Goal: Task Accomplishment & Management: Complete application form

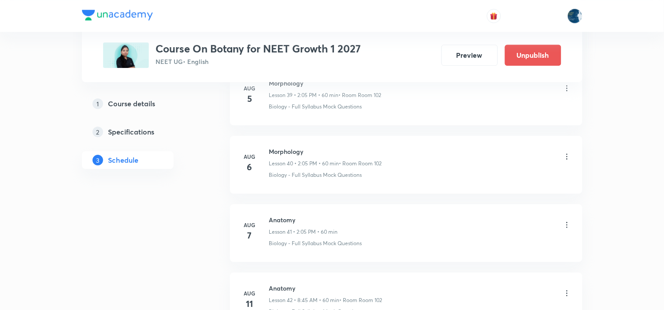
scroll to position [2870, 0]
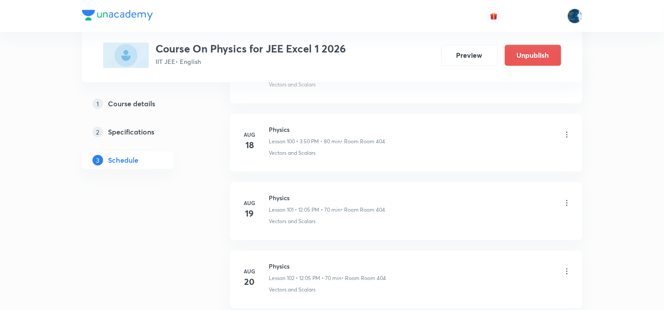
scroll to position [7909, 0]
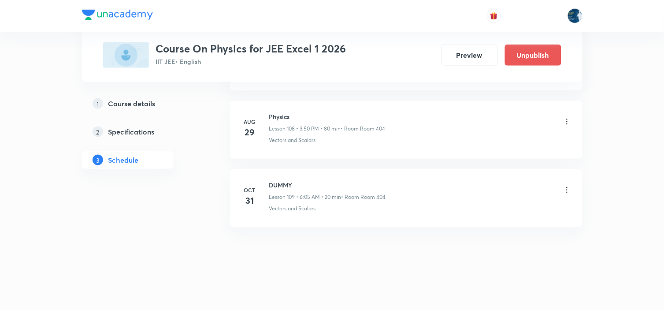
click at [282, 114] on h6 "Physics" at bounding box center [327, 116] width 116 height 9
copy h6 "Physics"
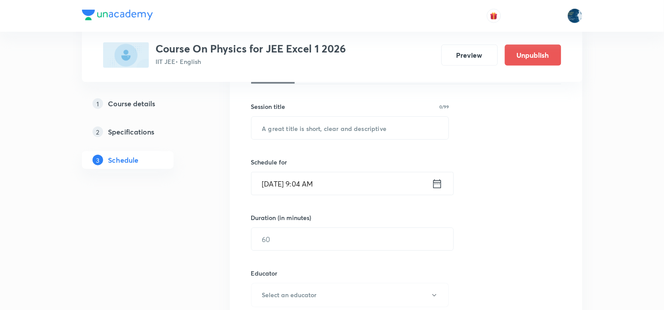
scroll to position [51, 0]
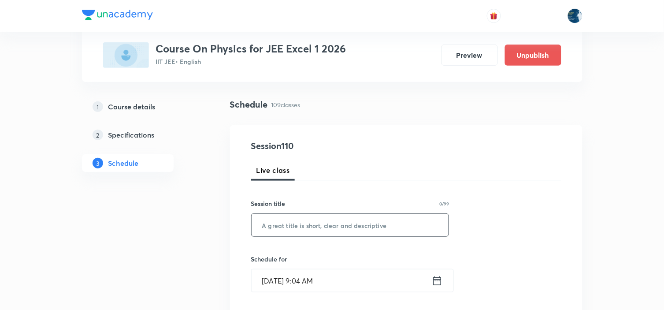
click at [302, 227] on input "text" at bounding box center [350, 225] width 197 height 22
paste input "Physics"
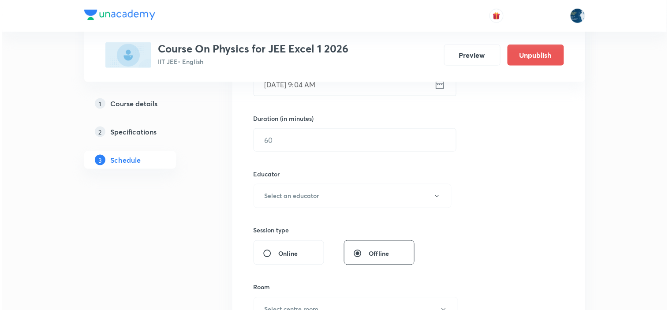
scroll to position [198, 0]
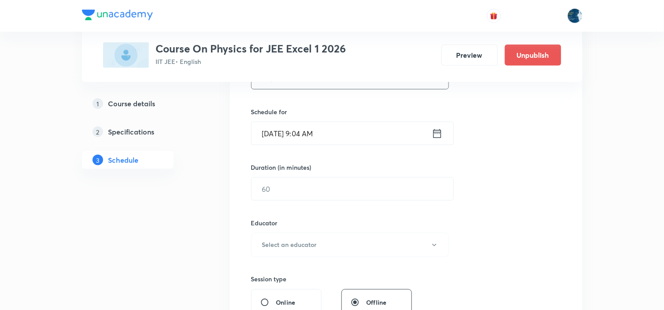
type input "Physics"
click at [439, 129] on icon at bounding box center [437, 133] width 11 height 12
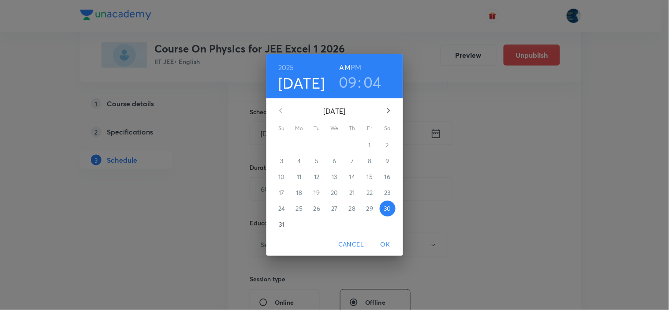
click at [357, 67] on h6 "PM" at bounding box center [355, 67] width 11 height 12
click at [348, 83] on h3 "09" at bounding box center [348, 82] width 19 height 19
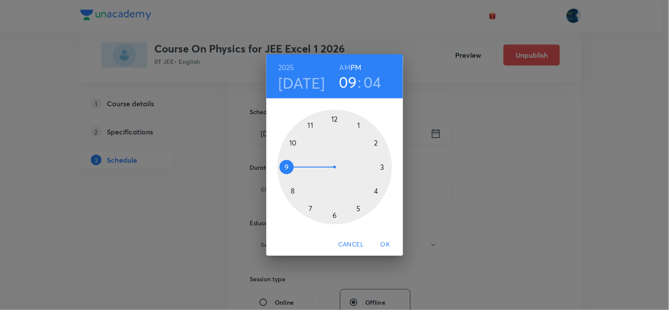
click at [358, 126] on div at bounding box center [334, 167] width 115 height 115
click at [360, 125] on div at bounding box center [334, 167] width 115 height 115
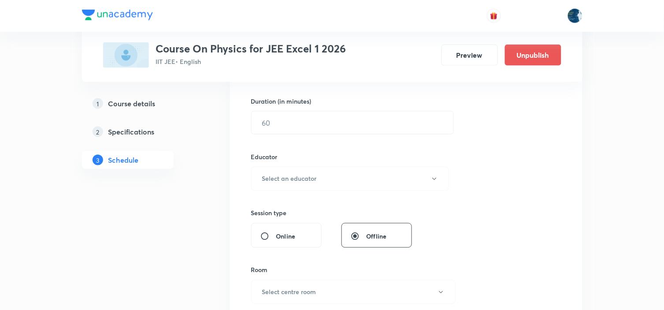
scroll to position [247, 0]
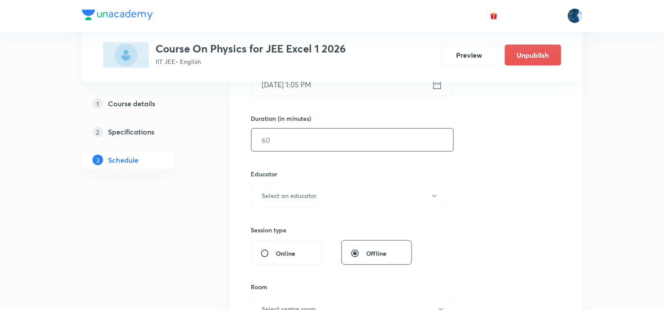
click at [344, 137] on input "text" at bounding box center [353, 140] width 202 height 22
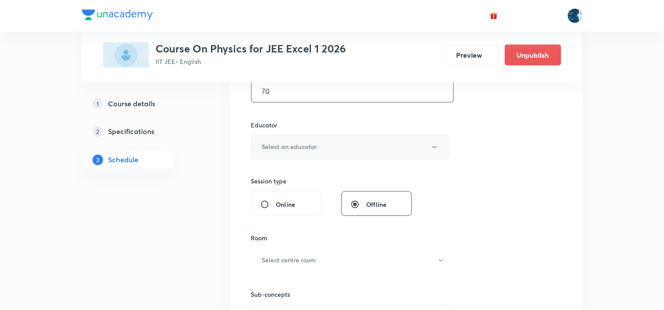
type input "70"
click at [356, 142] on button "Select an educator" at bounding box center [350, 147] width 198 height 24
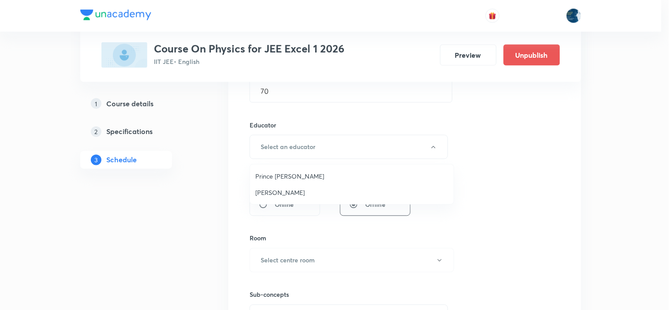
click at [306, 172] on span "Prince Dubey" at bounding box center [351, 175] width 193 height 9
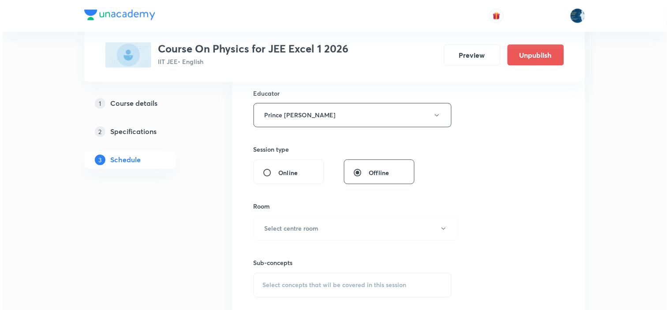
scroll to position [345, 0]
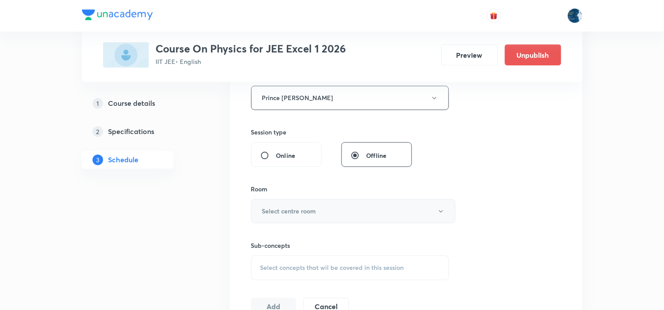
click at [307, 209] on h6 "Select centre room" at bounding box center [289, 211] width 54 height 9
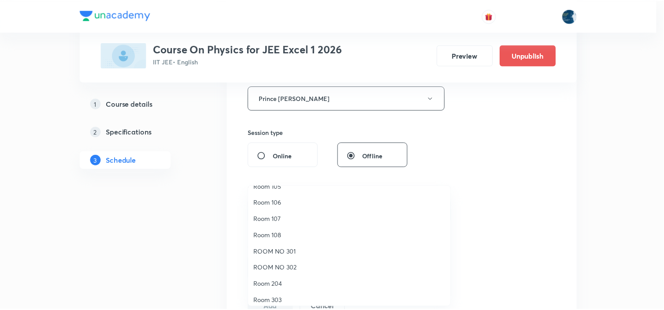
scroll to position [164, 0]
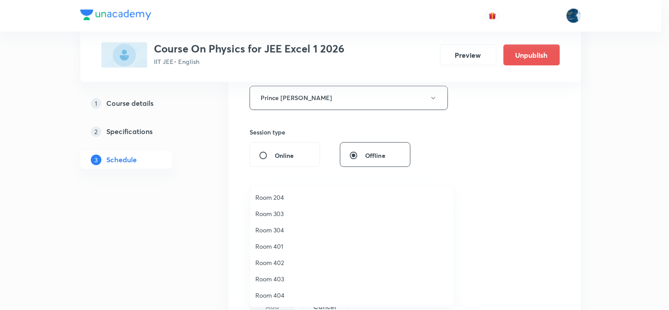
click at [284, 292] on span "Room 404" at bounding box center [351, 294] width 193 height 9
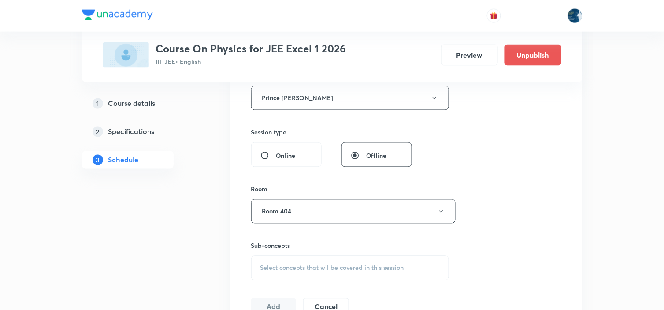
scroll to position [394, 0]
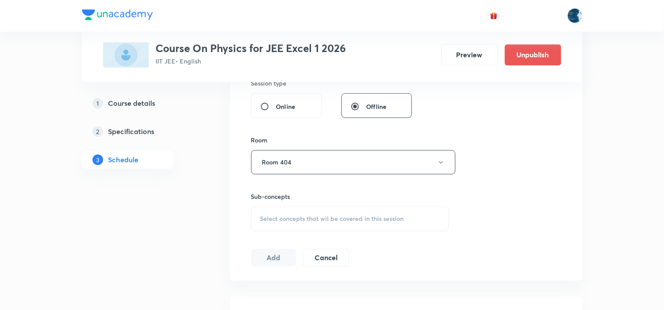
click at [363, 211] on div "Select concepts that wil be covered in this session" at bounding box center [350, 219] width 198 height 25
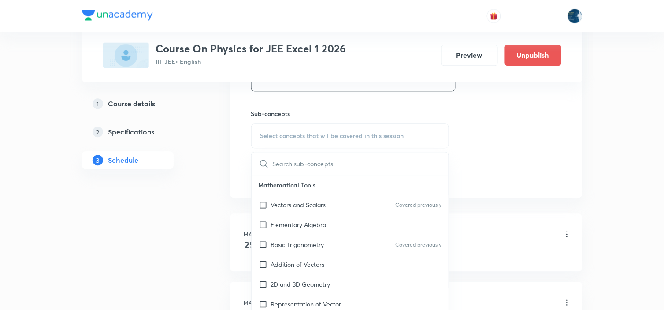
scroll to position [492, 0]
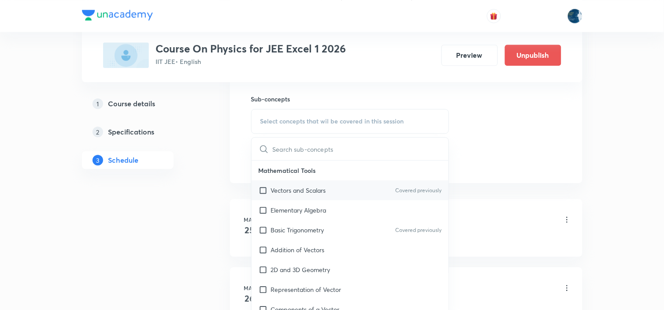
click at [385, 186] on div "Vectors and Scalars Covered previously" at bounding box center [350, 190] width 197 height 20
checkbox input "true"
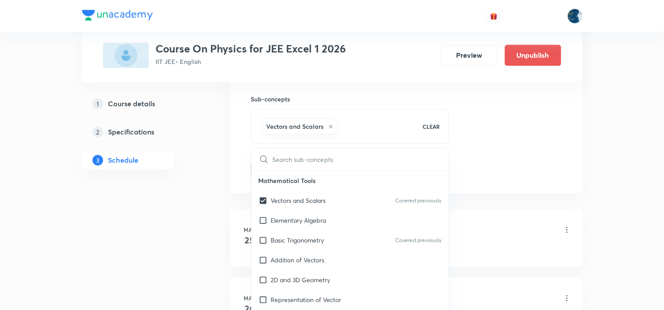
drag, startPoint x: 500, startPoint y: 150, endPoint x: 417, endPoint y: 143, distance: 83.1
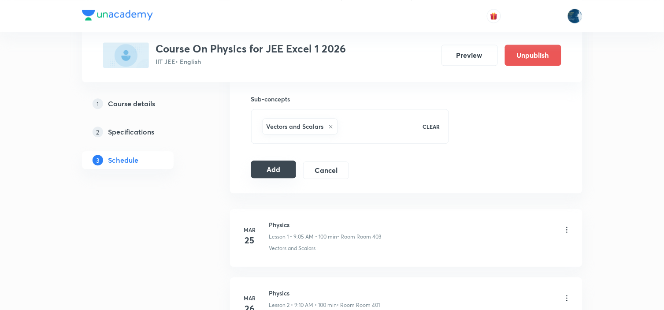
click at [285, 169] on button "Add" at bounding box center [273, 169] width 45 height 18
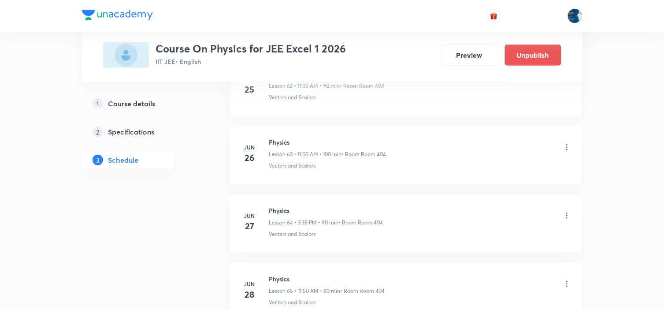
scroll to position [7515, 0]
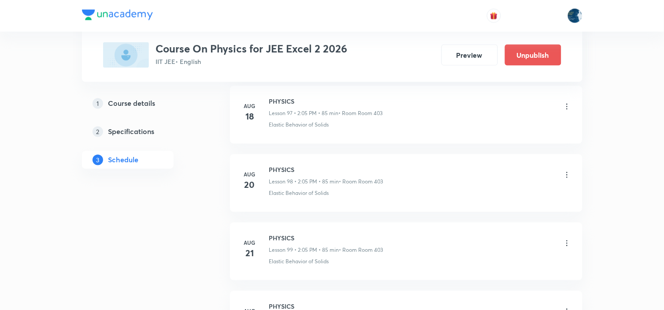
scroll to position [7575, 0]
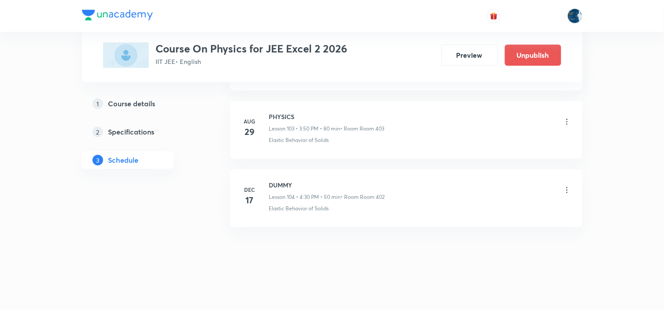
click at [272, 112] on h6 "PHYSICS" at bounding box center [326, 116] width 115 height 9
copy h6 "PHYSICS"
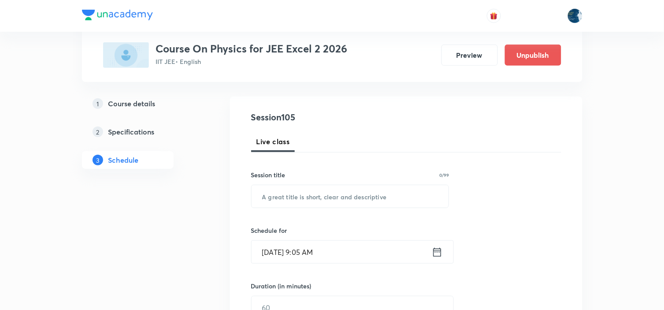
scroll to position [98, 0]
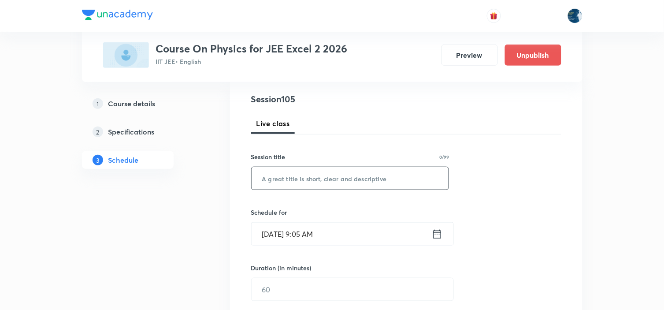
click at [315, 171] on input "text" at bounding box center [350, 178] width 197 height 22
paste input "PHYSICS"
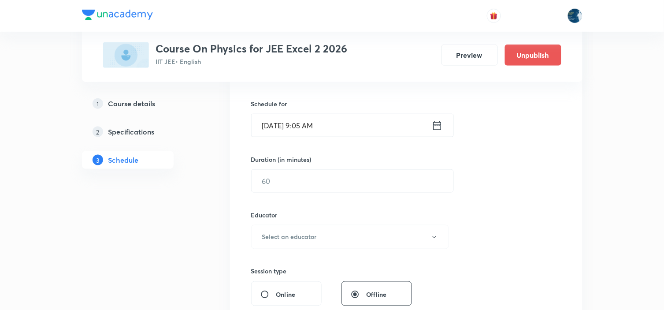
scroll to position [147, 0]
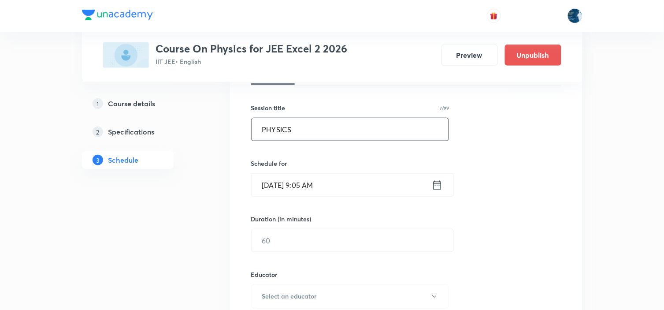
type input "PHYSICS"
click at [437, 182] on icon at bounding box center [437, 185] width 11 height 12
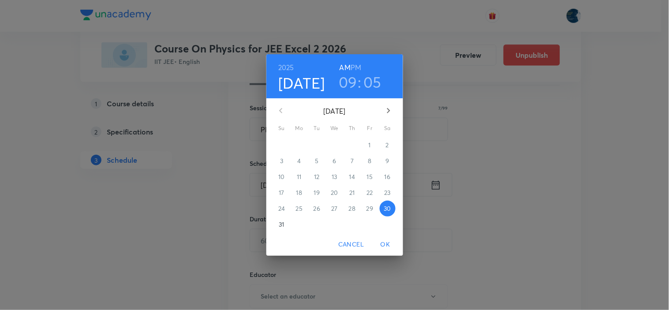
click at [356, 79] on h3 "09" at bounding box center [348, 82] width 19 height 19
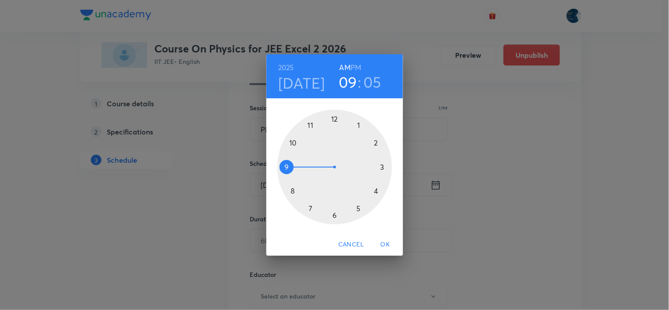
click at [359, 124] on div at bounding box center [334, 167] width 115 height 115
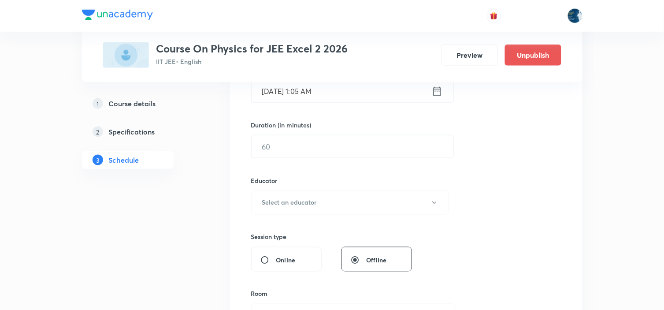
scroll to position [245, 0]
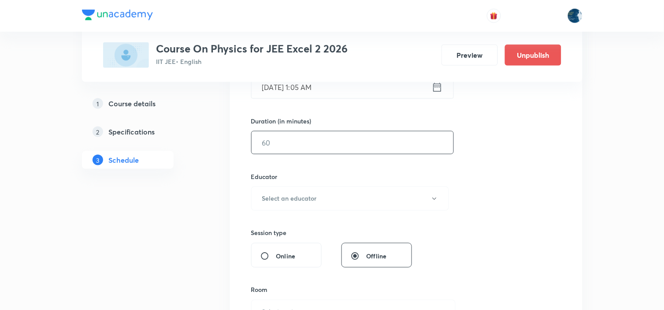
click at [365, 141] on input "text" at bounding box center [353, 142] width 202 height 22
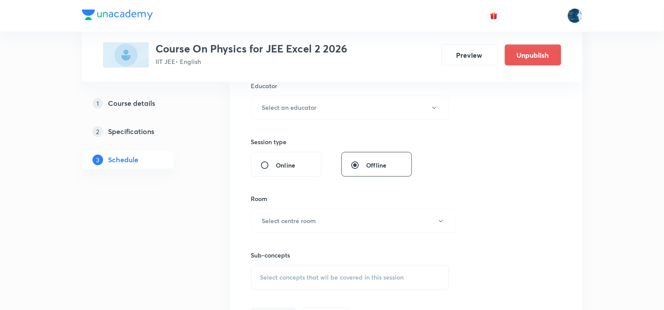
scroll to position [342, 0]
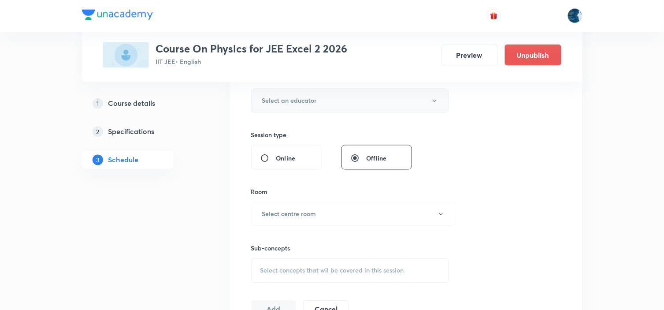
type input "70"
click at [354, 100] on button "Select an educator" at bounding box center [350, 101] width 198 height 24
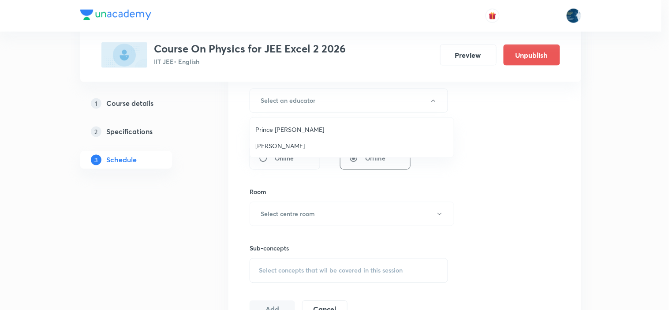
click at [309, 146] on span "Piyush Baranwal" at bounding box center [351, 145] width 193 height 9
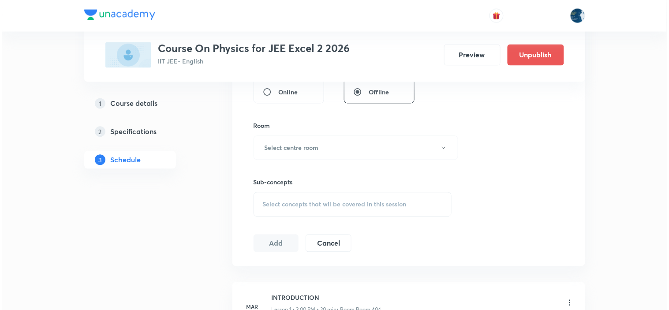
scroll to position [391, 0]
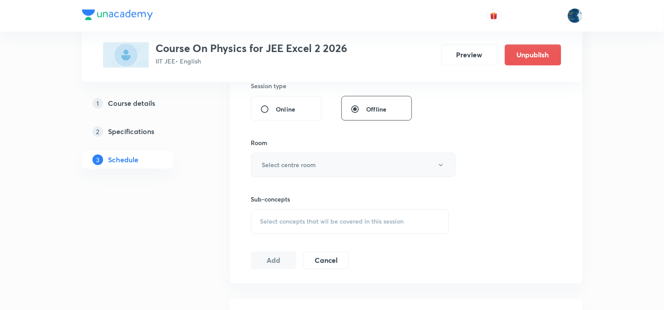
click at [301, 170] on button "Select centre room" at bounding box center [353, 165] width 205 height 24
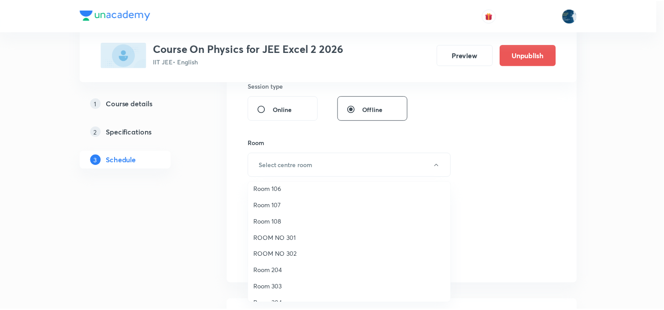
scroll to position [164, 0]
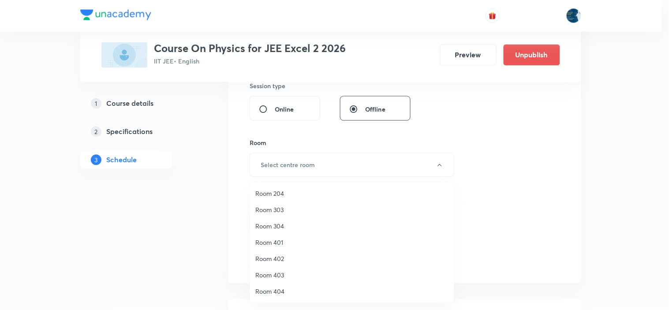
drag, startPoint x: 275, startPoint y: 272, endPoint x: 291, endPoint y: 239, distance: 36.5
click at [275, 272] on span "Room 403" at bounding box center [351, 274] width 193 height 9
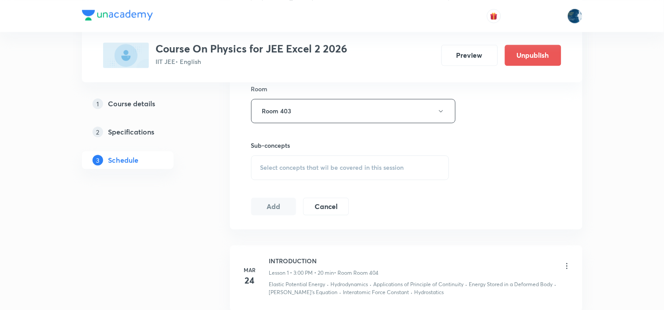
scroll to position [490, 0]
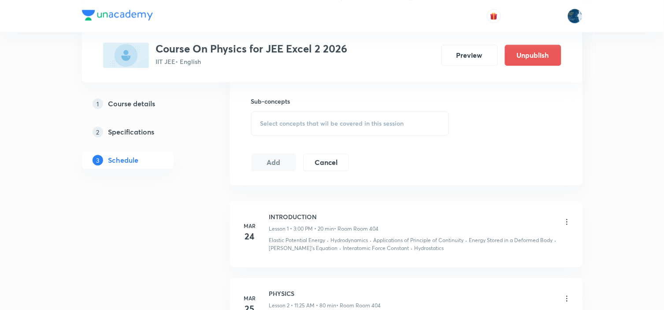
click at [334, 125] on span "Select concepts that wil be covered in this session" at bounding box center [333, 123] width 144 height 7
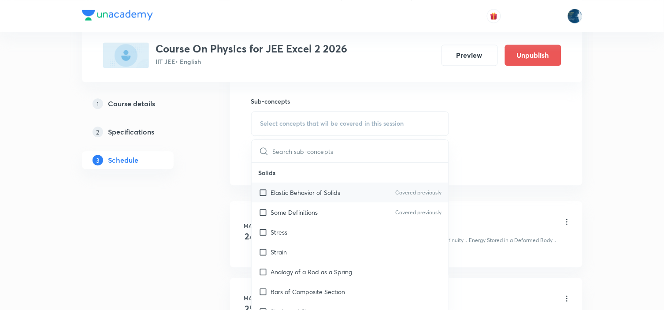
click at [410, 192] on p "Covered previously" at bounding box center [418, 193] width 46 height 8
checkbox input "true"
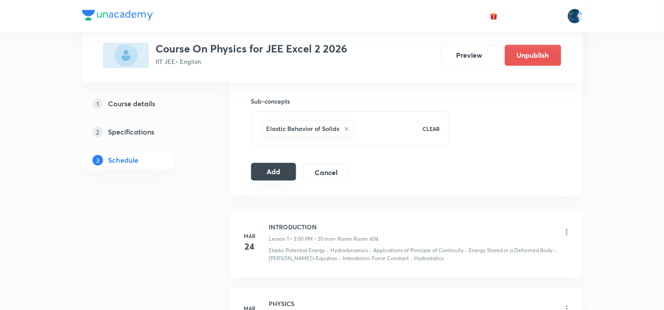
click at [287, 177] on button "Add" at bounding box center [273, 172] width 45 height 18
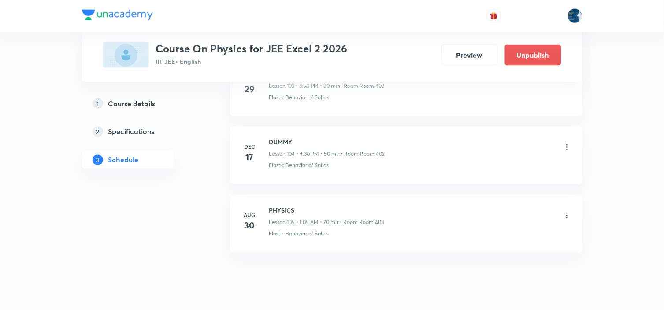
scroll to position [7181, 0]
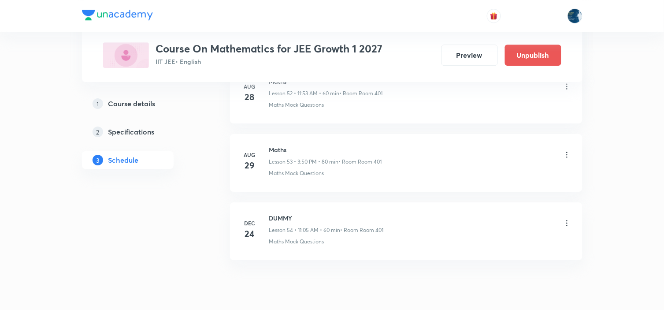
scroll to position [4146, 0]
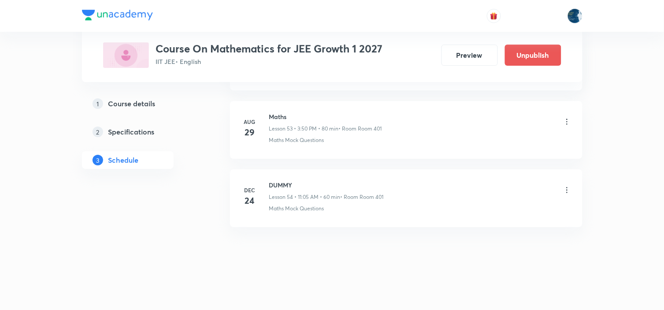
click at [280, 118] on h6 "Maths" at bounding box center [325, 116] width 113 height 9
copy h6 "Maths"
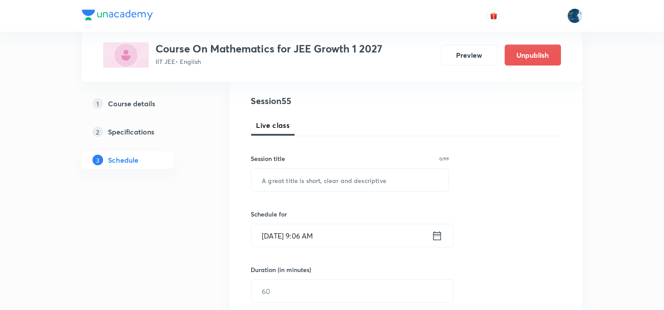
scroll to position [98, 0]
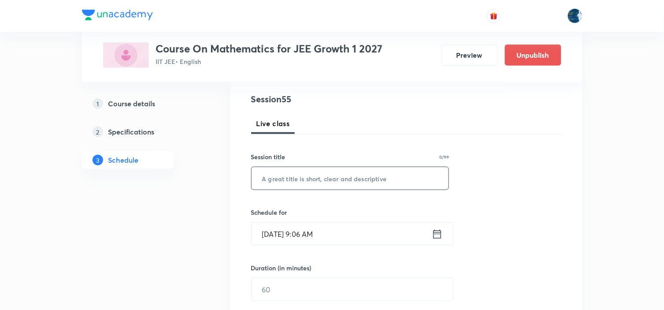
click at [336, 178] on input "text" at bounding box center [350, 178] width 197 height 22
paste input "Maths"
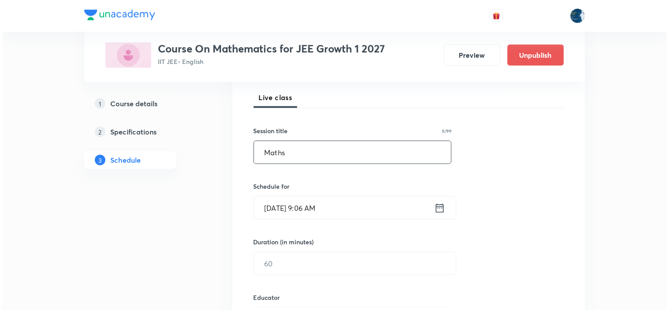
scroll to position [147, 0]
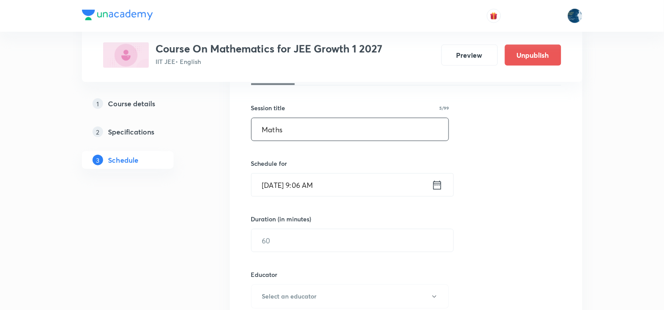
type input "Maths"
click at [437, 186] on icon at bounding box center [437, 185] width 11 height 12
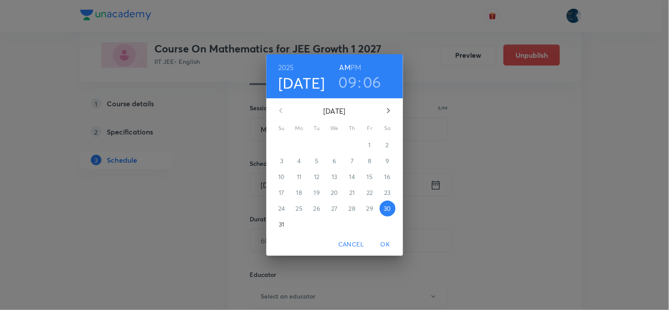
click at [355, 65] on h6 "PM" at bounding box center [355, 67] width 11 height 12
click at [346, 65] on h6 "AM" at bounding box center [344, 67] width 11 height 12
click at [349, 84] on h3 "09" at bounding box center [348, 82] width 19 height 19
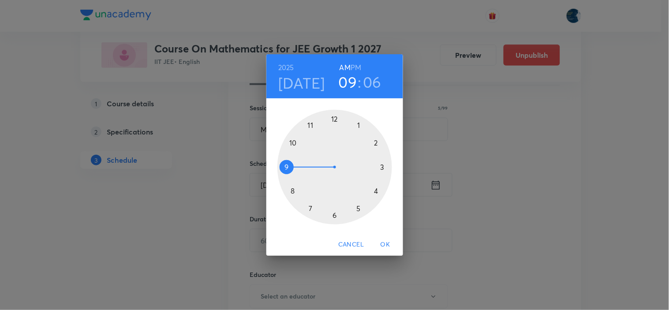
click at [383, 76] on div "09 : 06" at bounding box center [359, 82] width 61 height 19
click at [377, 78] on h3 "06" at bounding box center [372, 82] width 19 height 19
click at [287, 165] on div at bounding box center [334, 167] width 115 height 115
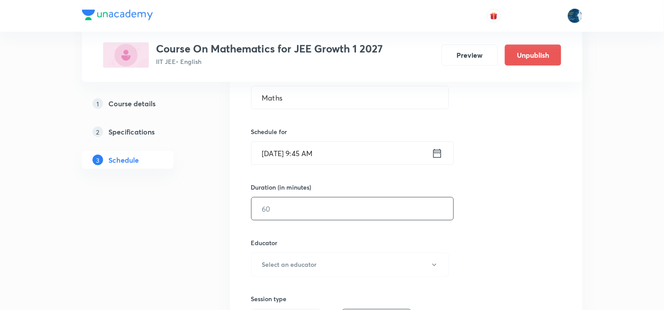
scroll to position [245, 0]
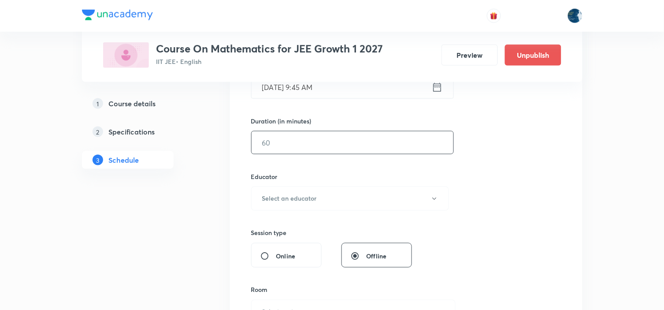
click at [314, 150] on input "text" at bounding box center [353, 142] width 202 height 22
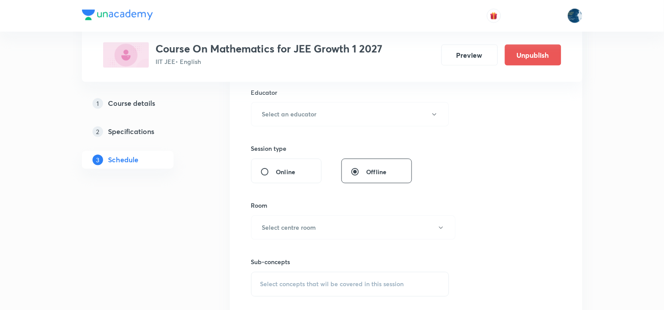
scroll to position [342, 0]
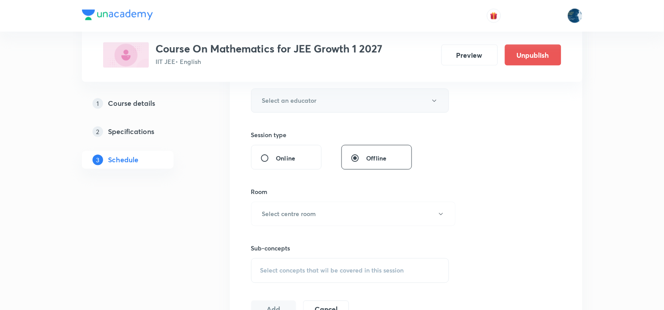
type input "70"
click at [326, 104] on button "Select an educator" at bounding box center [350, 101] width 198 height 24
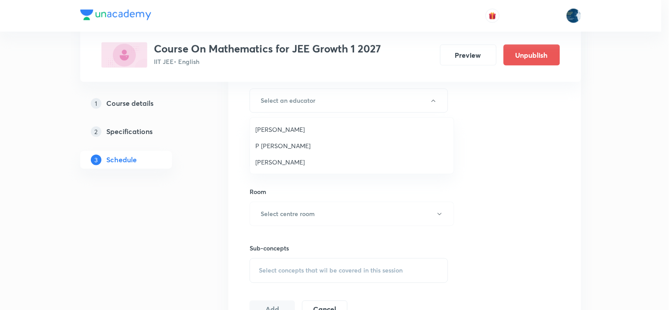
click at [305, 125] on span "Polampalli Rajesh" at bounding box center [351, 129] width 193 height 9
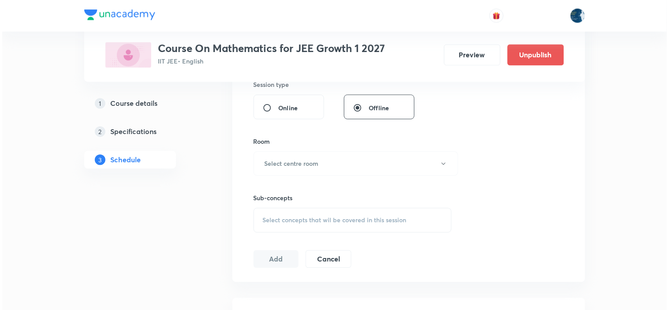
scroll to position [441, 0]
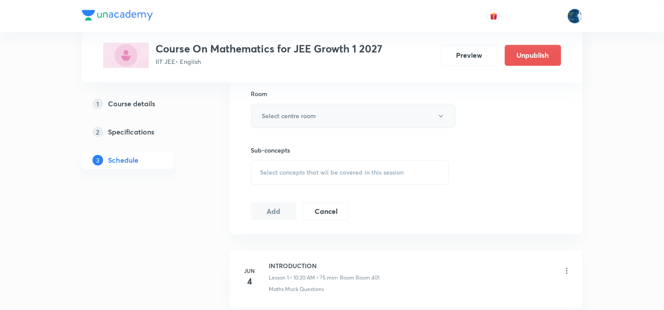
click at [314, 115] on h6 "Select centre room" at bounding box center [289, 115] width 54 height 9
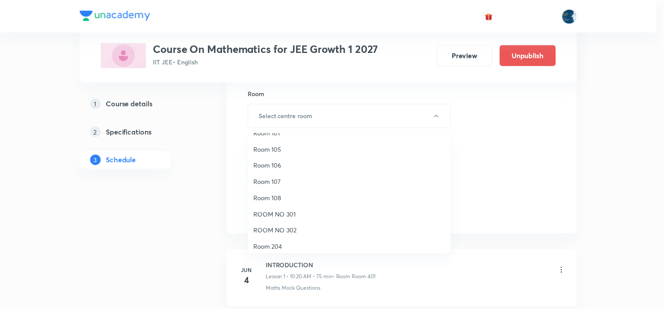
scroll to position [164, 0]
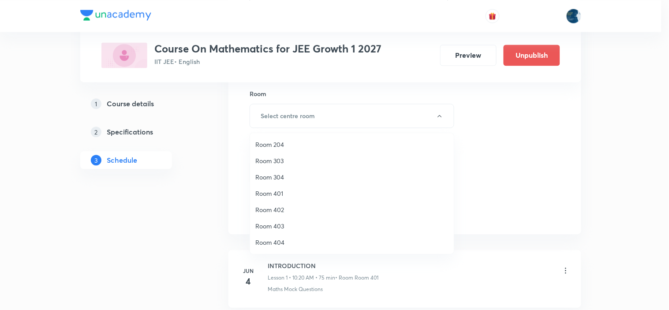
click at [290, 192] on span "Room 401" at bounding box center [351, 193] width 193 height 9
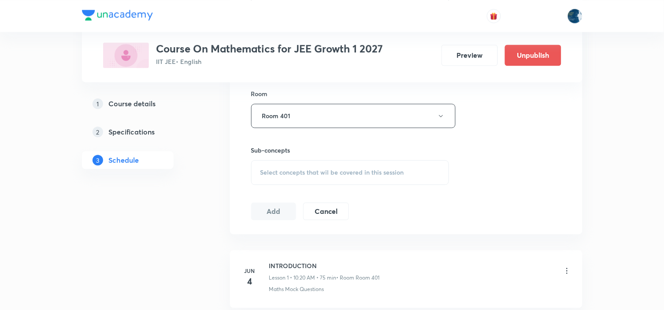
click at [330, 159] on div "Sub-concepts Select concepts that wil be covered in this session" at bounding box center [350, 164] width 198 height 39
click at [330, 166] on div "Select concepts that wil be covered in this session" at bounding box center [350, 172] width 198 height 25
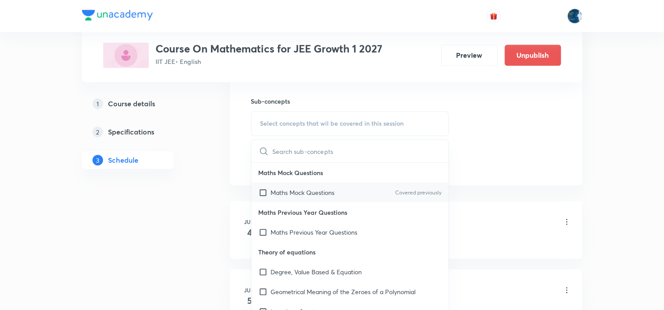
click at [427, 182] on div "Maths Mock Questions Covered previously" at bounding box center [350, 192] width 197 height 20
checkbox input "true"
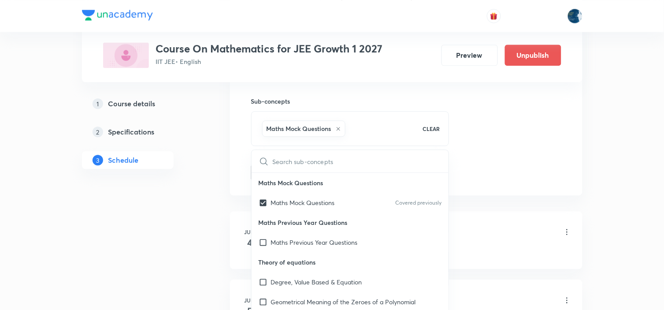
drag, startPoint x: 496, startPoint y: 133, endPoint x: 388, endPoint y: 113, distance: 109.4
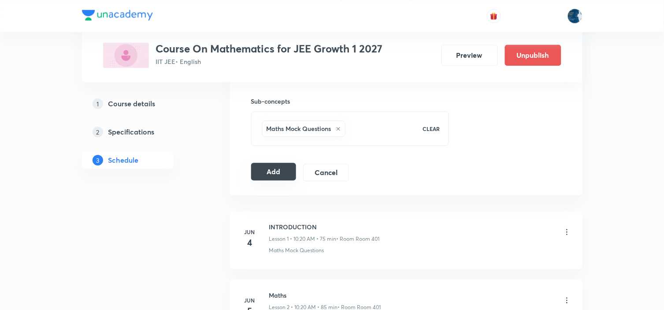
click at [262, 171] on button "Add" at bounding box center [273, 172] width 45 height 18
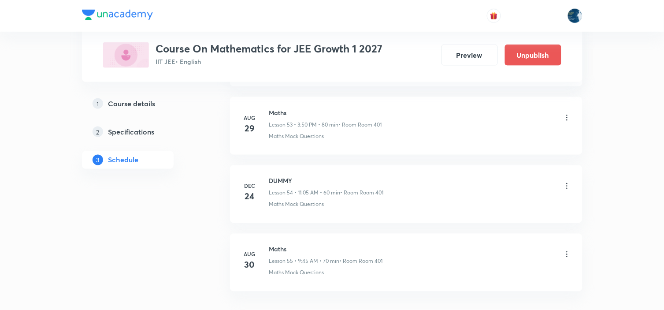
scroll to position [3753, 0]
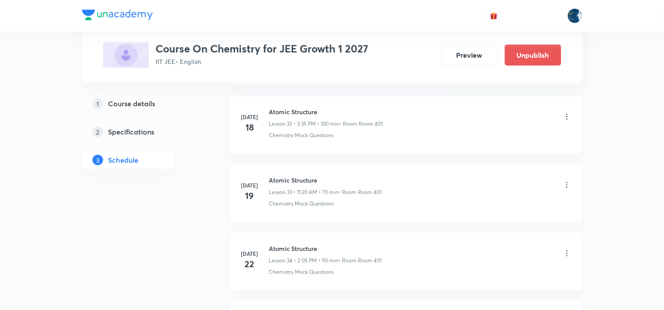
scroll to position [4557, 0]
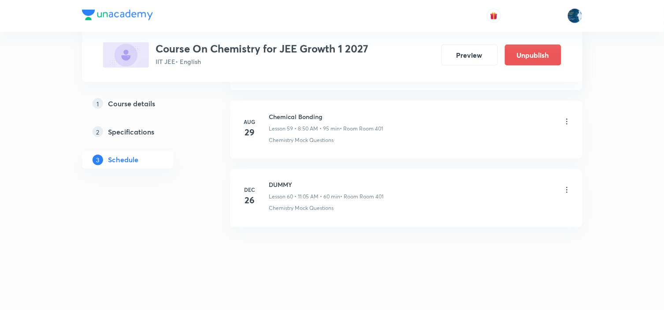
click at [278, 115] on h6 "Chemical Bonding" at bounding box center [326, 116] width 114 height 9
copy h6 "Chemical Bonding"
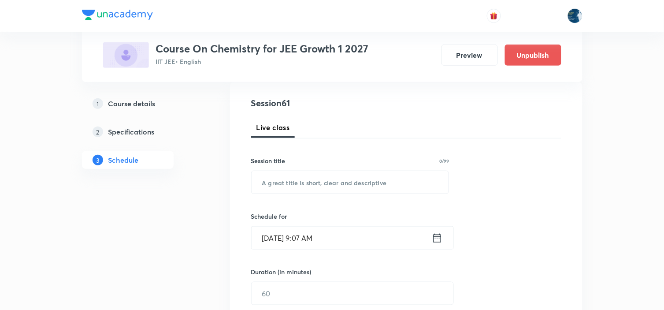
scroll to position [98, 0]
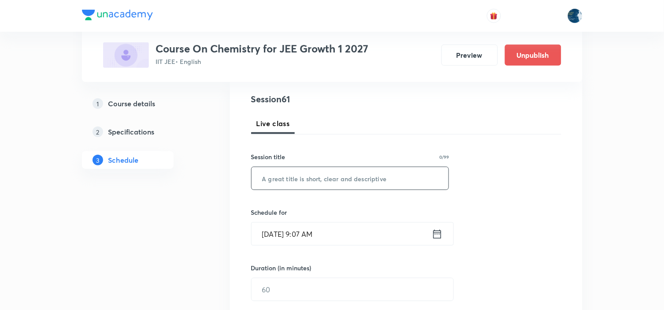
click at [322, 182] on input "text" at bounding box center [350, 178] width 197 height 22
paste input "Chemical Bonding"
type input "Chemical Bonding"
click at [437, 236] on icon at bounding box center [437, 234] width 11 height 12
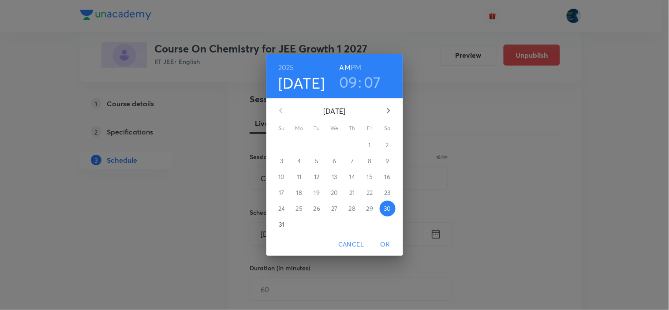
click at [354, 66] on h6 "PM" at bounding box center [355, 67] width 11 height 12
click at [352, 80] on h3 "09" at bounding box center [348, 82] width 19 height 19
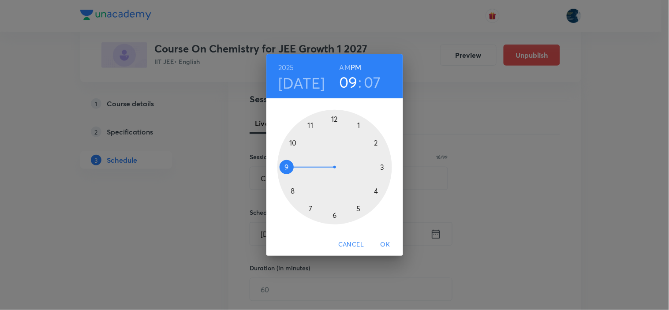
click at [359, 126] on div at bounding box center [334, 167] width 115 height 115
click at [359, 125] on div at bounding box center [334, 167] width 115 height 115
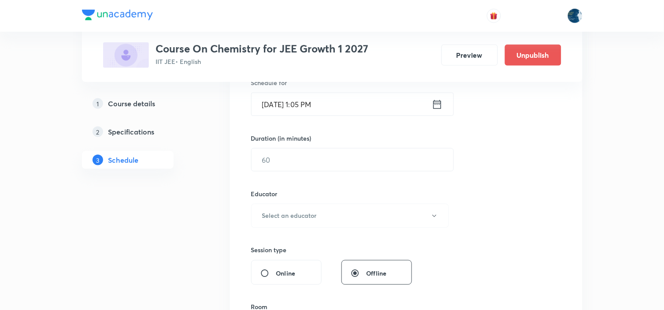
scroll to position [245, 0]
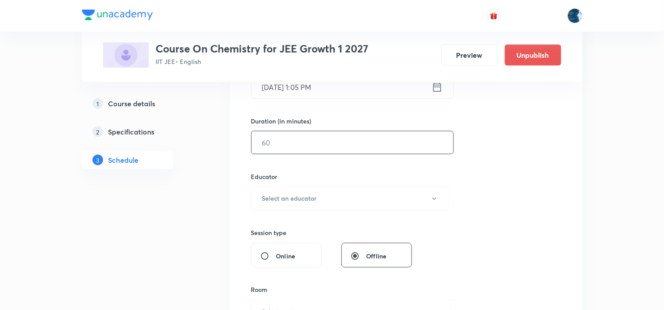
click at [316, 138] on input "text" at bounding box center [353, 142] width 202 height 22
type input "70"
click at [328, 193] on button "Select an educator" at bounding box center [350, 198] width 198 height 24
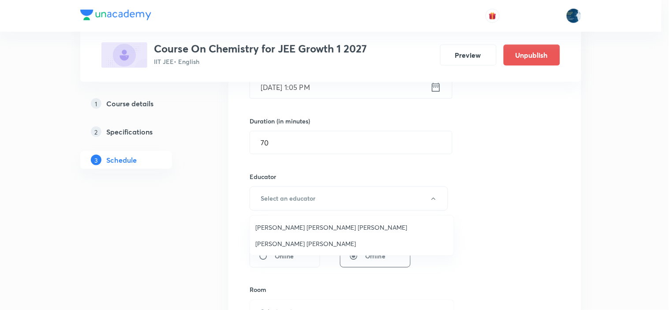
click at [295, 236] on li "[PERSON_NAME] [PERSON_NAME]" at bounding box center [352, 243] width 204 height 16
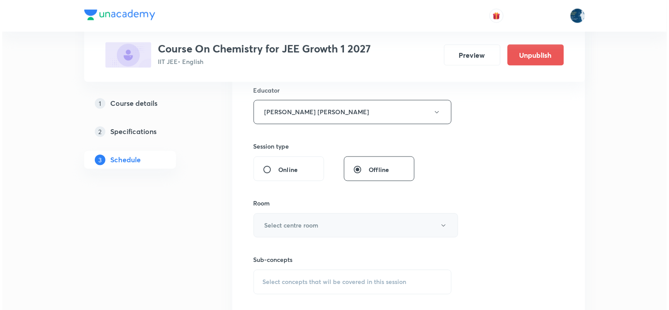
scroll to position [342, 0]
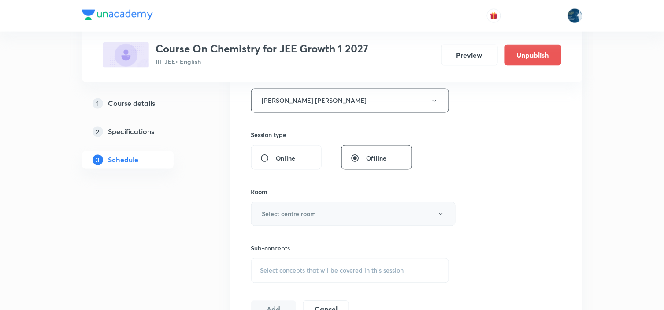
click at [294, 214] on h6 "Select centre room" at bounding box center [289, 213] width 54 height 9
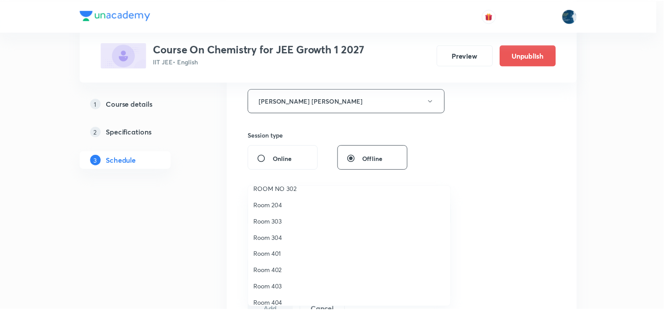
scroll to position [164, 0]
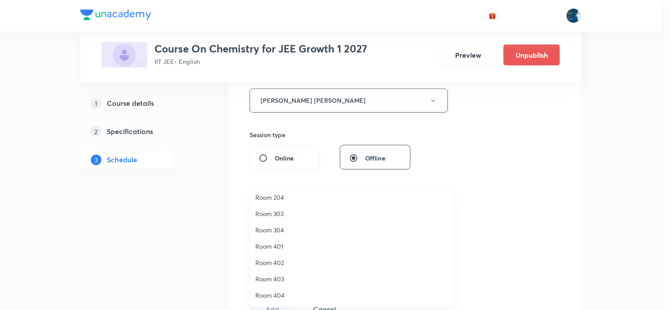
click at [281, 244] on span "Room 401" at bounding box center [351, 246] width 193 height 9
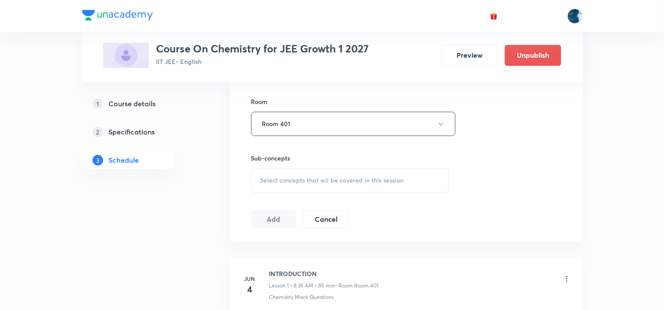
scroll to position [441, 0]
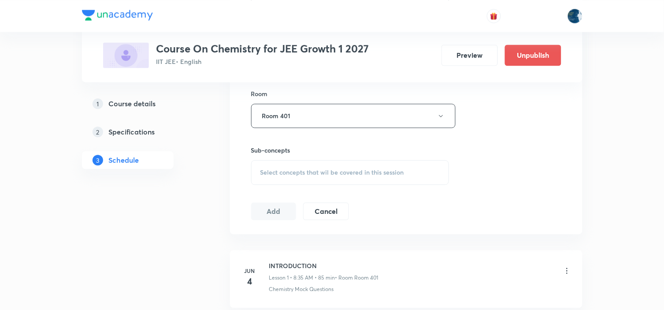
click at [337, 173] on span "Select concepts that wil be covered in this session" at bounding box center [333, 172] width 144 height 7
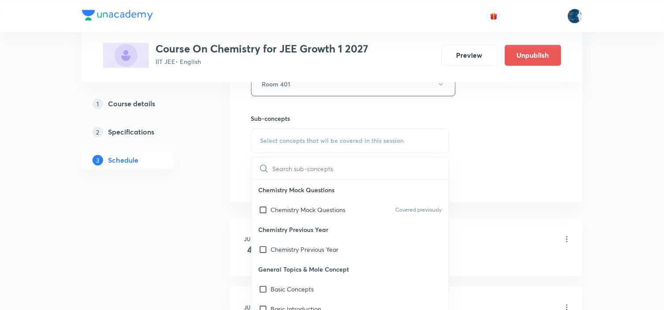
scroll to position [490, 0]
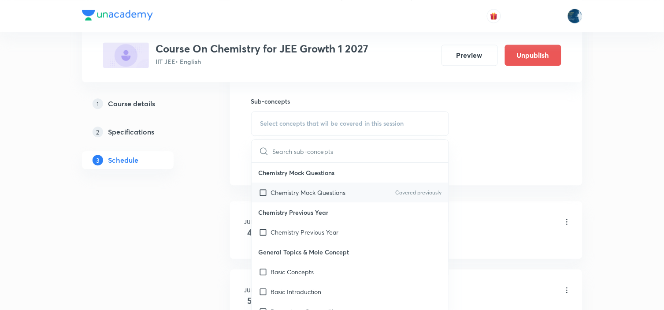
click at [395, 193] on p "Covered previously" at bounding box center [418, 193] width 46 height 8
checkbox input "true"
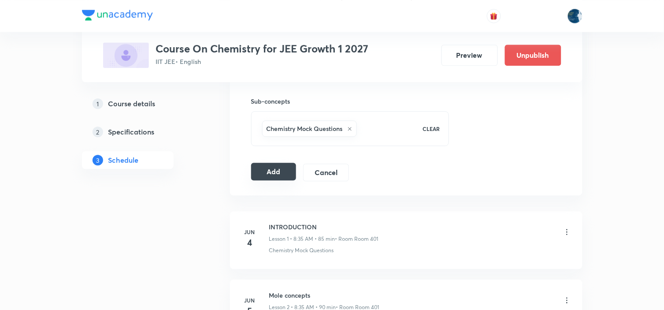
click at [265, 176] on button "Add" at bounding box center [273, 172] width 45 height 18
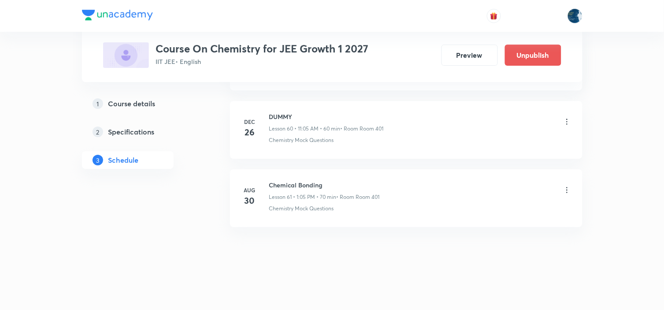
scroll to position [4164, 0]
click at [294, 121] on h6 "Chemical bonding" at bounding box center [326, 116] width 115 height 9
click at [294, 116] on h6 "Chemical bonding" at bounding box center [326, 116] width 115 height 9
click at [294, 115] on h6 "Chemical bonding" at bounding box center [326, 116] width 115 height 9
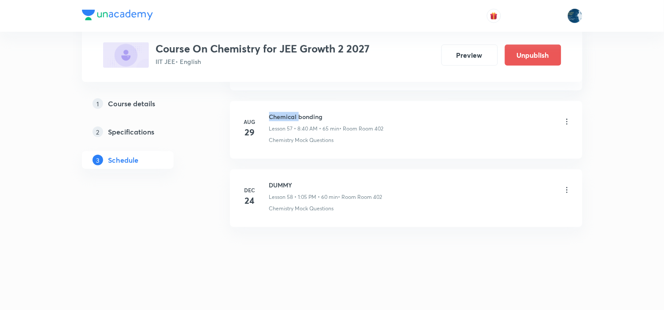
click at [294, 115] on h6 "Chemical bonding" at bounding box center [326, 116] width 115 height 9
copy h6 "Chemical bonding"
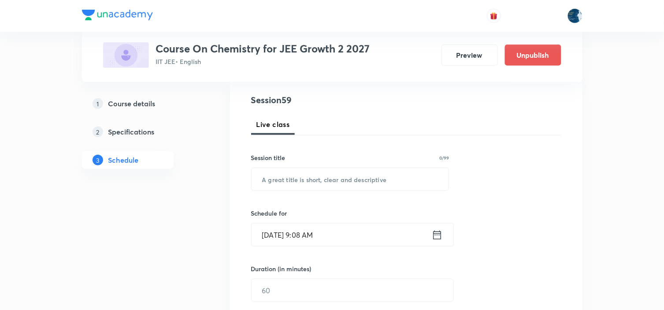
scroll to position [98, 0]
click at [305, 179] on input "text" at bounding box center [350, 178] width 197 height 22
paste input "Chemical bonding"
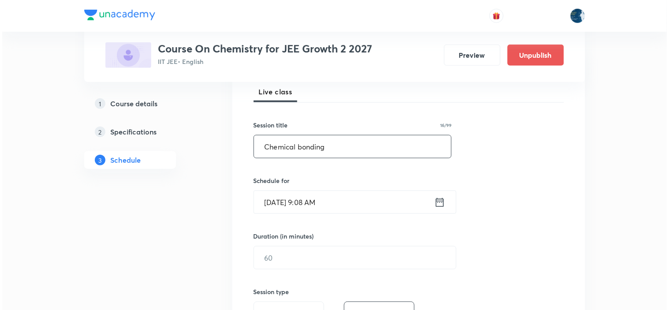
scroll to position [147, 0]
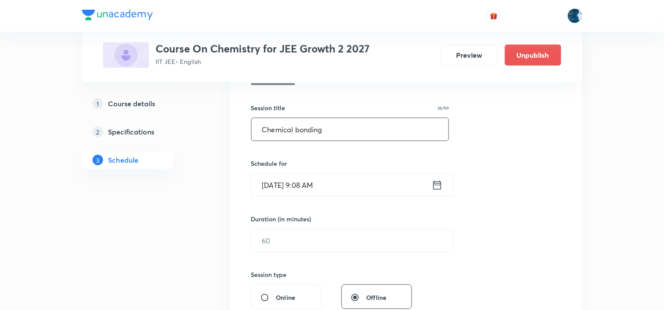
type input "Chemical bonding"
click at [437, 188] on icon at bounding box center [437, 185] width 11 height 12
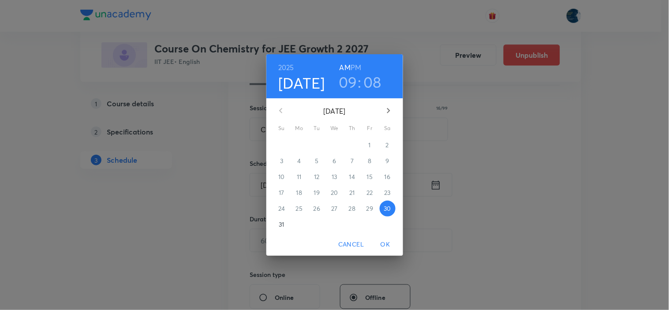
click at [351, 67] on h6 "PM" at bounding box center [355, 67] width 11 height 12
click at [353, 82] on h3 "09" at bounding box center [348, 82] width 19 height 19
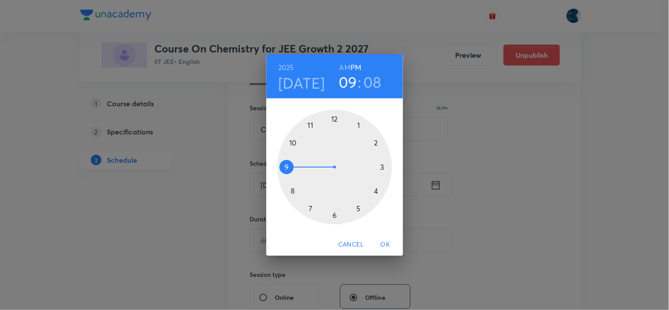
click at [358, 126] on div at bounding box center [334, 167] width 115 height 115
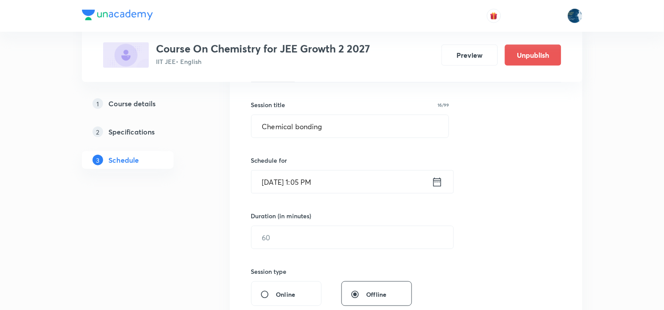
scroll to position [245, 0]
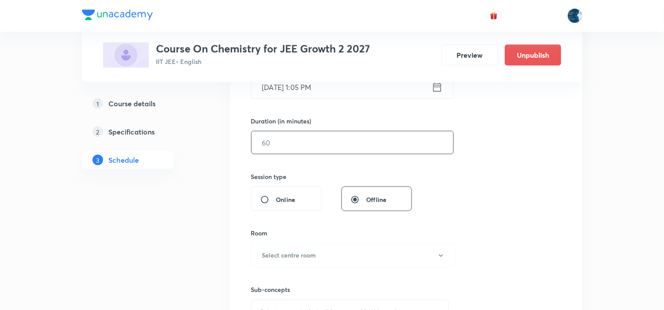
click at [347, 141] on input "text" at bounding box center [353, 142] width 202 height 22
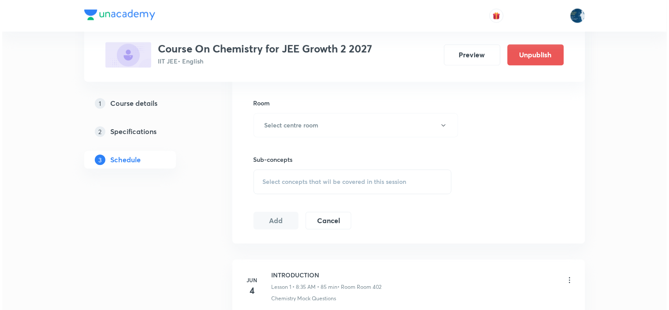
scroll to position [391, 0]
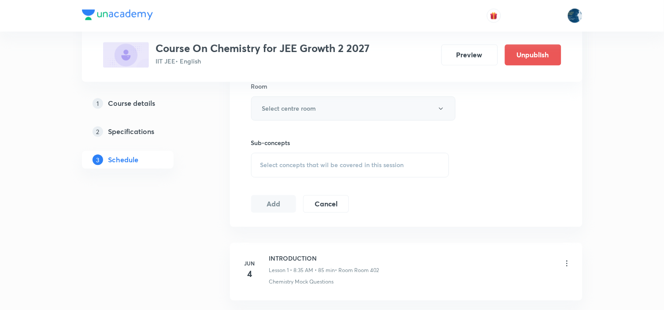
type input "70"
click at [336, 110] on button "Select centre room" at bounding box center [353, 109] width 205 height 24
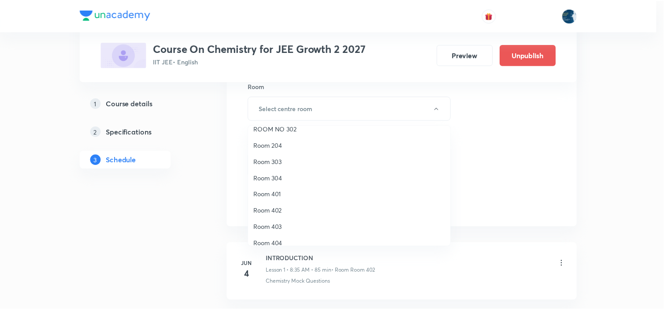
scroll to position [164, 0]
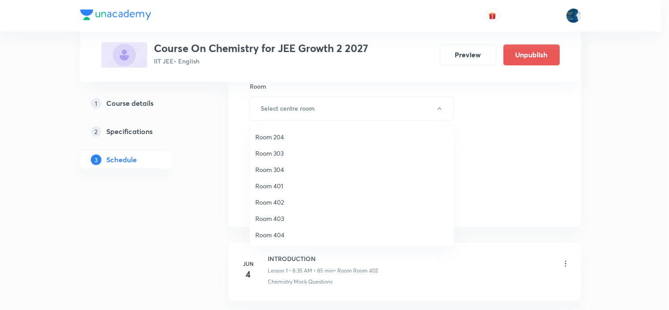
click at [289, 199] on span "Room 402" at bounding box center [351, 201] width 193 height 9
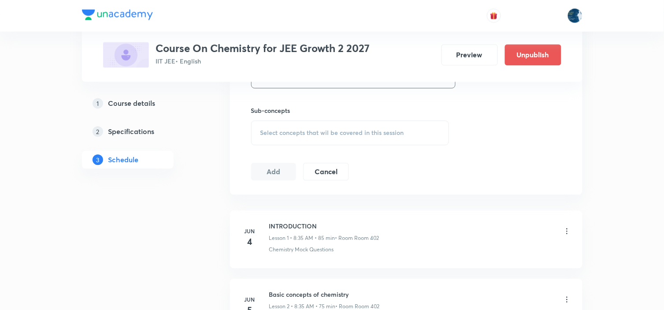
scroll to position [441, 0]
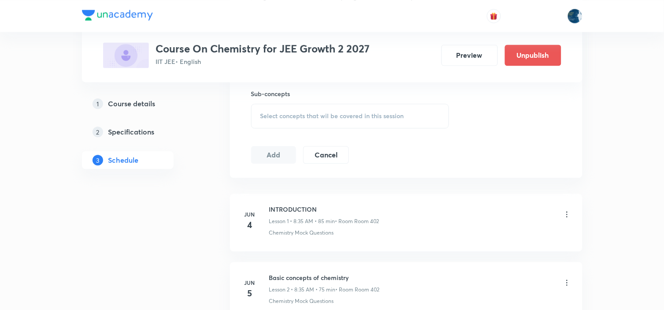
click at [353, 119] on span "Select concepts that wil be covered in this session" at bounding box center [333, 115] width 144 height 7
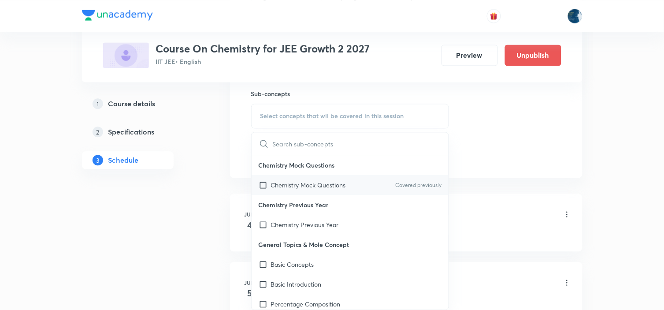
click at [409, 184] on p "Covered previously" at bounding box center [418, 185] width 46 height 8
checkbox input "true"
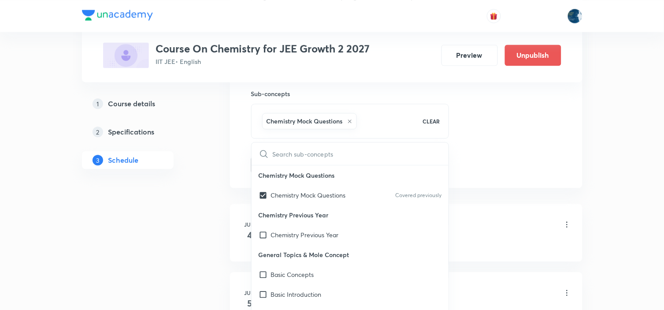
drag, startPoint x: 506, startPoint y: 138, endPoint x: 485, endPoint y: 138, distance: 20.7
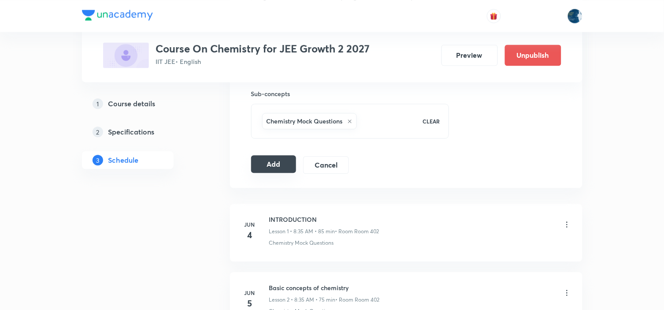
click at [268, 173] on button "Add" at bounding box center [273, 164] width 45 height 18
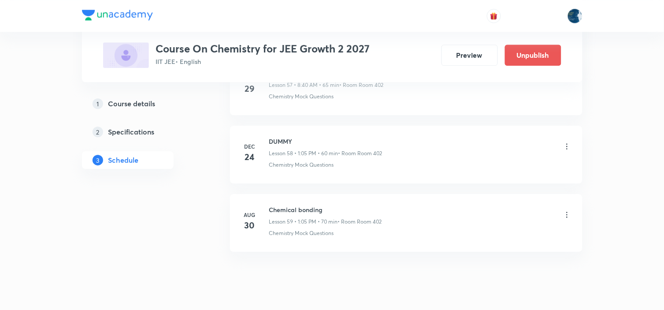
scroll to position [4027, 0]
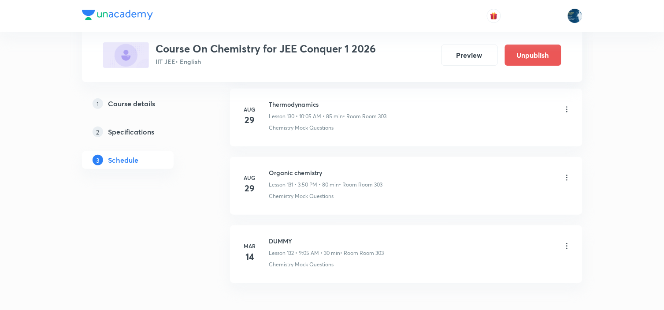
scroll to position [9482, 0]
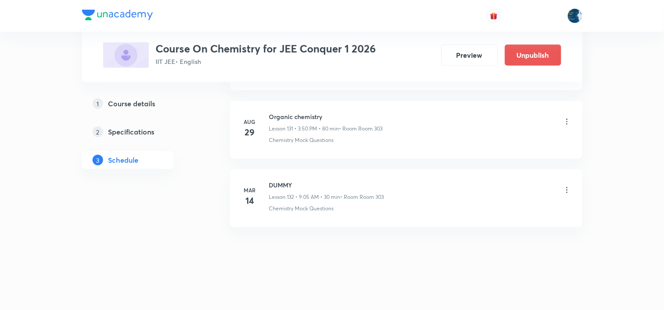
click at [287, 117] on h6 "Organic chemistry" at bounding box center [326, 116] width 114 height 9
copy h6 "Organic chemistry"
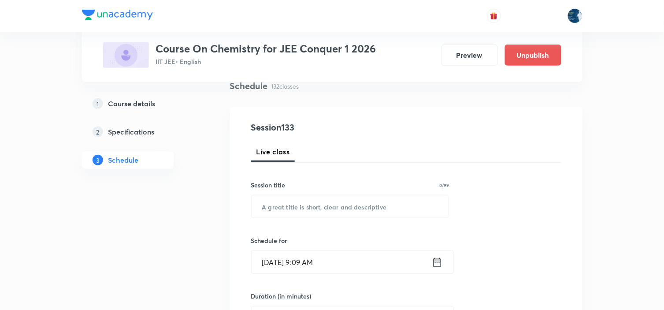
scroll to position [98, 0]
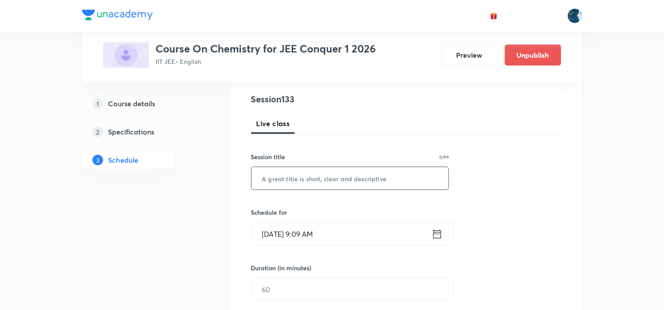
click at [314, 182] on input "text" at bounding box center [350, 178] width 197 height 22
paste input "Organic chemistry"
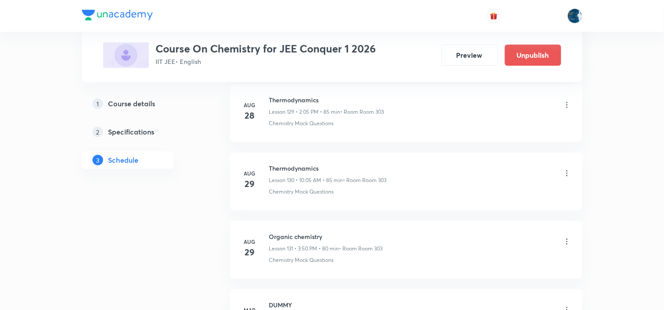
scroll to position [9335, 0]
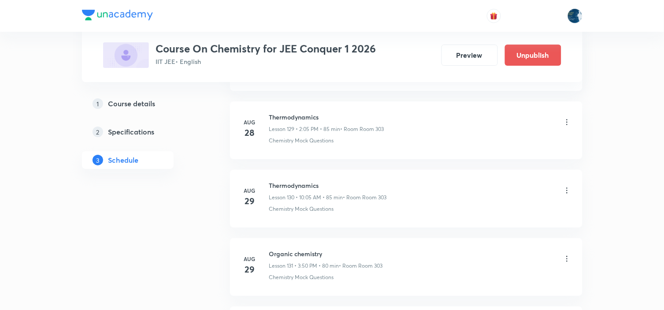
click at [283, 190] on h6 "Thermodynamics" at bounding box center [328, 185] width 118 height 9
copy h6 "Thermodynamics"
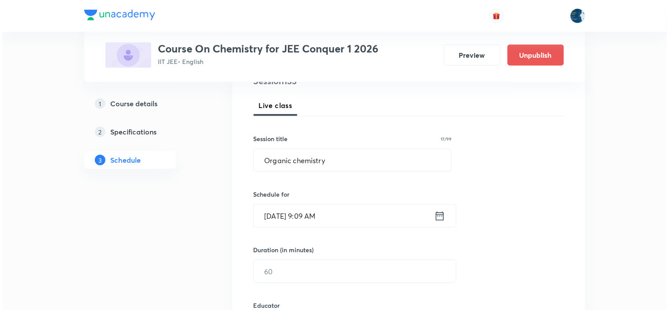
scroll to position [147, 0]
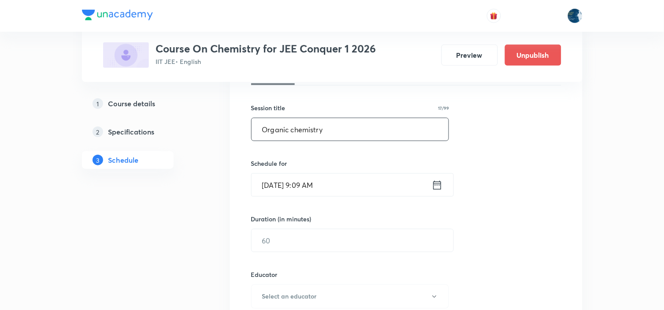
click at [306, 134] on input "Organic chemistry" at bounding box center [350, 129] width 197 height 22
paste input "Thermodynamics"
type input "Thermodynamics"
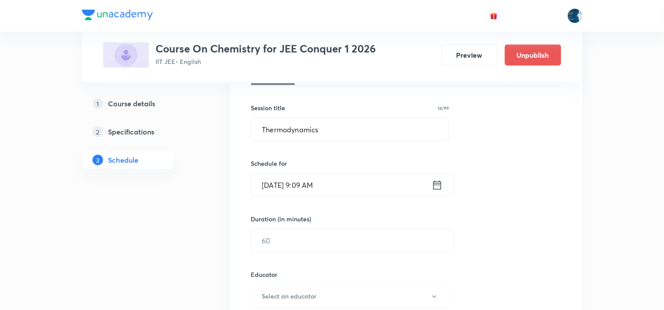
click at [437, 186] on icon at bounding box center [437, 185] width 11 height 12
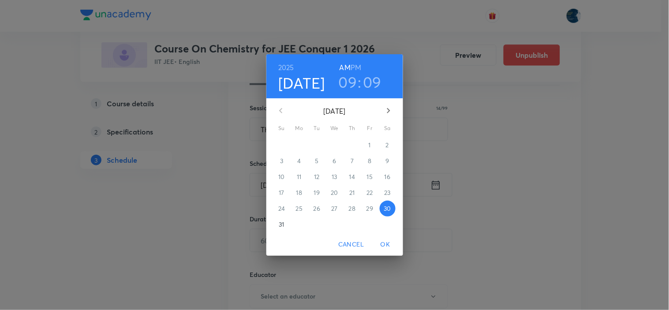
click at [348, 78] on h3 "09" at bounding box center [348, 82] width 19 height 19
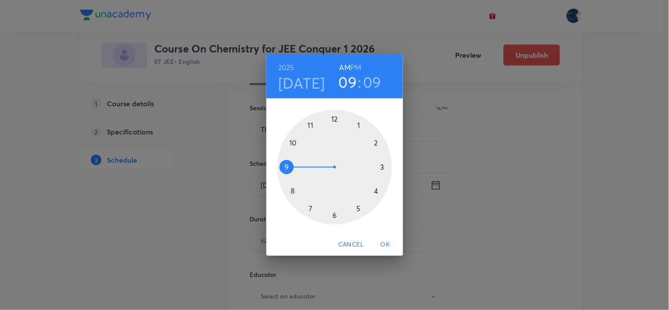
click at [294, 143] on div at bounding box center [334, 167] width 115 height 115
click at [376, 192] on div at bounding box center [334, 167] width 115 height 115
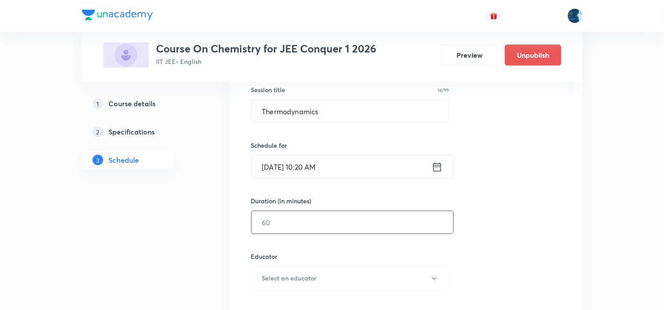
scroll to position [196, 0]
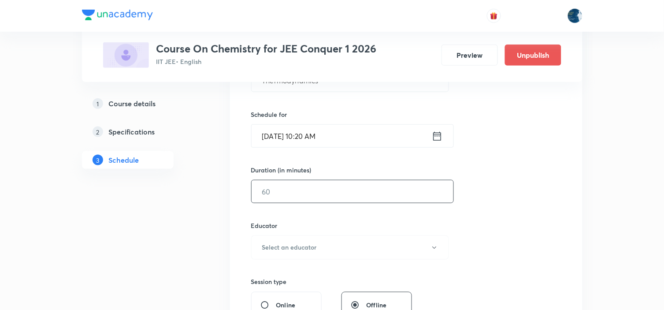
click at [352, 190] on input "text" at bounding box center [353, 191] width 202 height 22
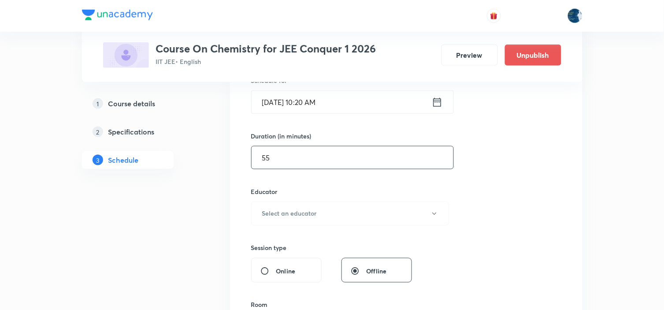
scroll to position [245, 0]
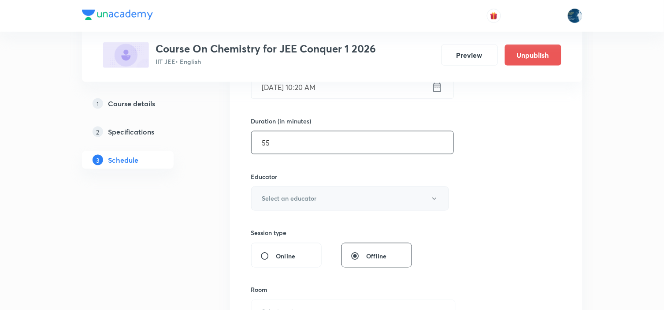
type input "55"
click at [354, 196] on button "Select an educator" at bounding box center [350, 198] width 198 height 24
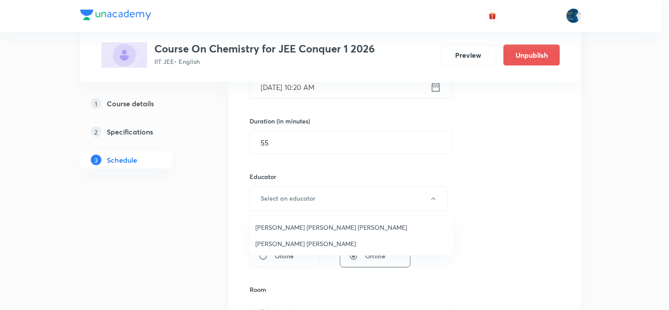
click at [303, 227] on span "Parimi Venkata Ramana Dinesh Kumar" at bounding box center [351, 227] width 193 height 9
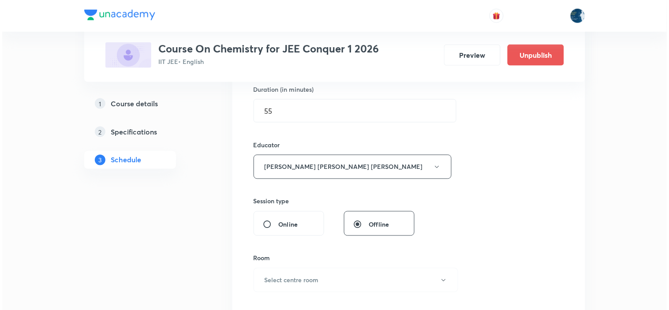
scroll to position [294, 0]
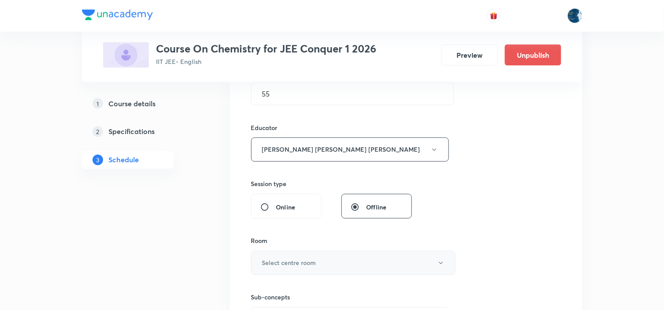
click at [303, 257] on button "Select centre room" at bounding box center [353, 263] width 205 height 24
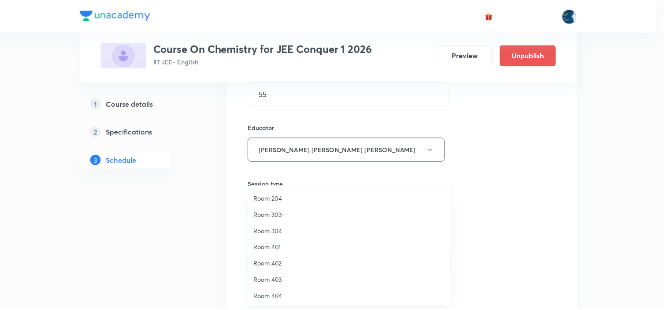
scroll to position [164, 0]
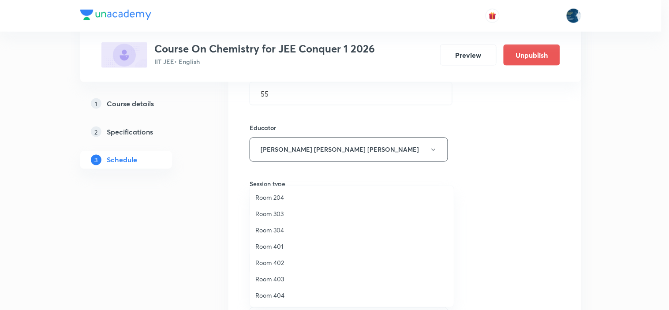
click at [279, 205] on li "Room 303" at bounding box center [352, 213] width 204 height 16
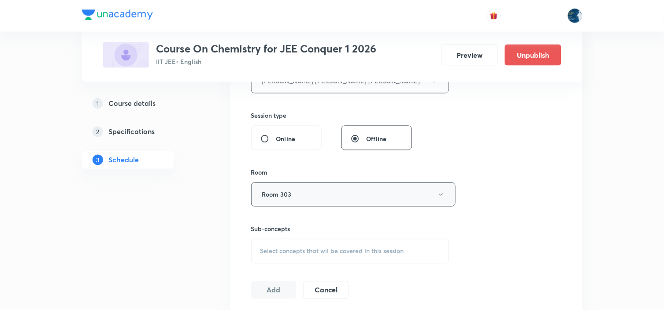
scroll to position [391, 0]
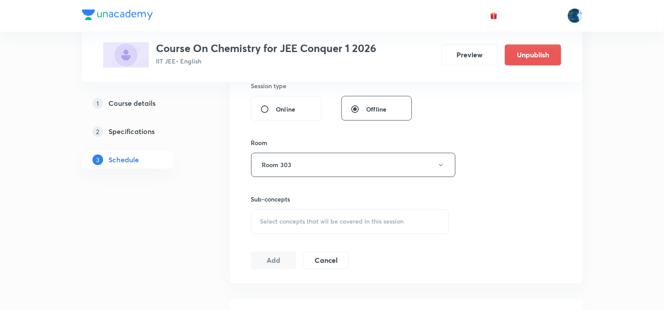
click at [333, 222] on span "Select concepts that wil be covered in this session" at bounding box center [333, 221] width 144 height 7
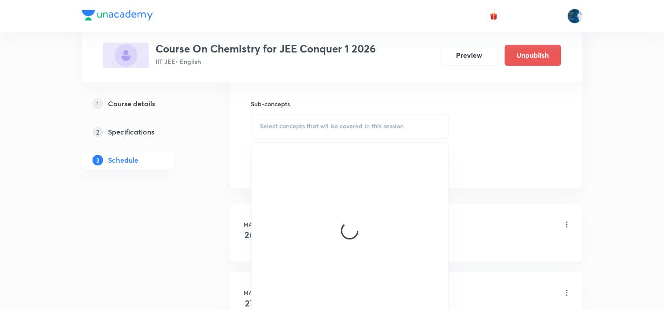
scroll to position [490, 0]
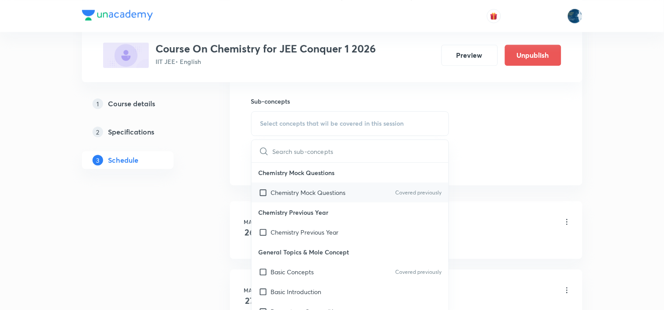
click at [428, 192] on p "Covered previously" at bounding box center [418, 193] width 46 height 8
checkbox input "true"
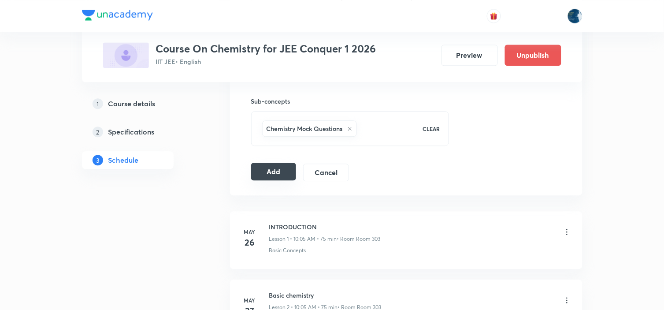
click at [268, 167] on button "Add" at bounding box center [273, 172] width 45 height 18
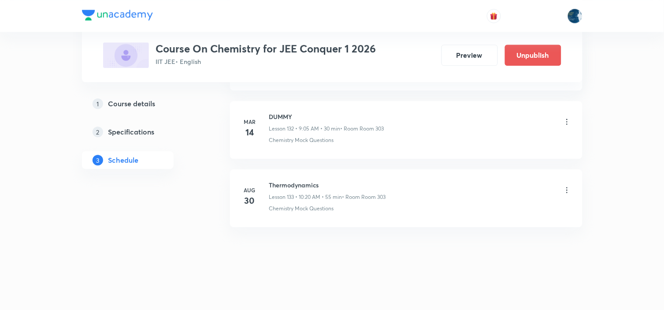
scroll to position [9088, 0]
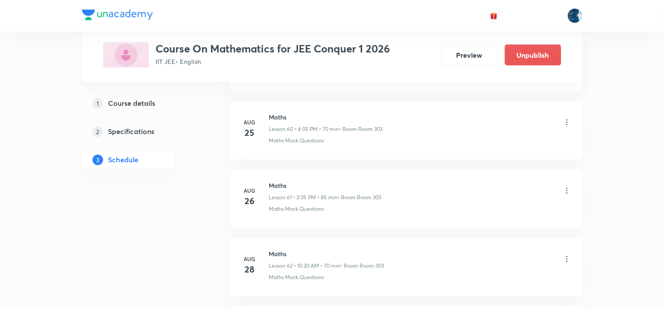
scroll to position [4831, 0]
click at [281, 118] on h6 "Maths" at bounding box center [325, 116] width 113 height 9
copy h6 "Maths"
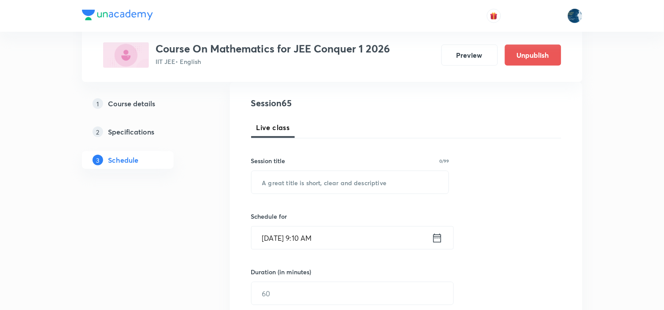
scroll to position [98, 0]
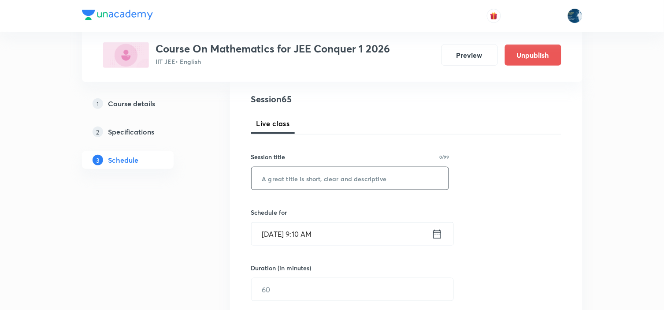
click at [294, 170] on input "text" at bounding box center [350, 178] width 197 height 22
paste input "Maths"
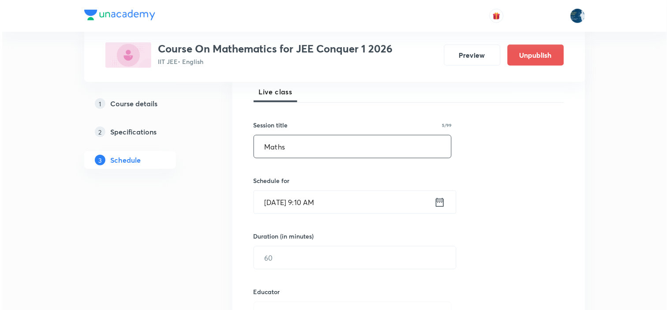
scroll to position [147, 0]
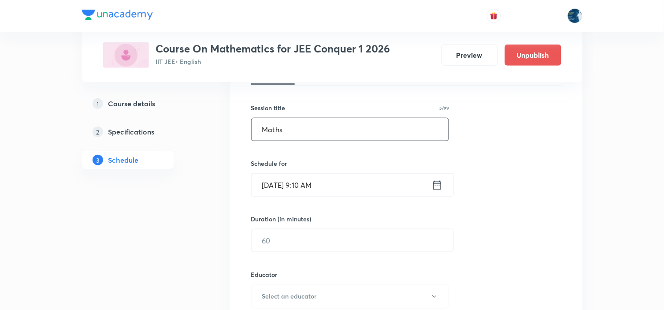
type input "Maths"
click at [438, 186] on icon at bounding box center [437, 185] width 11 height 12
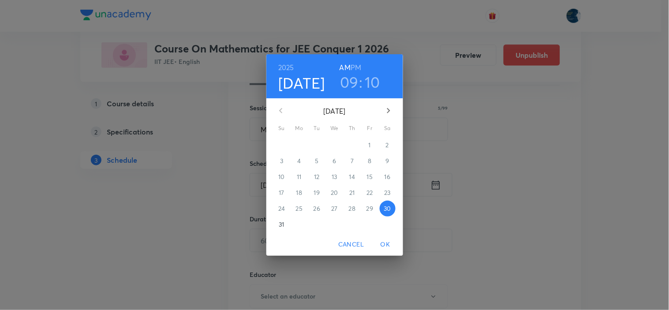
click at [354, 65] on h6 "PM" at bounding box center [355, 67] width 11 height 12
click at [351, 77] on h3 "09" at bounding box center [349, 82] width 19 height 19
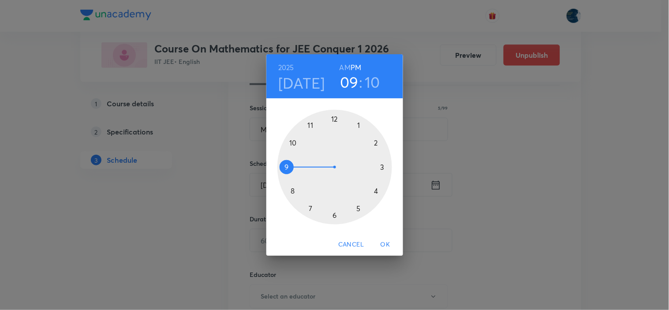
click at [360, 123] on div at bounding box center [334, 167] width 115 height 115
click at [360, 124] on div at bounding box center [334, 167] width 115 height 115
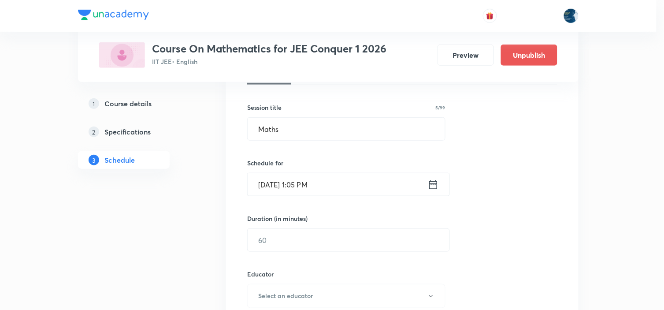
scroll to position [196, 0]
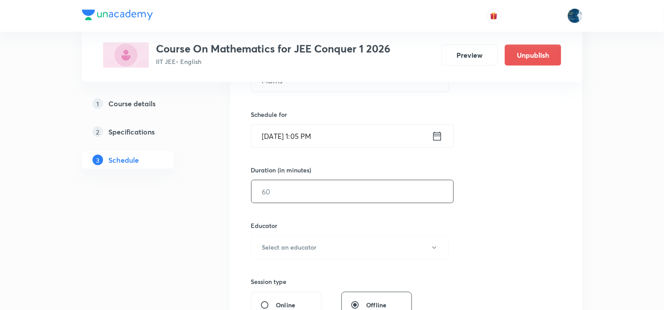
click at [353, 185] on input "text" at bounding box center [353, 191] width 202 height 22
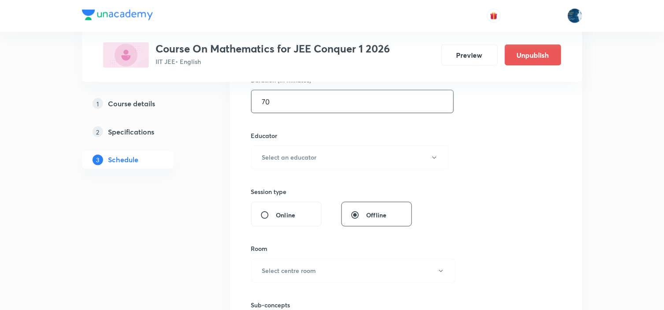
scroll to position [294, 0]
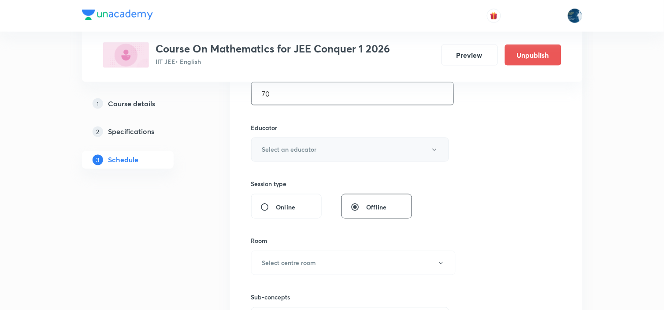
type input "70"
click at [354, 151] on button "Select an educator" at bounding box center [350, 150] width 198 height 24
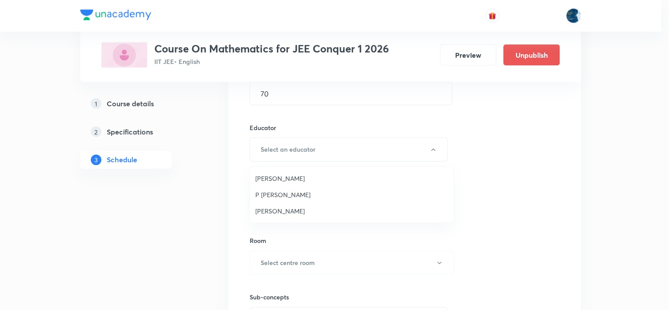
click at [314, 176] on span "Polampalli Rajesh" at bounding box center [351, 178] width 193 height 9
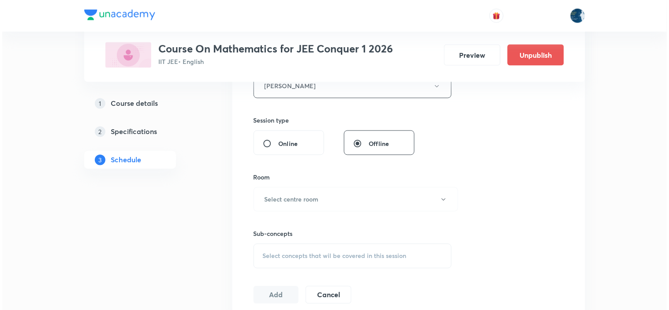
scroll to position [441, 0]
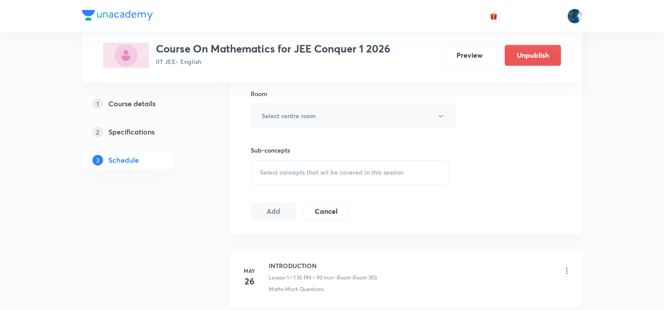
click at [334, 104] on button "Select centre room" at bounding box center [353, 116] width 205 height 24
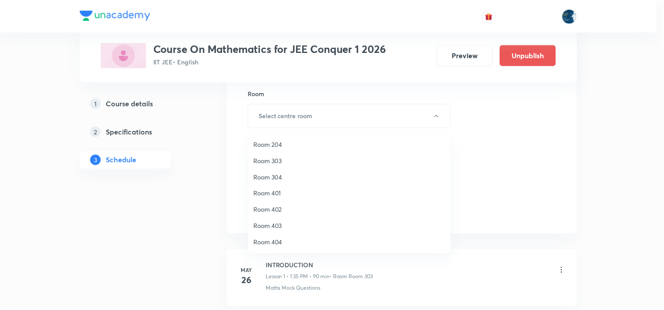
scroll to position [164, 0]
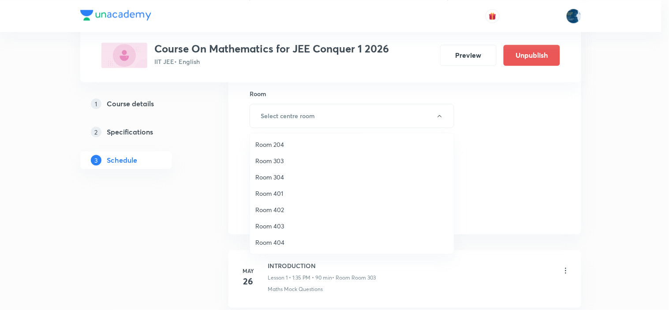
click at [295, 160] on span "Room 303" at bounding box center [351, 160] width 193 height 9
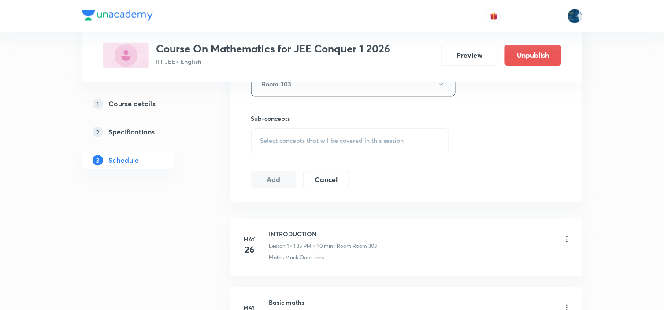
scroll to position [490, 0]
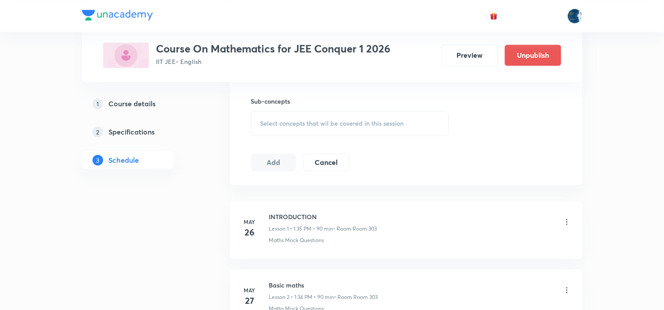
click at [325, 121] on span "Select concepts that wil be covered in this session" at bounding box center [333, 123] width 144 height 7
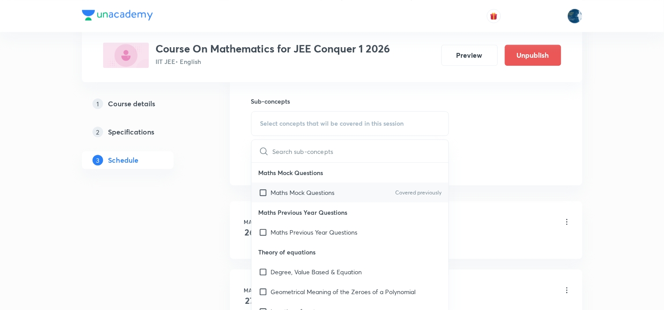
click at [416, 191] on p "Covered previously" at bounding box center [418, 193] width 46 height 8
checkbox input "true"
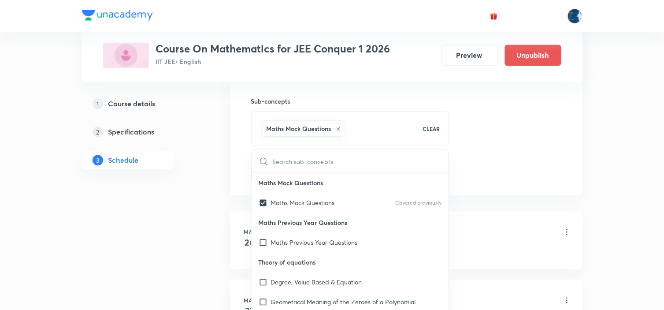
drag, startPoint x: 469, startPoint y: 162, endPoint x: 463, endPoint y: 158, distance: 6.9
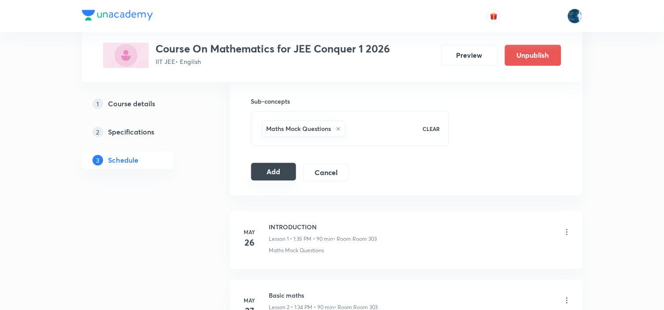
click at [271, 169] on button "Add" at bounding box center [273, 172] width 45 height 18
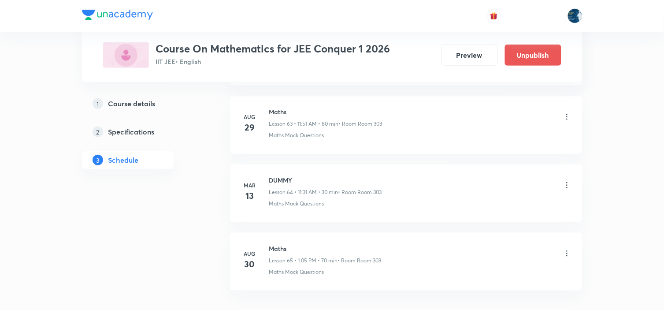
scroll to position [4437, 0]
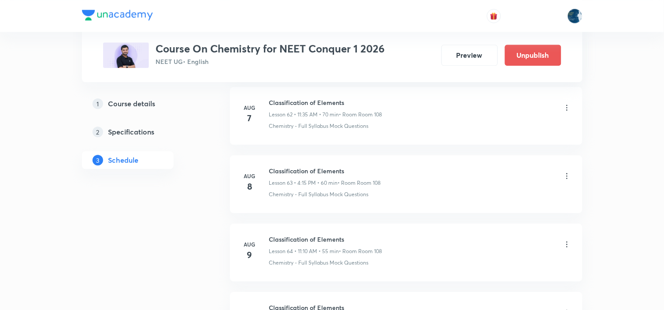
scroll to position [5310, 0]
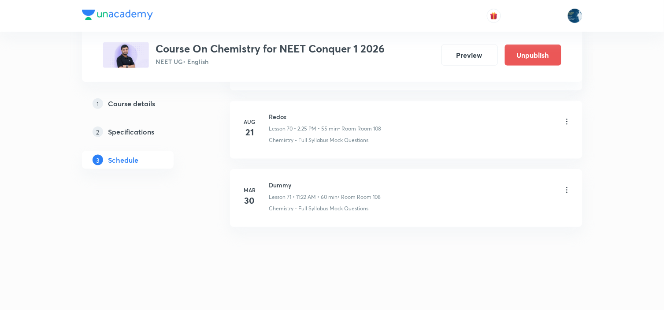
click at [271, 118] on h6 "Redox" at bounding box center [325, 116] width 112 height 9
copy h6 "Redox"
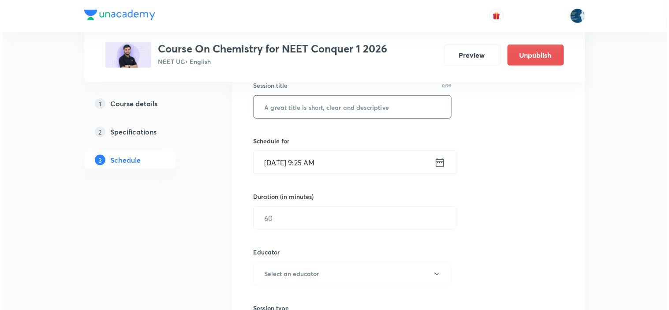
scroll to position [147, 0]
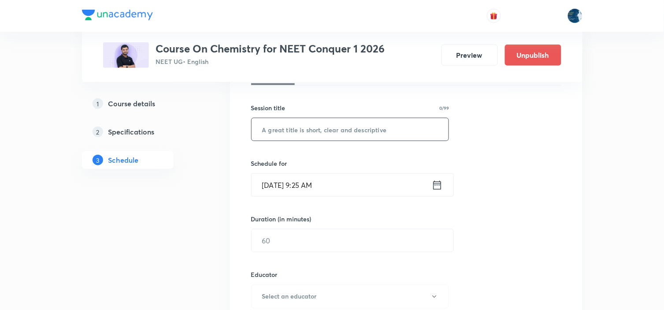
click at [320, 134] on input "text" at bounding box center [350, 129] width 197 height 22
paste input "Redox"
type input "Redox"
click at [439, 180] on icon at bounding box center [437, 185] width 11 height 12
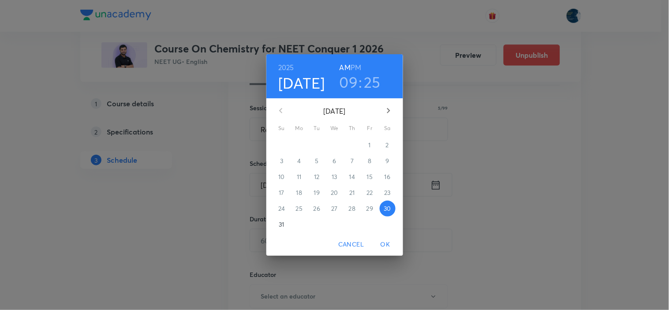
click at [354, 64] on h6 "PM" at bounding box center [355, 67] width 11 height 12
click at [349, 67] on h6 "AM" at bounding box center [344, 67] width 11 height 12
click at [347, 81] on h3 "09" at bounding box center [348, 82] width 19 height 19
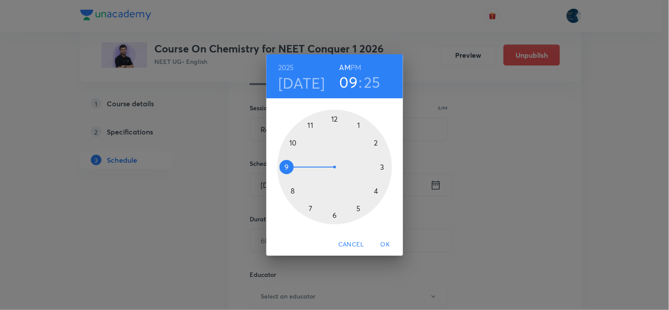
click at [291, 141] on div at bounding box center [334, 167] width 115 height 115
click at [358, 125] on div at bounding box center [334, 167] width 115 height 115
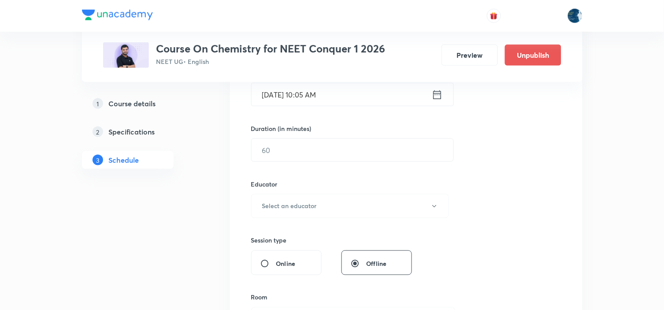
scroll to position [245, 0]
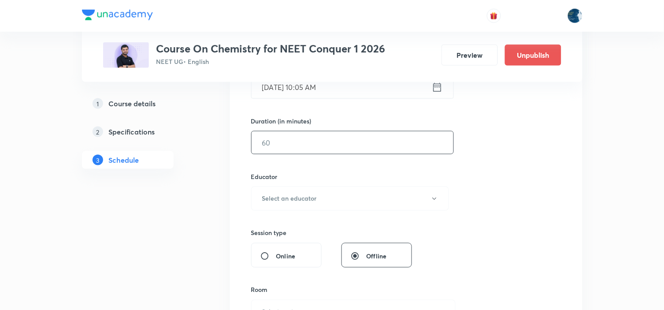
click at [340, 144] on input "text" at bounding box center [353, 142] width 202 height 22
type input "55"
click at [362, 199] on button "Select an educator" at bounding box center [350, 198] width 198 height 24
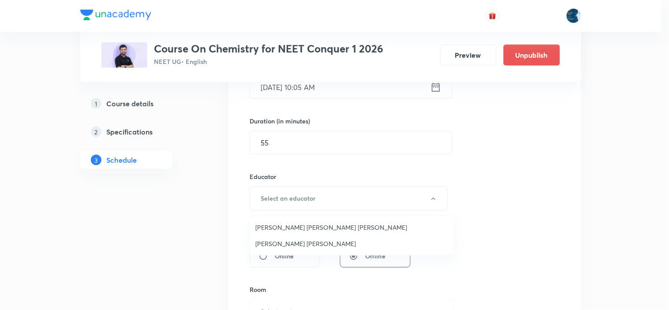
click at [301, 246] on span "[PERSON_NAME] [PERSON_NAME]" at bounding box center [351, 243] width 193 height 9
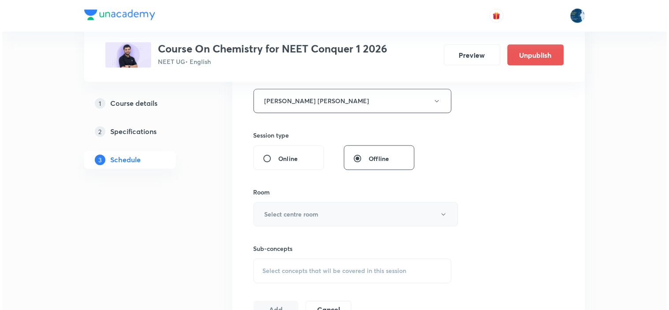
scroll to position [342, 0]
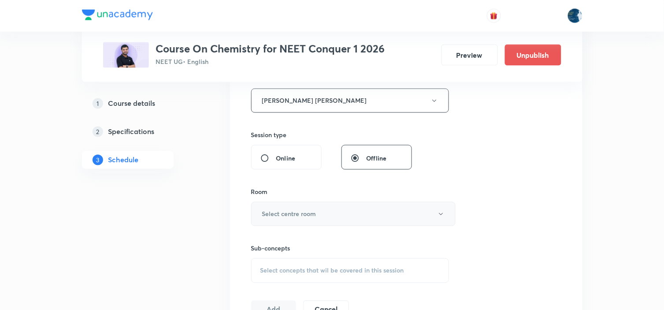
click at [316, 212] on button "Select centre room" at bounding box center [353, 214] width 205 height 24
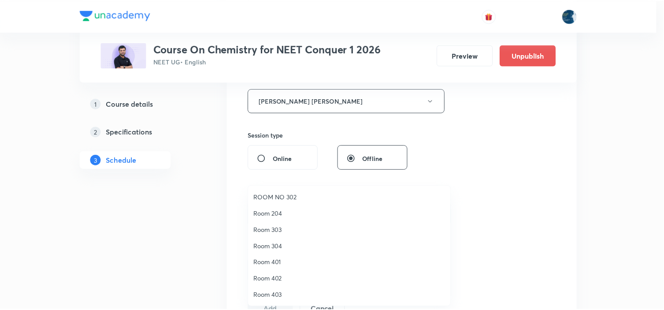
scroll to position [98, 0]
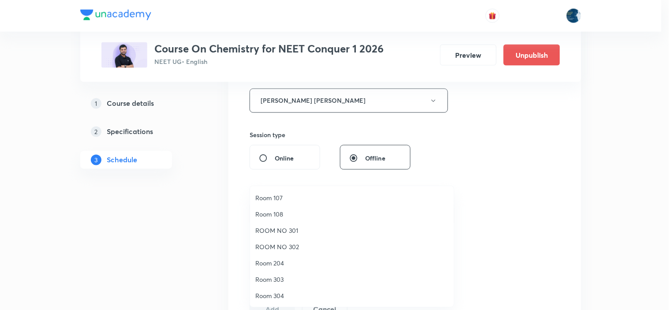
click at [281, 212] on span "Room 108" at bounding box center [351, 213] width 193 height 9
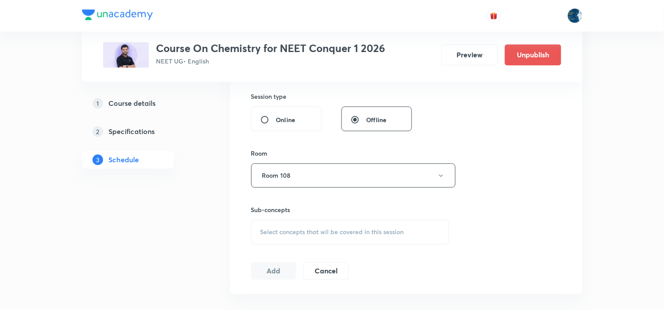
scroll to position [391, 0]
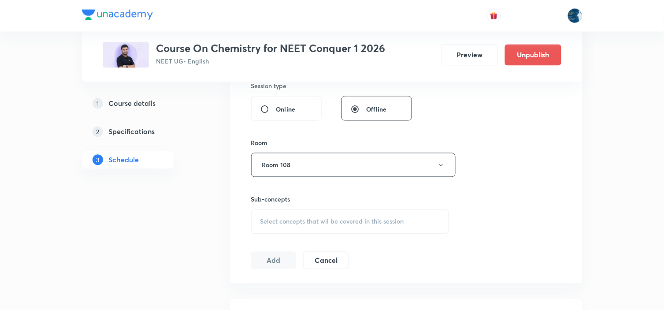
click at [338, 216] on div "Select concepts that wil be covered in this session" at bounding box center [350, 221] width 198 height 25
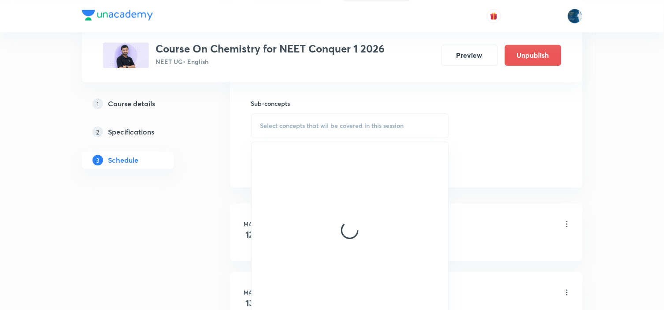
scroll to position [490, 0]
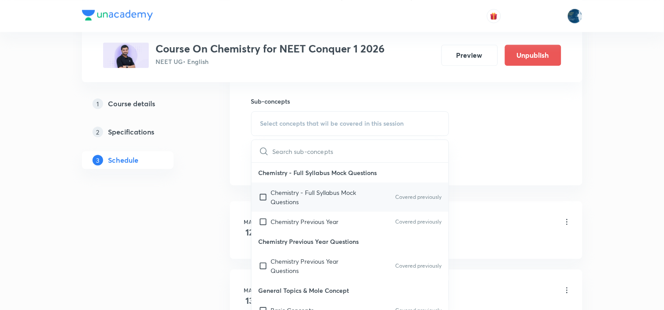
click at [424, 188] on div "Chemistry - Full Syllabus Mock Questions Covered previously" at bounding box center [350, 196] width 197 height 29
checkbox input "true"
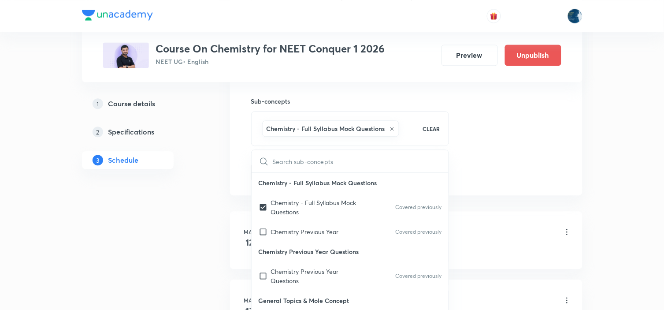
drag, startPoint x: 488, startPoint y: 150, endPoint x: 426, endPoint y: 134, distance: 64.3
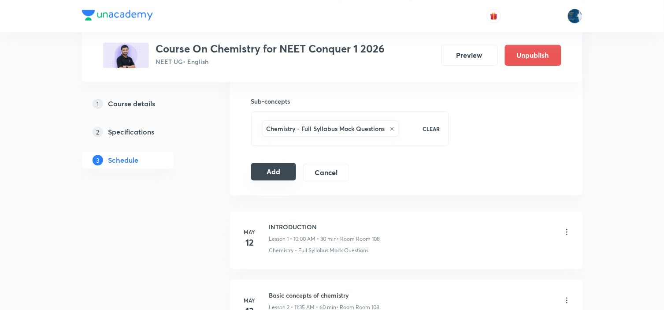
click at [279, 175] on button "Add" at bounding box center [273, 172] width 45 height 18
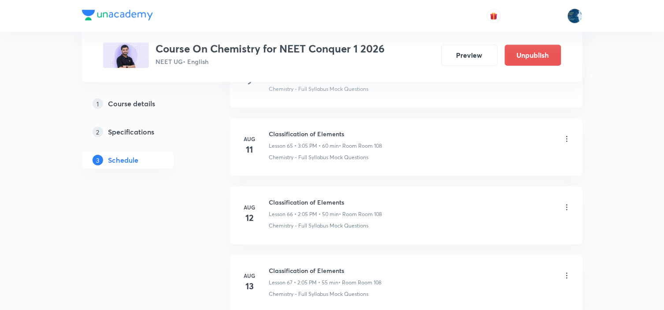
scroll to position [5320, 0]
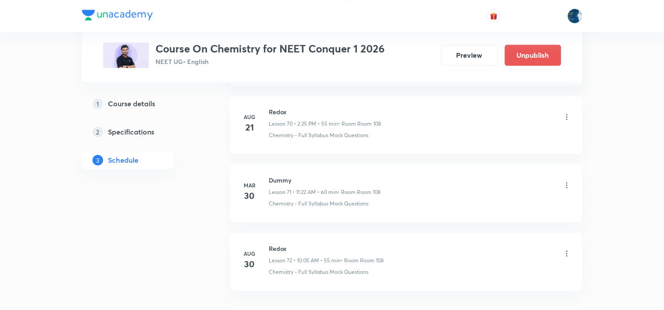
scroll to position [4916, 0]
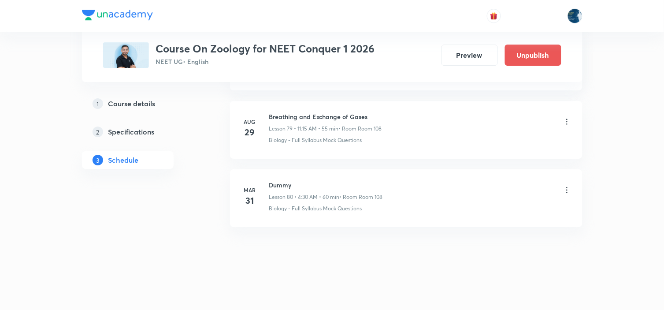
scroll to position [5869, 0]
click at [275, 124] on div "Breathing and Exchange of Gases Lesson 79 • 11:15 AM • 55 min • Room Room 108" at bounding box center [325, 122] width 113 height 21
click at [276, 116] on h6 "Breathing and Exchange of Gases" at bounding box center [325, 116] width 113 height 9
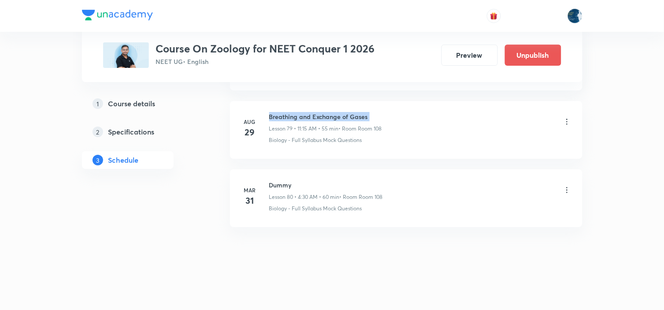
click at [276, 116] on h6 "Breathing and Exchange of Gases" at bounding box center [325, 116] width 113 height 9
copy h6 "Breathing and Exchange of Gases"
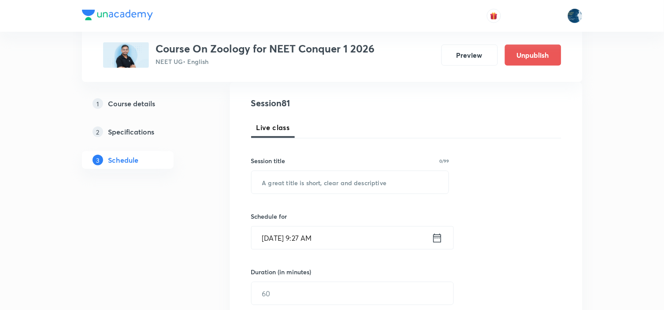
scroll to position [98, 0]
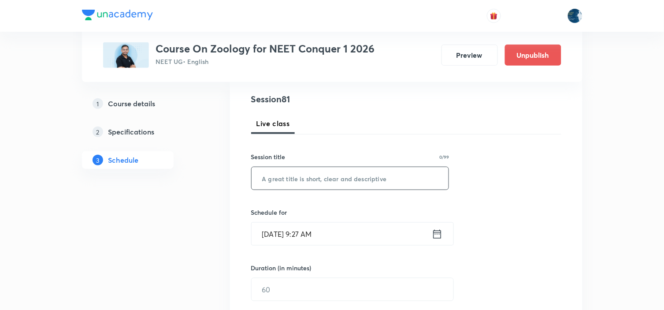
click at [327, 184] on input "text" at bounding box center [350, 178] width 197 height 22
paste input "Breathing and Exchange of Gases"
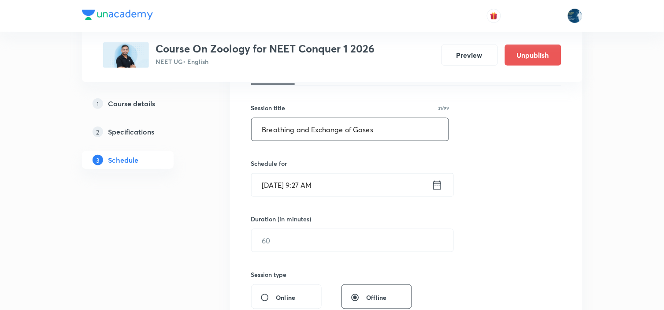
type input "Breathing and Exchange of Gases"
click at [437, 183] on icon at bounding box center [437, 185] width 11 height 12
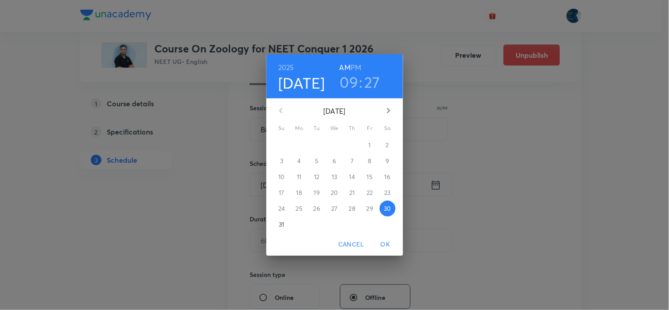
click at [346, 76] on h3 "09" at bounding box center [349, 82] width 19 height 19
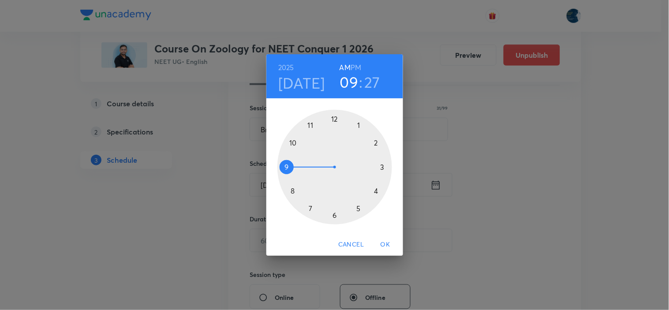
click at [310, 123] on div at bounding box center [334, 167] width 115 height 115
click at [383, 167] on div at bounding box center [334, 167] width 115 height 115
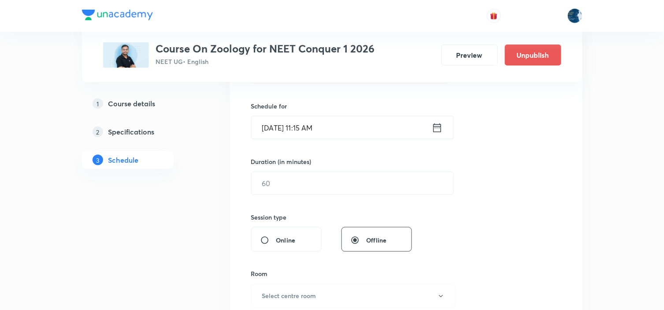
scroll to position [196, 0]
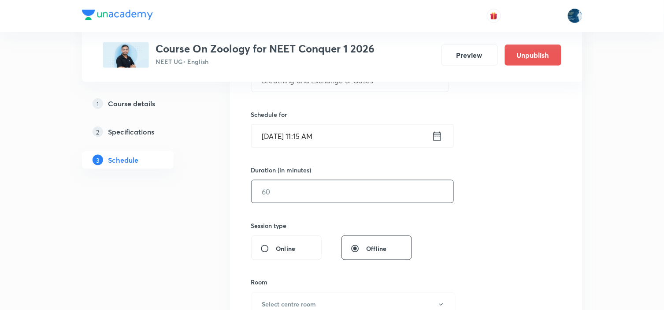
click at [341, 194] on input "text" at bounding box center [353, 191] width 202 height 22
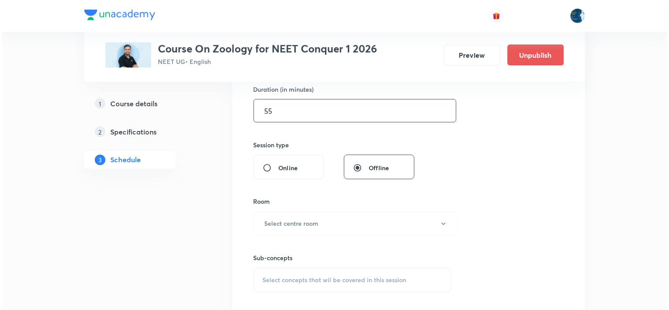
scroll to position [294, 0]
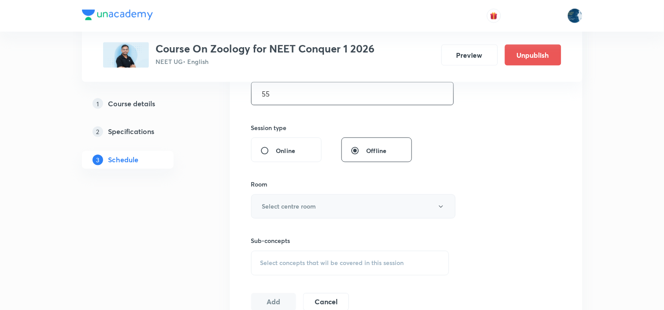
type input "55"
click at [407, 208] on button "Select centre room" at bounding box center [353, 206] width 205 height 24
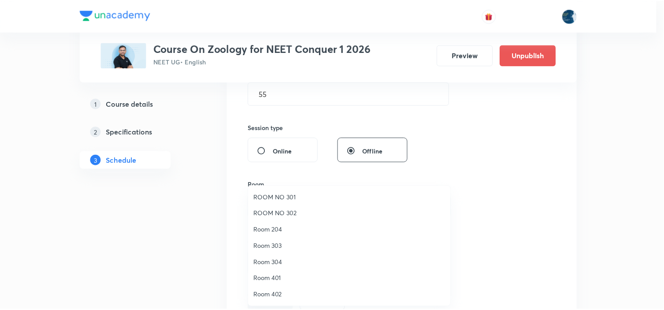
scroll to position [115, 0]
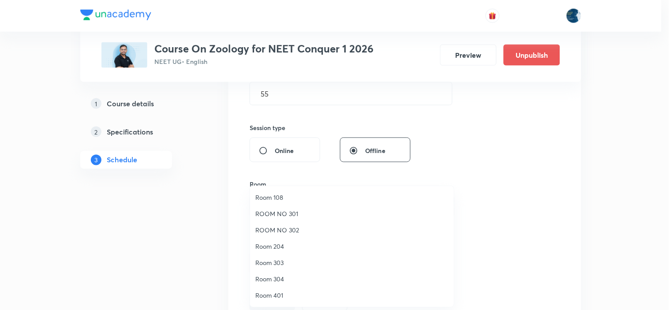
click at [292, 191] on li "Room 108" at bounding box center [352, 197] width 204 height 16
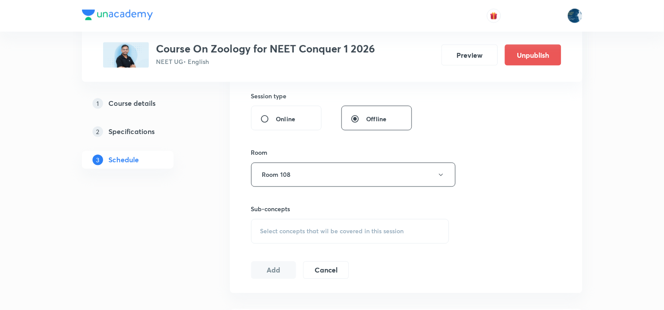
scroll to position [342, 0]
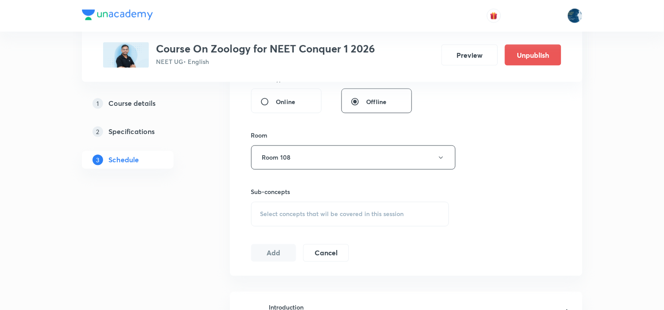
click at [385, 217] on span "Select concepts that wil be covered in this session" at bounding box center [333, 214] width 144 height 7
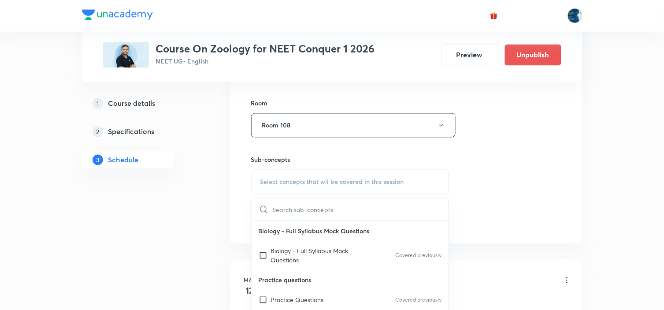
scroll to position [391, 0]
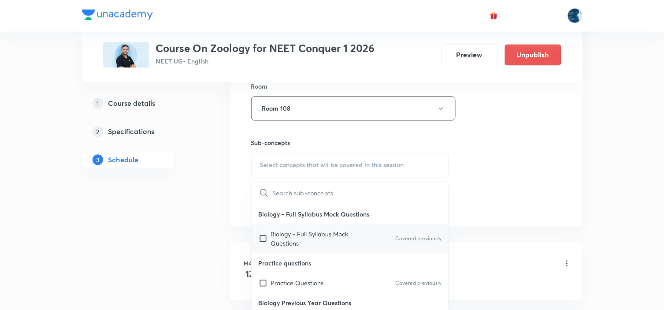
click at [414, 230] on div "Biology - Full Syllabus Mock Questions Covered previously" at bounding box center [350, 238] width 197 height 29
checkbox input "true"
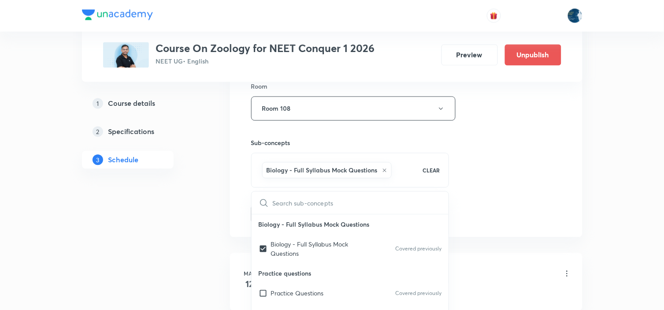
click at [486, 191] on div "Session 81 Live class Session title 31/99 Breathing and Exchange of Gases ​ Sch…" at bounding box center [406, 11] width 310 height 424
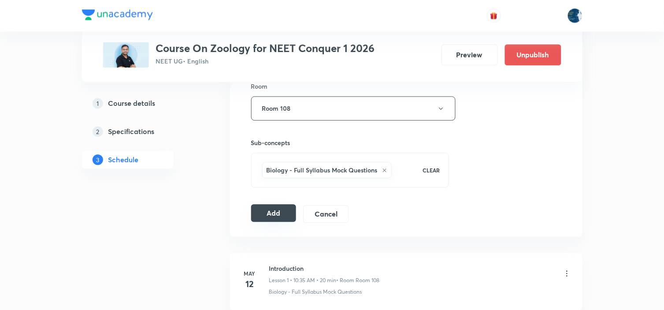
click at [274, 208] on button "Add" at bounding box center [273, 214] width 45 height 18
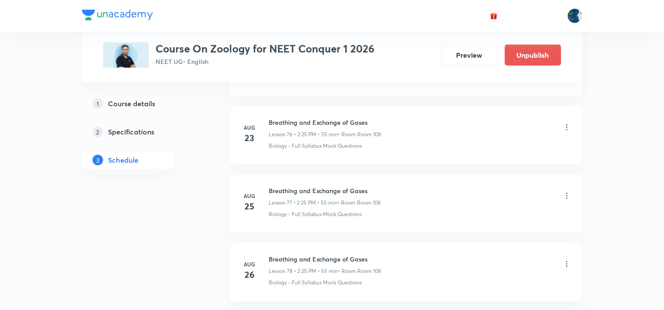
scroll to position [5532, 0]
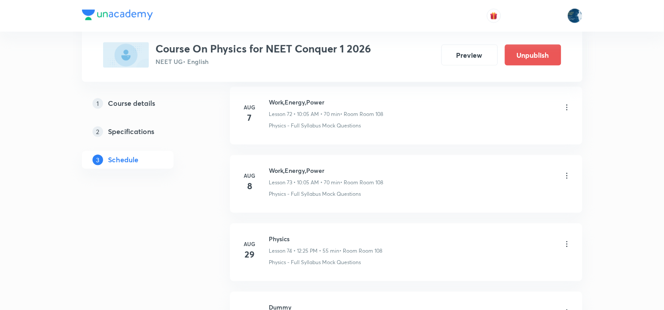
scroll to position [5583, 0]
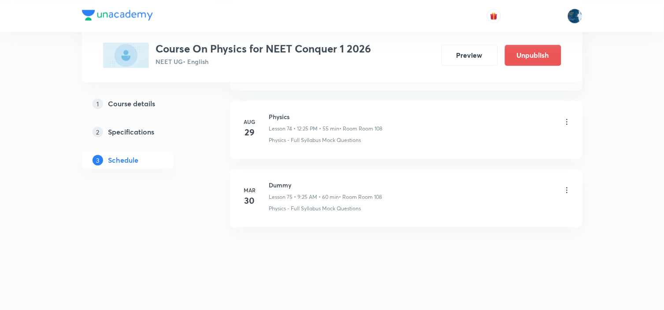
click at [274, 118] on h6 "Physics" at bounding box center [326, 116] width 114 height 9
copy h6 "Physics"
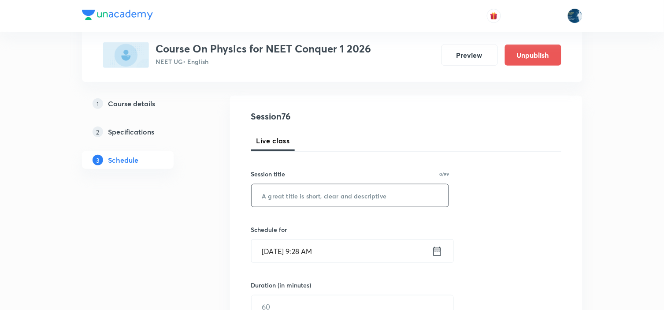
scroll to position [98, 0]
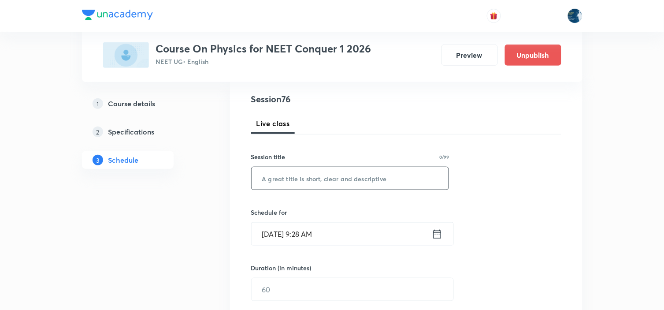
click at [309, 168] on input "text" at bounding box center [350, 178] width 197 height 22
click at [298, 179] on input "text" at bounding box center [350, 178] width 197 height 22
paste input "Physics"
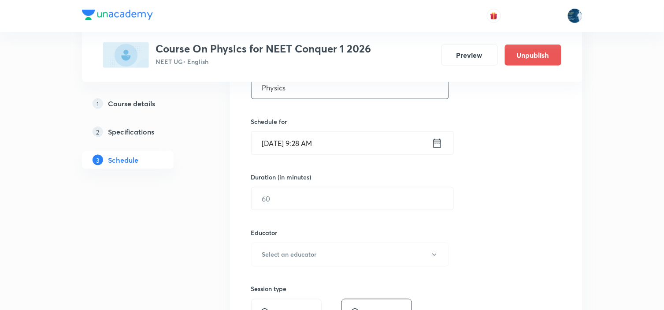
scroll to position [196, 0]
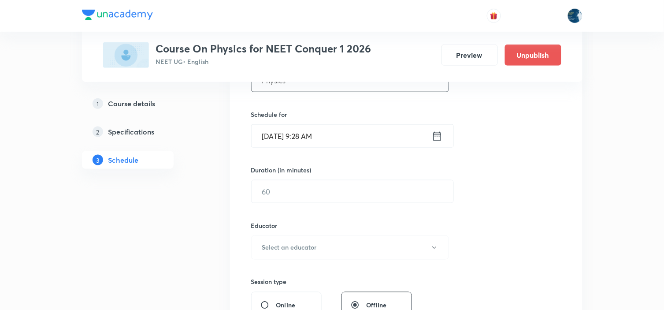
type input "Physics"
click at [441, 134] on icon at bounding box center [437, 135] width 8 height 9
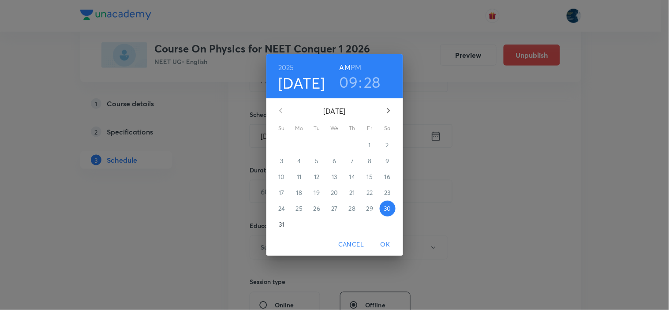
click at [357, 67] on h6 "PM" at bounding box center [355, 67] width 11 height 12
click at [353, 75] on h3 "09" at bounding box center [348, 82] width 19 height 19
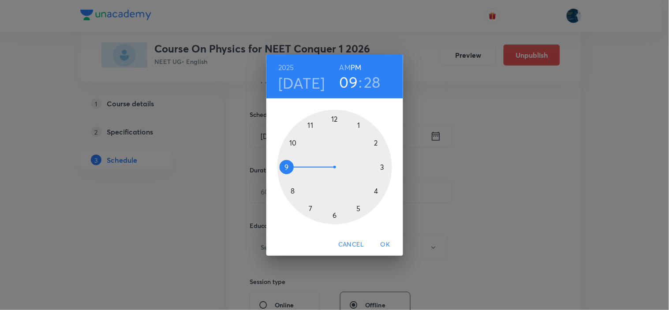
click at [334, 117] on div at bounding box center [334, 167] width 115 height 115
click at [359, 208] on div at bounding box center [334, 167] width 115 height 115
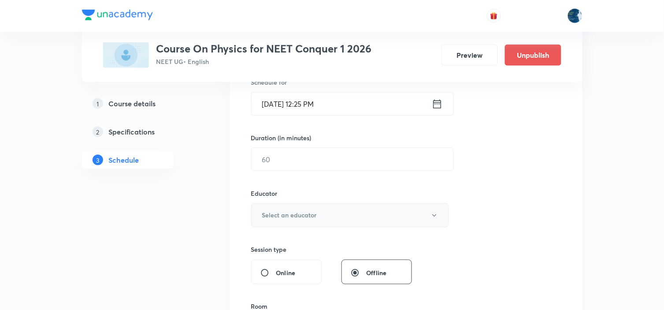
scroll to position [245, 0]
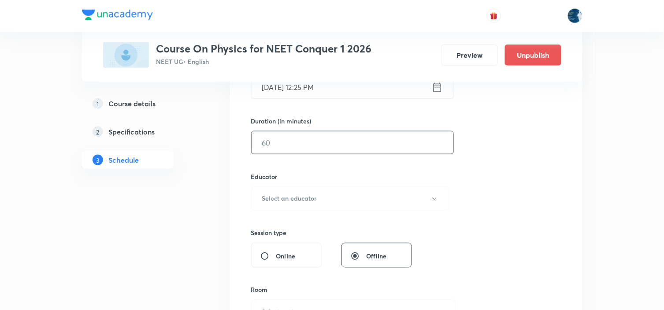
click at [347, 145] on input "text" at bounding box center [353, 142] width 202 height 22
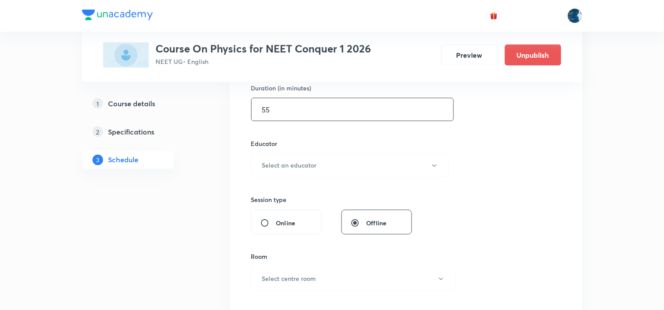
scroll to position [294, 0]
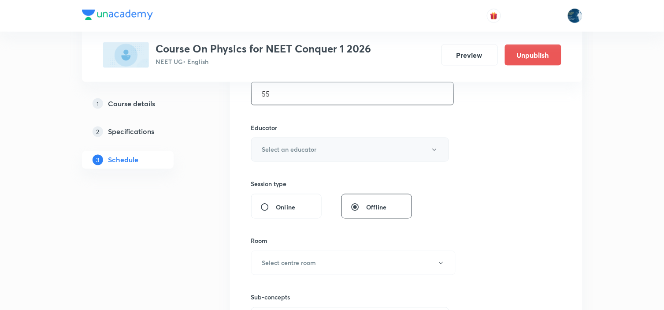
type input "55"
click at [380, 151] on button "Select an educator" at bounding box center [350, 150] width 198 height 24
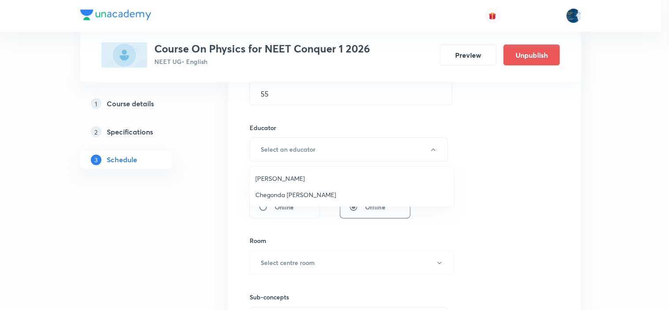
click at [298, 175] on span "Piyush Baranwal" at bounding box center [351, 178] width 193 height 9
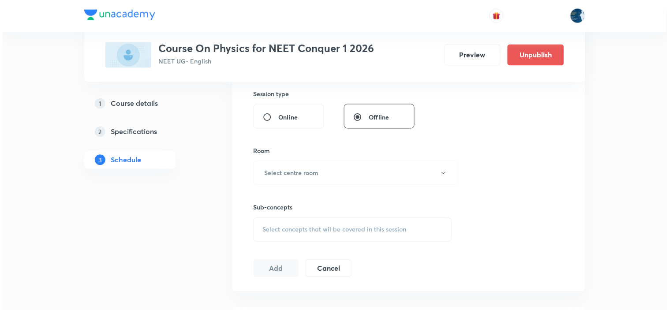
scroll to position [391, 0]
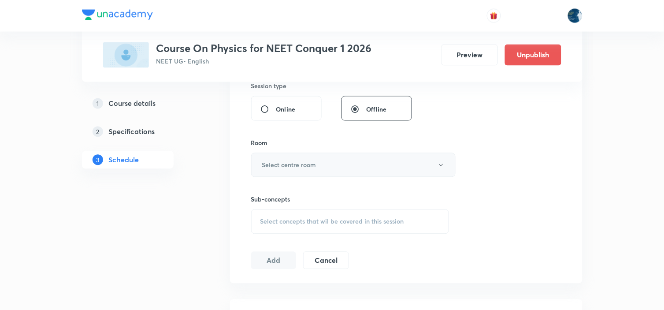
click at [354, 166] on button "Select centre room" at bounding box center [353, 165] width 205 height 24
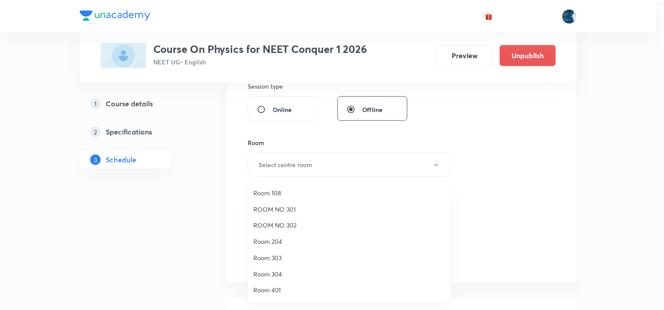
scroll to position [65, 0]
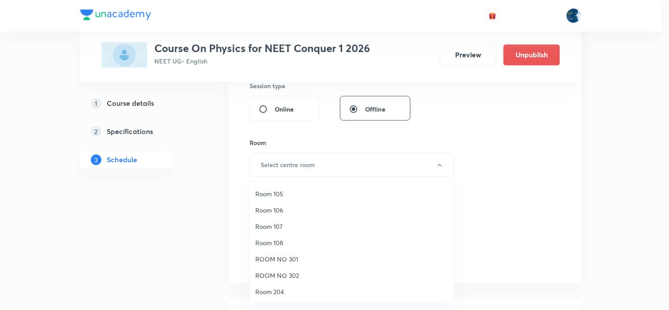
click at [284, 234] on li "Room 108" at bounding box center [352, 242] width 204 height 16
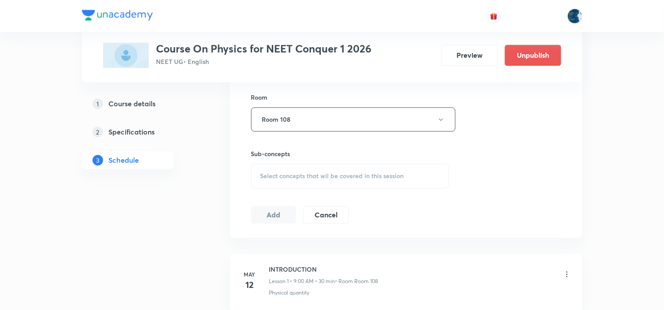
scroll to position [490, 0]
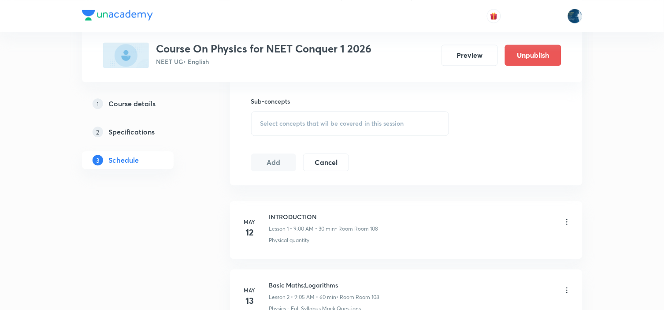
click at [368, 130] on div "Select concepts that wil be covered in this session" at bounding box center [350, 123] width 198 height 25
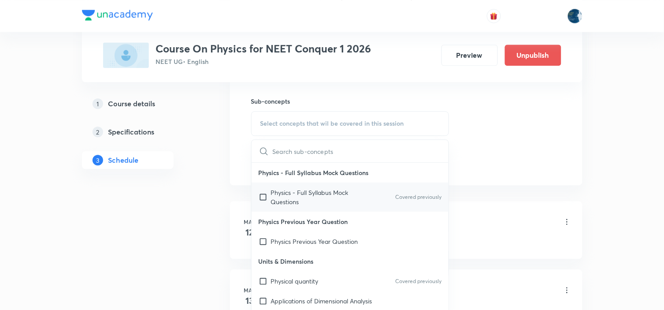
click at [413, 187] on div "Physics - Full Syllabus Mock Questions Covered previously" at bounding box center [350, 196] width 197 height 29
checkbox input "true"
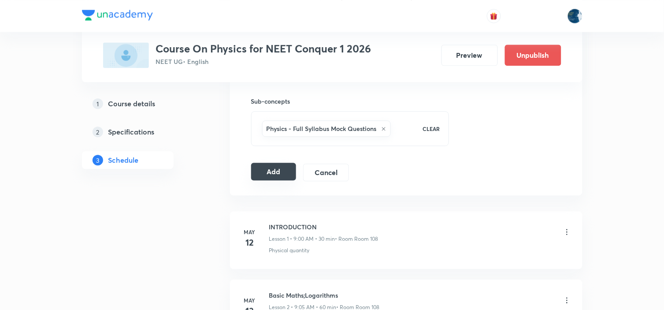
click at [254, 169] on button "Add" at bounding box center [273, 172] width 45 height 18
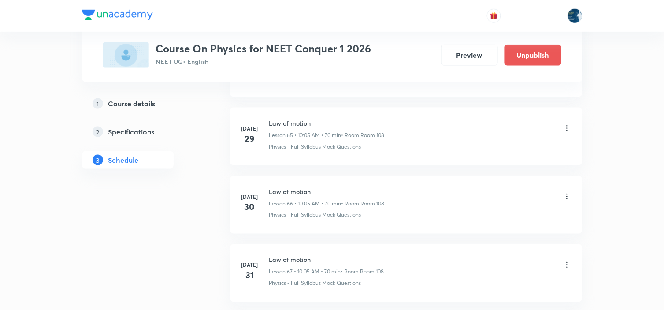
scroll to position [5189, 0]
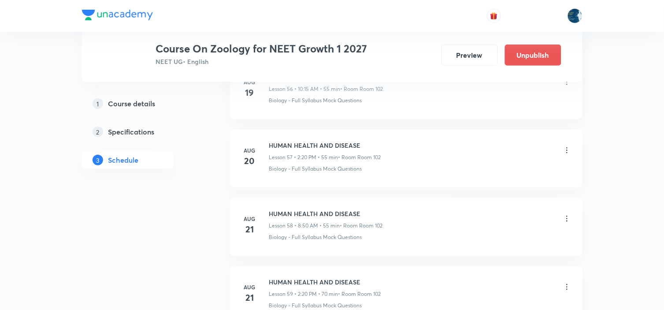
scroll to position [4694, 0]
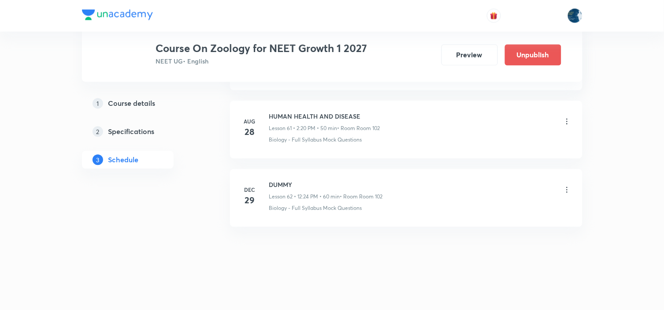
click at [283, 111] on li "Aug 28 HUMAN HEALTH AND DISEASE Lesson 61 • 2:20 PM • 50 min • Room Room 102 Bi…" at bounding box center [406, 130] width 353 height 58
copy h6 "HUMAN HEALTH AND DISEASE"
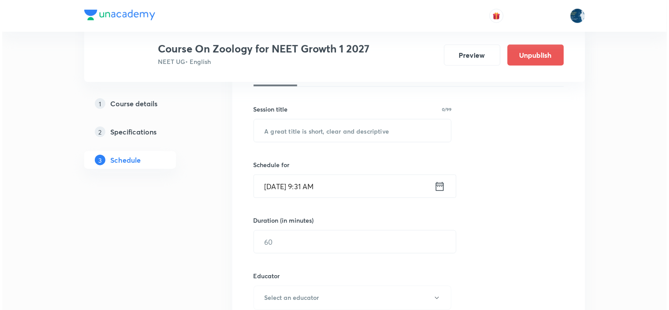
scroll to position [147, 0]
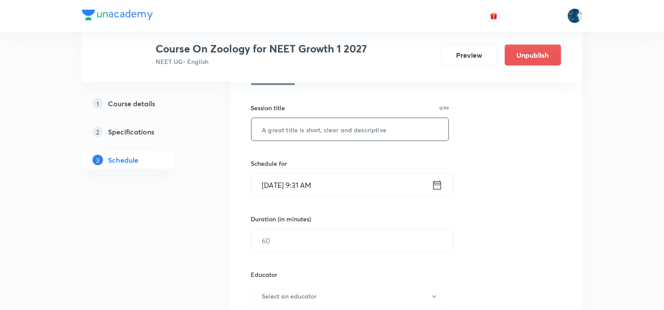
click at [330, 119] on input "text" at bounding box center [350, 129] width 197 height 22
paste input "HUMAN HEALTH AND DISEASE"
type input "HUMAN HEALTH AND DISEASE"
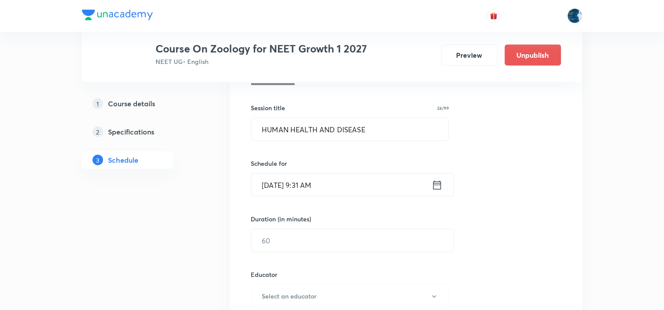
click at [435, 184] on icon at bounding box center [437, 185] width 11 height 12
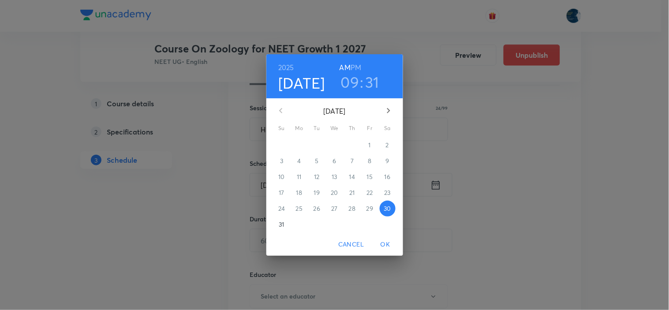
click at [352, 80] on h3 "09" at bounding box center [350, 82] width 19 height 19
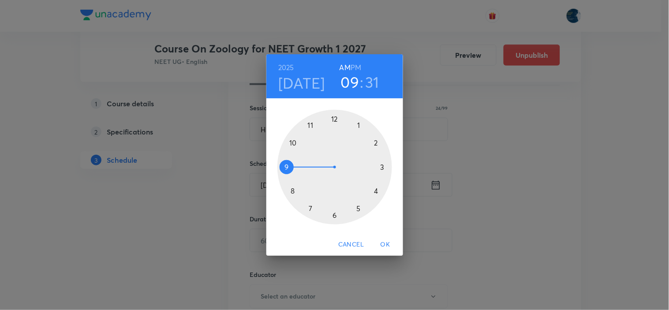
click at [294, 142] on div at bounding box center [334, 167] width 115 height 115
click at [357, 125] on div at bounding box center [334, 167] width 115 height 115
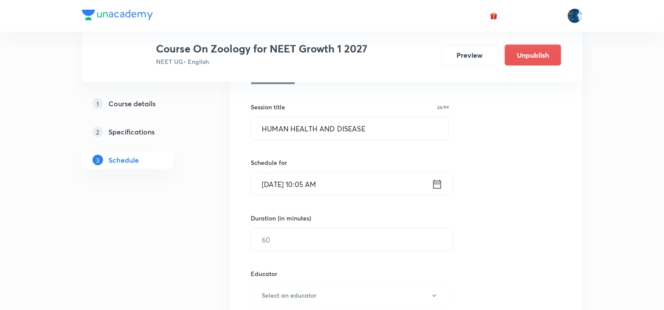
scroll to position [196, 0]
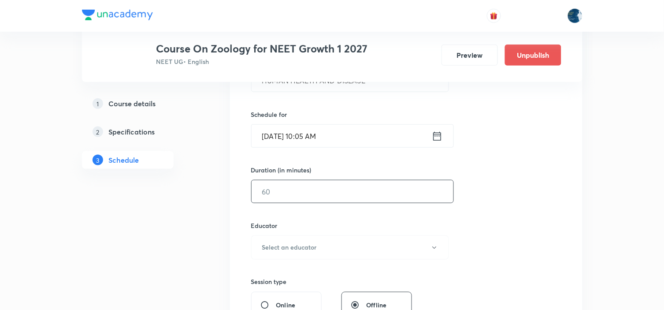
click at [322, 193] on input "text" at bounding box center [353, 191] width 202 height 22
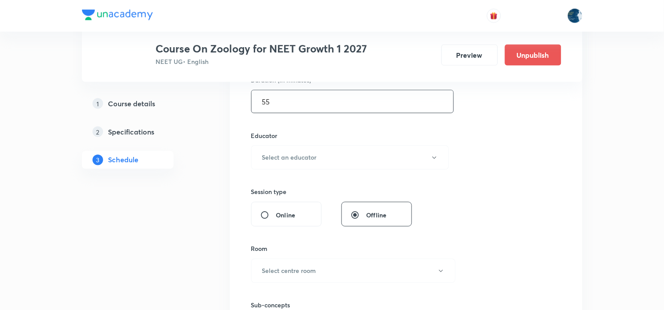
scroll to position [294, 0]
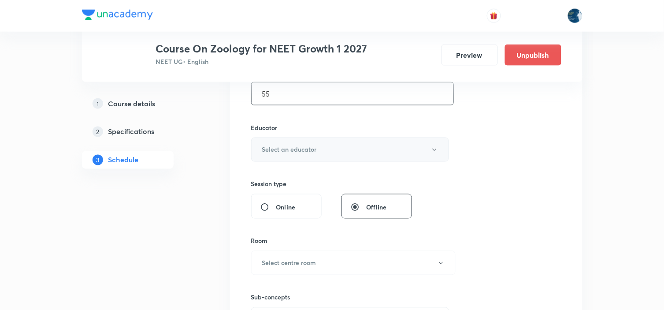
type input "55"
click at [340, 145] on button "Select an educator" at bounding box center [350, 150] width 198 height 24
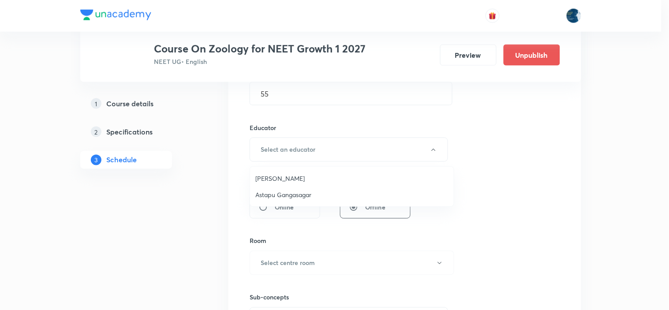
click at [299, 176] on span "Twishampati Joshi" at bounding box center [351, 178] width 193 height 9
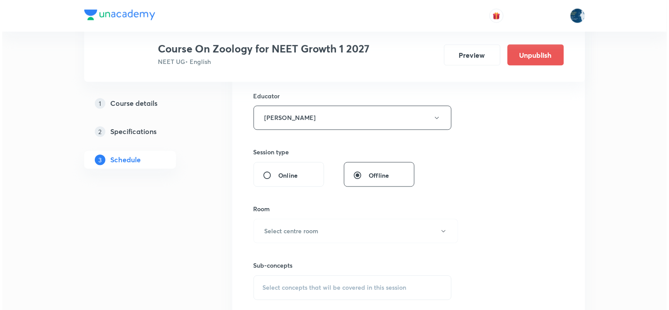
scroll to position [342, 0]
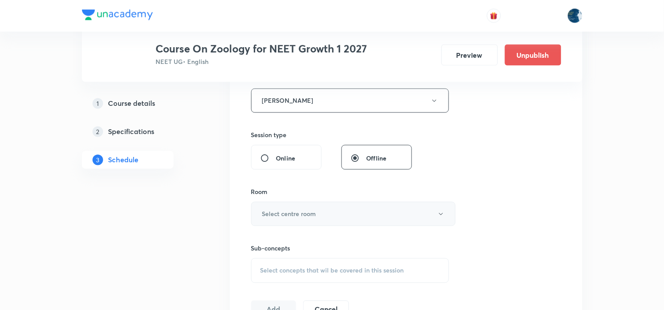
click at [334, 209] on button "Select centre room" at bounding box center [353, 214] width 205 height 24
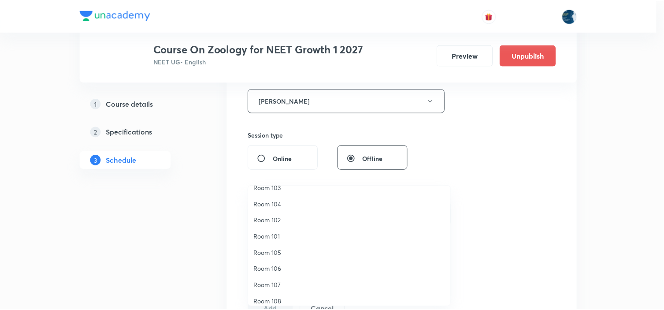
scroll to position [0, 0]
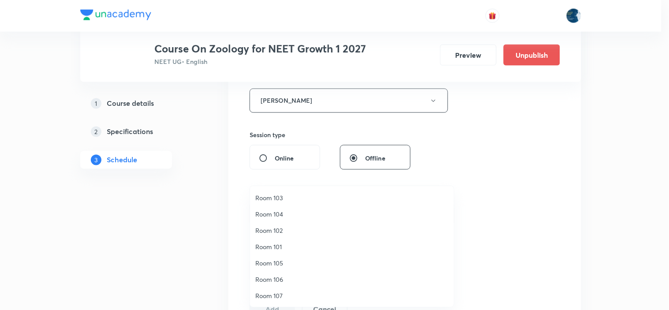
click at [287, 228] on span "Room 102" at bounding box center [351, 230] width 193 height 9
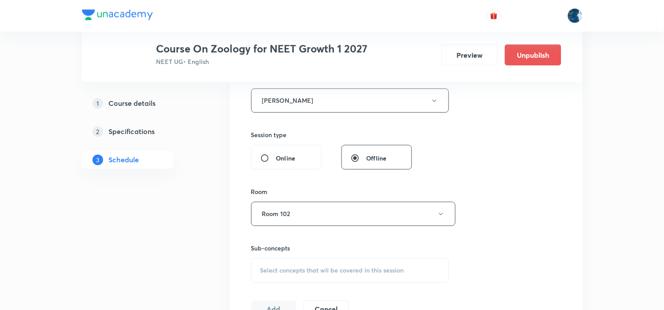
scroll to position [391, 0]
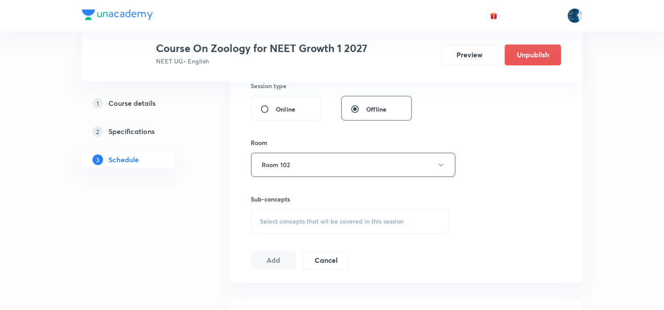
click at [355, 222] on span "Select concepts that wil be covered in this session" at bounding box center [333, 221] width 144 height 7
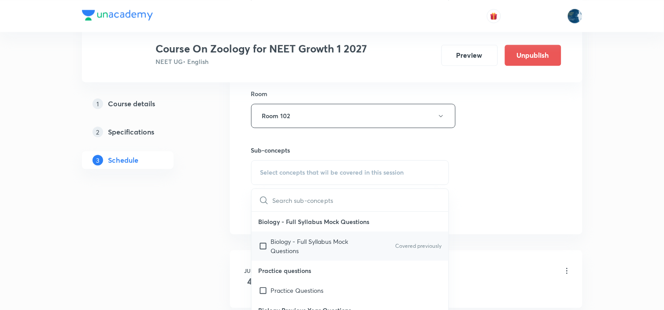
click at [422, 246] on p "Covered previously" at bounding box center [418, 246] width 46 height 8
checkbox input "true"
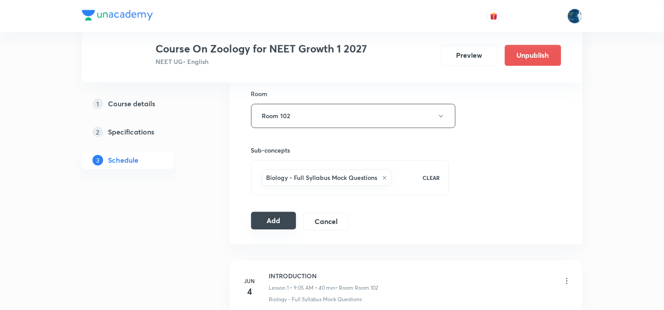
click at [274, 220] on button "Add" at bounding box center [273, 221] width 45 height 18
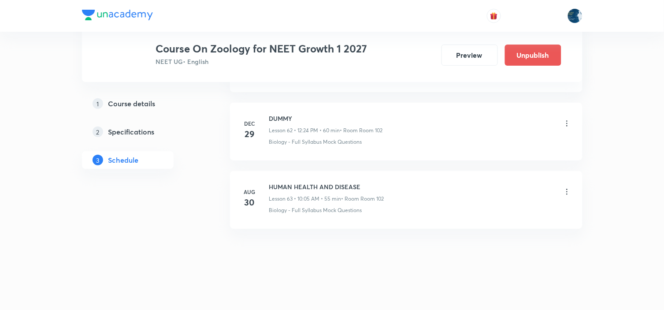
scroll to position [4300, 0]
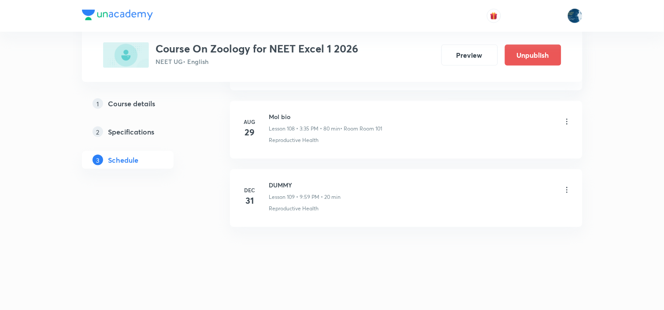
scroll to position [7909, 0]
click at [275, 122] on div "Mol bio Lesson 108 • 3:35 PM • 80 min • Room Room 101" at bounding box center [325, 122] width 113 height 21
click at [275, 119] on h6 "Mol bio" at bounding box center [325, 116] width 113 height 9
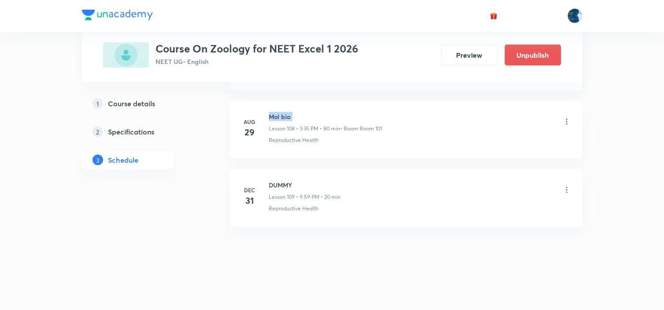
copy h6 "Mol bio"
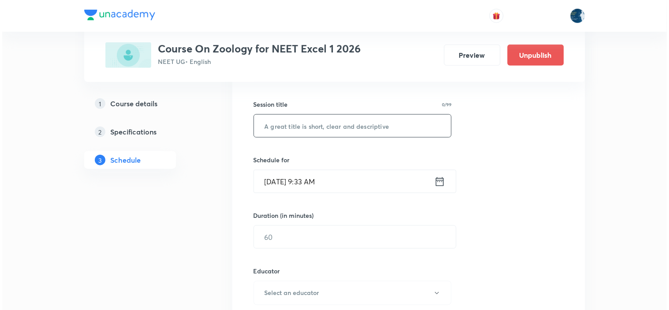
scroll to position [149, 0]
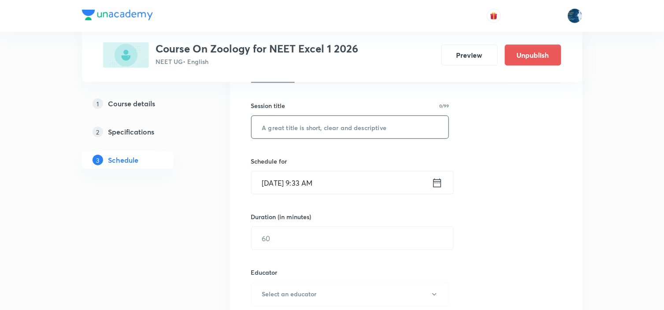
click at [293, 129] on input "text" at bounding box center [350, 127] width 197 height 22
paste input "Mol bio"
type input "Mol bio"
click at [437, 179] on icon at bounding box center [437, 183] width 11 height 12
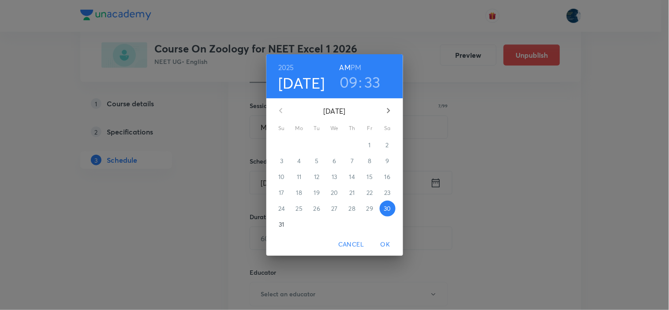
click at [348, 78] on h3 "09" at bounding box center [348, 82] width 19 height 19
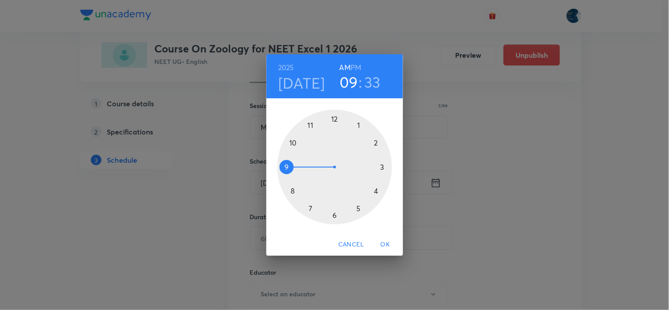
click at [310, 125] on div at bounding box center [334, 167] width 115 height 115
click at [381, 167] on div at bounding box center [334, 167] width 115 height 115
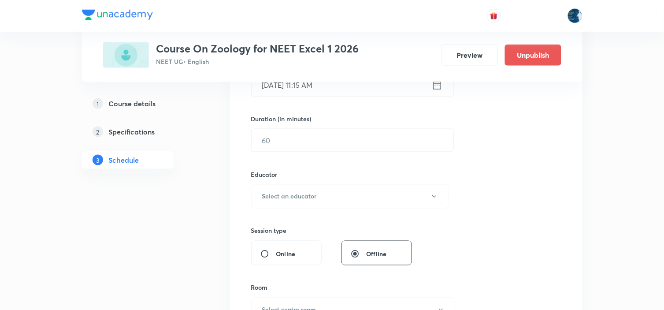
scroll to position [247, 0]
click at [363, 141] on input "text" at bounding box center [353, 140] width 202 height 22
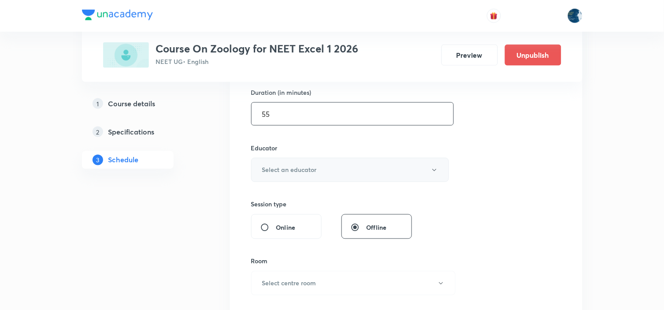
scroll to position [296, 0]
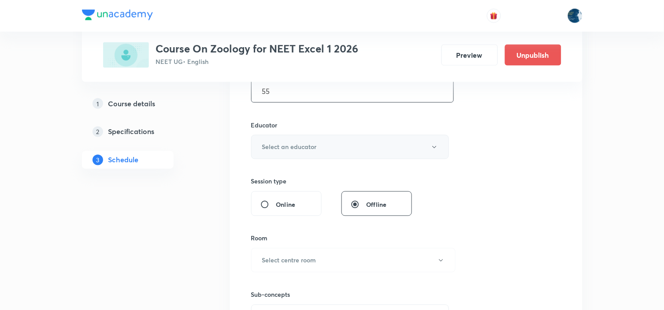
type input "55"
click at [360, 146] on button "Select an educator" at bounding box center [350, 147] width 198 height 24
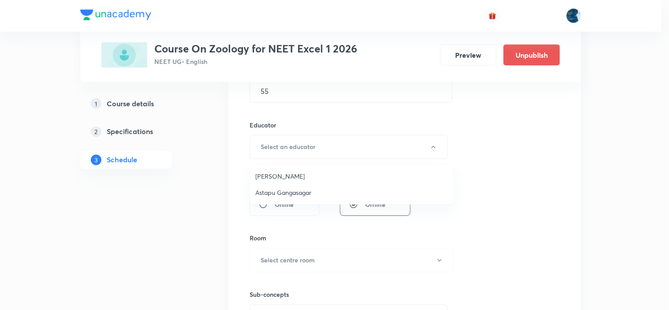
click at [536, 205] on div at bounding box center [334, 155] width 669 height 310
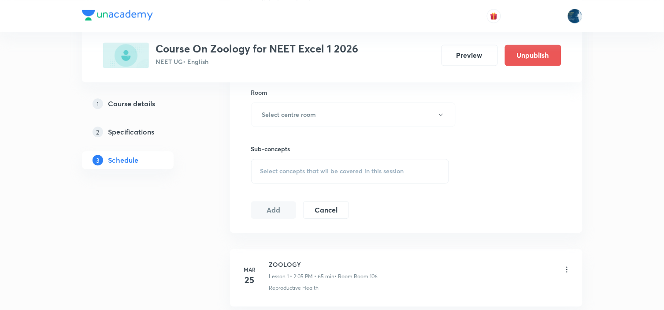
scroll to position [443, 0]
click at [314, 205] on button "Cancel" at bounding box center [325, 208] width 45 height 18
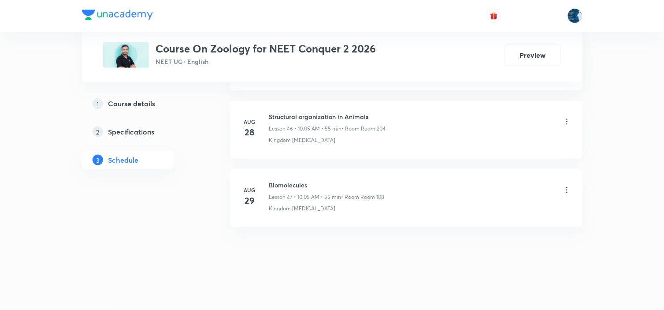
scroll to position [3611, 0]
click at [276, 182] on h6 "Biomolecules" at bounding box center [326, 184] width 115 height 9
copy h6 "Biomolecules"
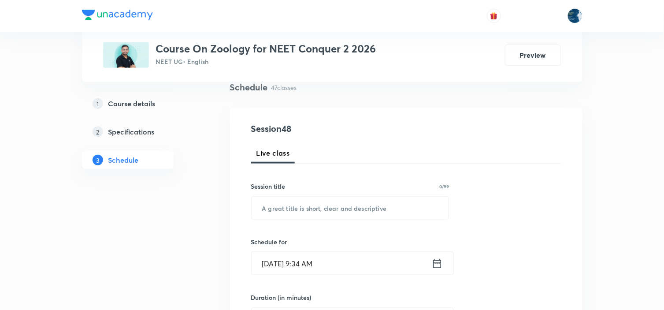
scroll to position [98, 0]
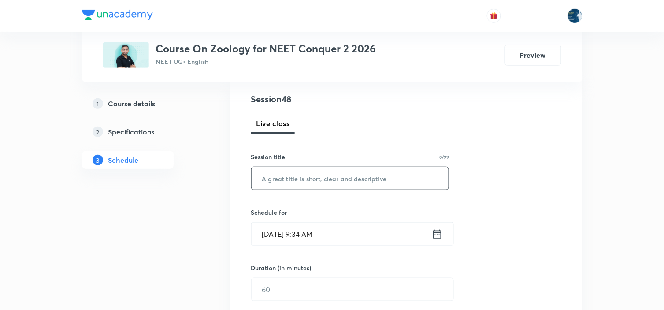
click at [344, 177] on input "text" at bounding box center [350, 178] width 197 height 22
paste input "Biomolecules"
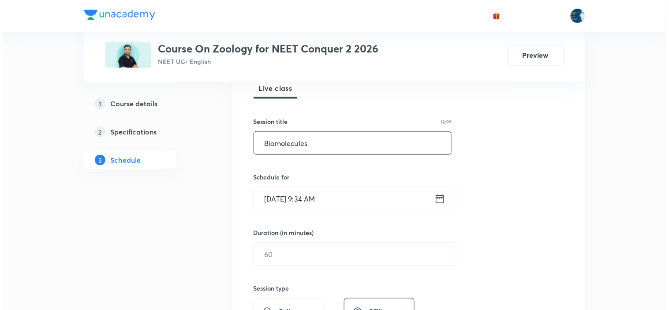
scroll to position [147, 0]
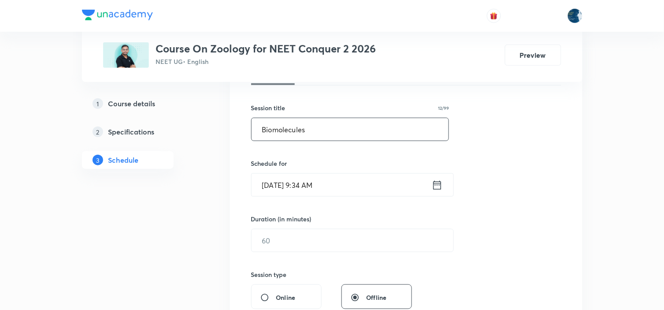
type input "Biomolecules"
click at [435, 185] on icon at bounding box center [437, 184] width 8 height 9
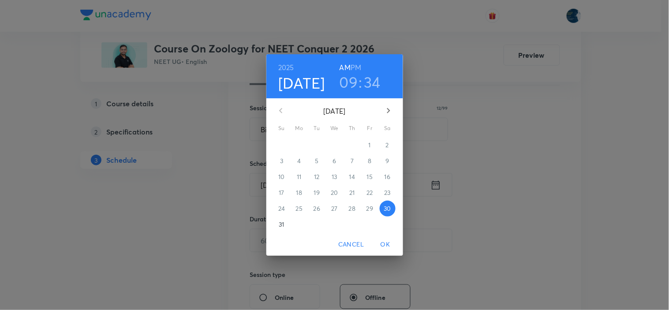
click at [355, 75] on h3 "09" at bounding box center [348, 82] width 19 height 19
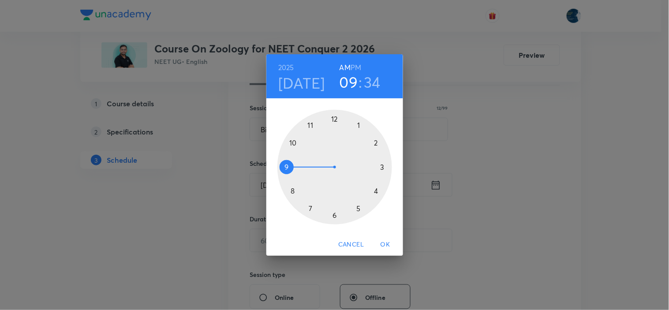
click at [293, 142] on div at bounding box center [334, 167] width 115 height 115
click at [359, 127] on div at bounding box center [334, 167] width 115 height 115
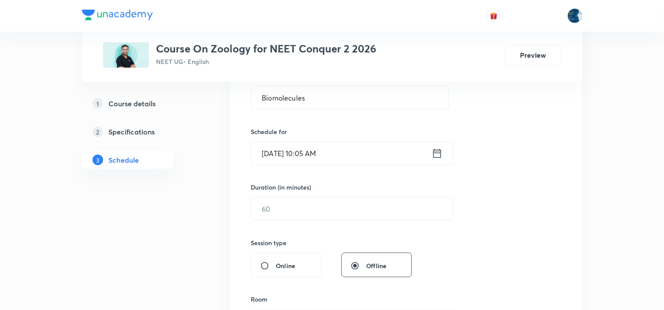
scroll to position [196, 0]
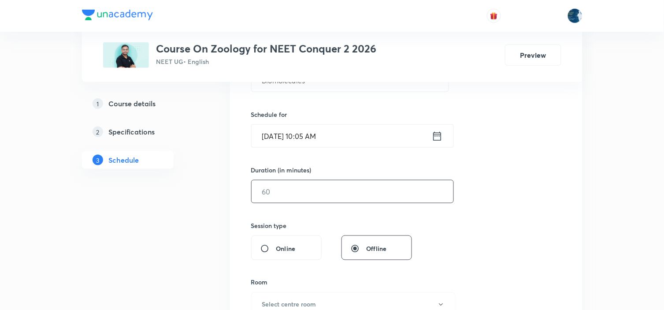
click at [325, 195] on input "text" at bounding box center [353, 191] width 202 height 22
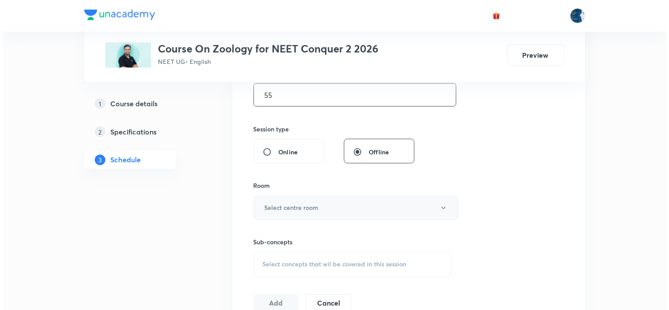
scroll to position [294, 0]
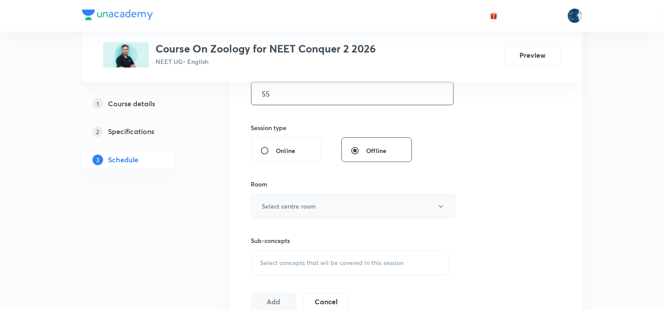
type input "55"
click at [320, 202] on button "Select centre room" at bounding box center [353, 206] width 205 height 24
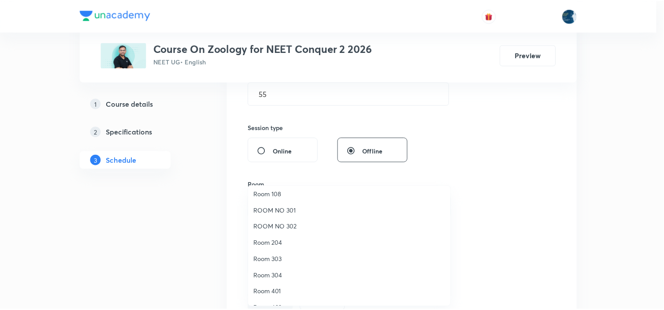
scroll to position [164, 0]
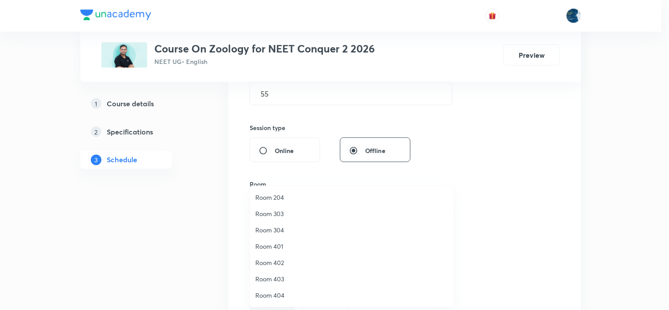
click at [285, 189] on li "Room 204" at bounding box center [352, 197] width 204 height 16
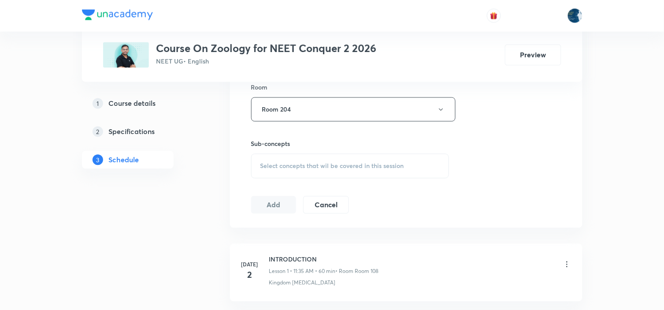
scroll to position [391, 0]
click at [346, 165] on span "Select concepts that wil be covered in this session" at bounding box center [333, 165] width 144 height 7
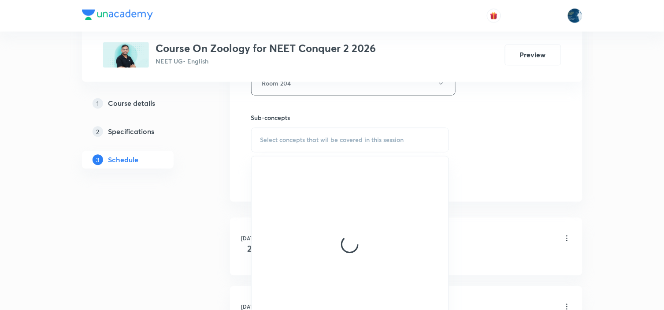
scroll to position [441, 0]
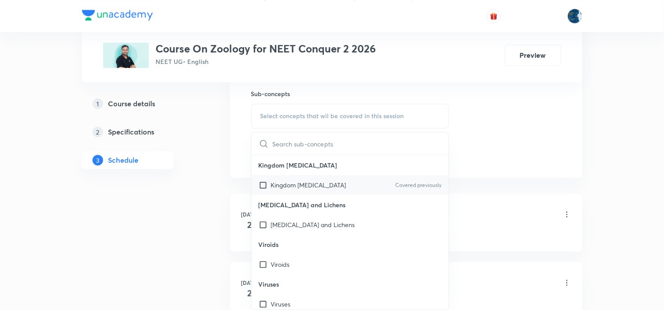
click at [409, 182] on p "Covered previously" at bounding box center [418, 185] width 46 height 8
checkbox input "true"
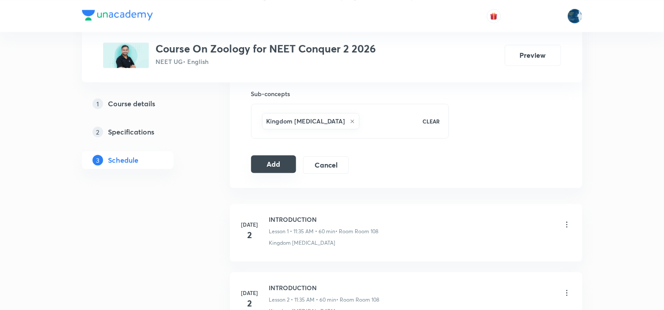
click at [269, 163] on button "Add" at bounding box center [273, 164] width 45 height 18
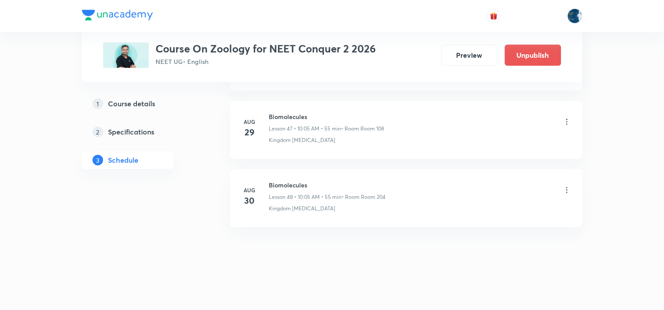
scroll to position [3274, 0]
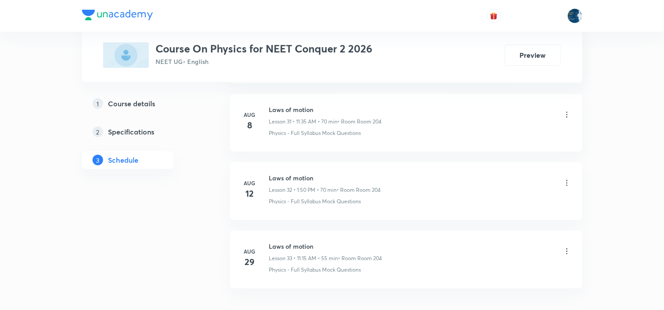
scroll to position [2654, 0]
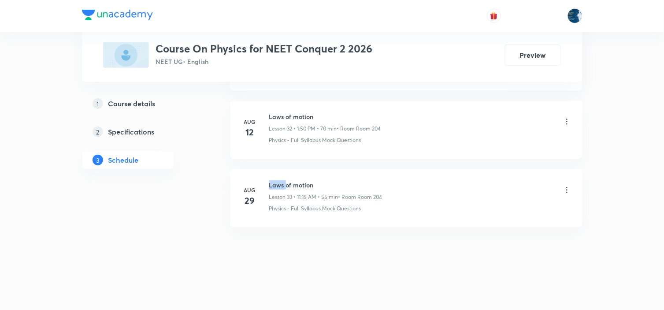
click at [280, 185] on h6 "Laws of motion" at bounding box center [325, 184] width 113 height 9
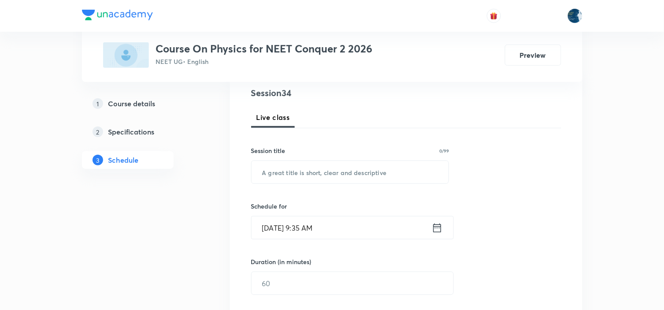
scroll to position [147, 0]
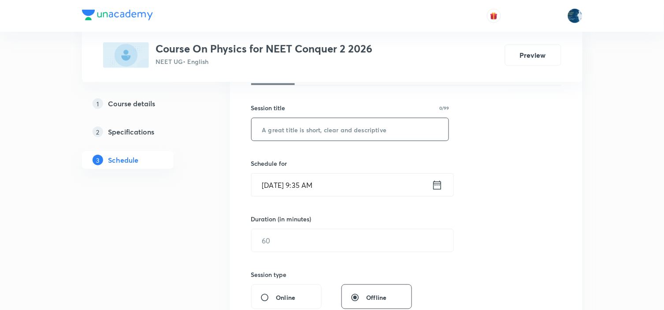
click at [345, 129] on input "text" at bounding box center [350, 129] width 197 height 22
paste input "Laws of motion"
type input "Laws of motion"
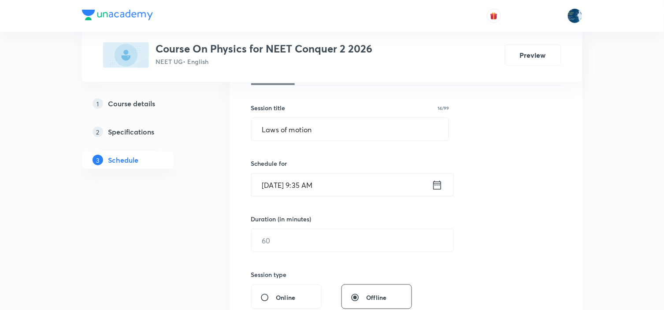
click at [436, 180] on icon at bounding box center [437, 185] width 11 height 12
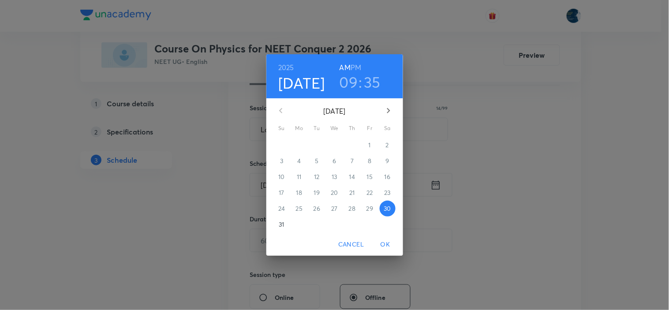
click at [347, 77] on h3 "09" at bounding box center [348, 82] width 19 height 19
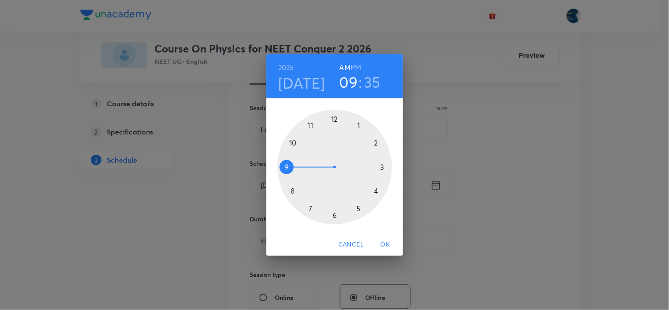
click at [309, 125] on div at bounding box center [334, 167] width 115 height 115
click at [383, 166] on div at bounding box center [334, 167] width 115 height 115
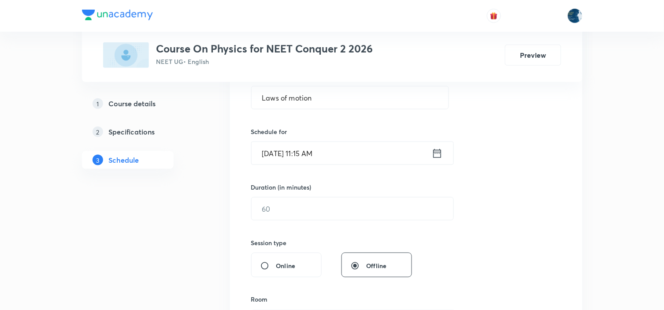
scroll to position [196, 0]
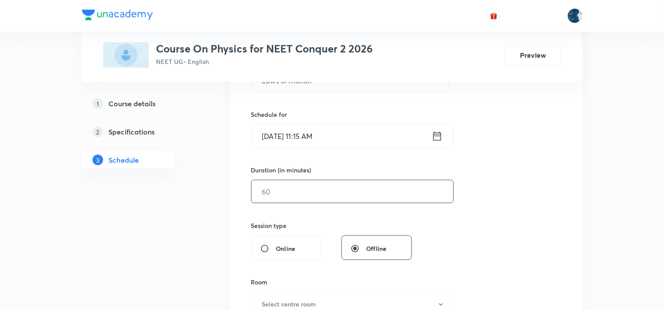
click at [340, 195] on input "text" at bounding box center [353, 191] width 202 height 22
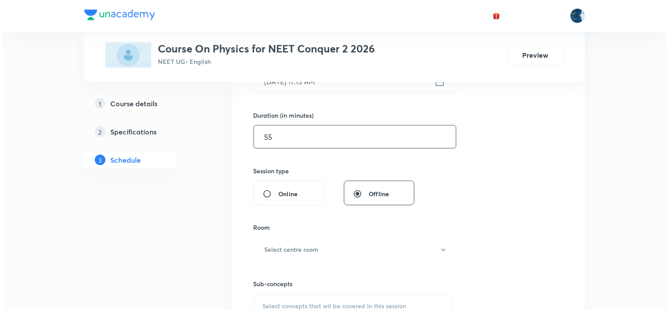
scroll to position [342, 0]
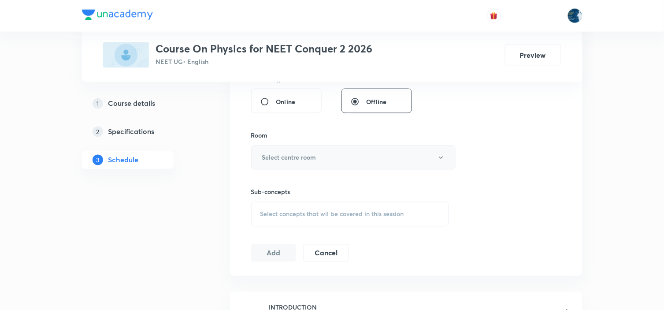
type input "55"
click at [341, 155] on button "Select centre room" at bounding box center [353, 157] width 205 height 24
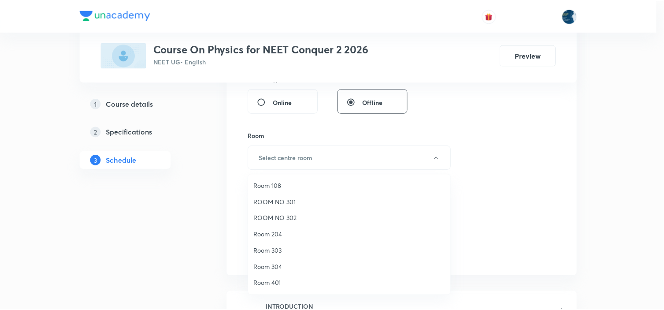
scroll to position [164, 0]
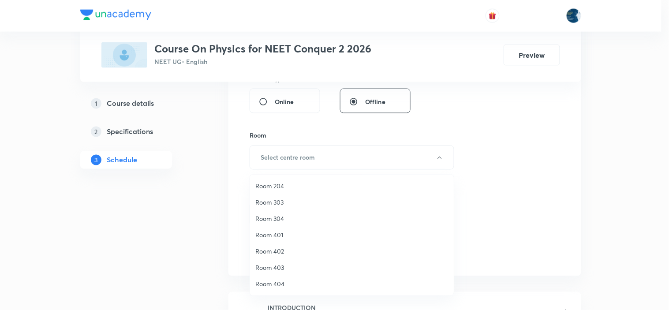
click at [287, 179] on li "Room 204" at bounding box center [352, 186] width 204 height 16
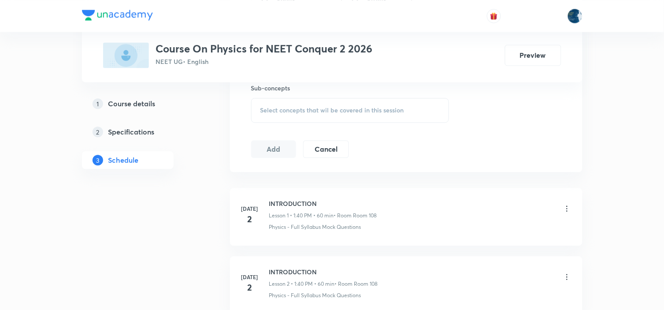
scroll to position [391, 0]
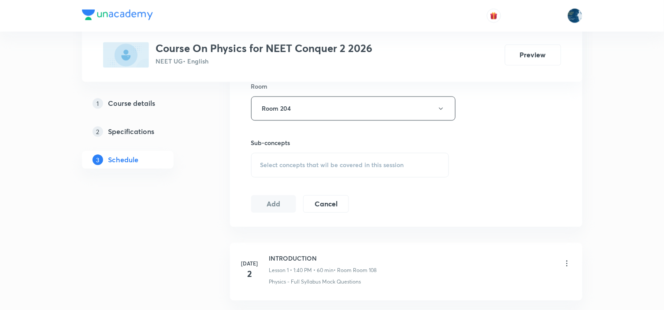
click at [381, 163] on span "Select concepts that wil be covered in this session" at bounding box center [333, 165] width 144 height 7
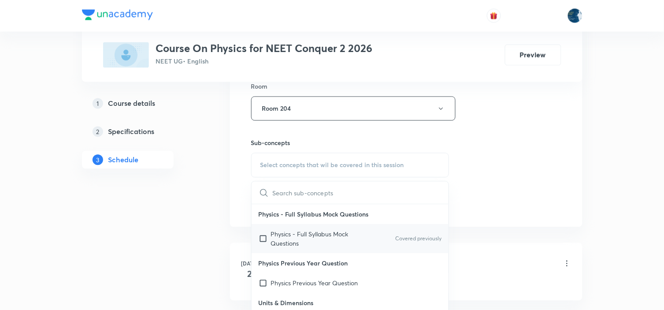
click at [421, 239] on p "Covered previously" at bounding box center [418, 239] width 46 height 8
checkbox input "true"
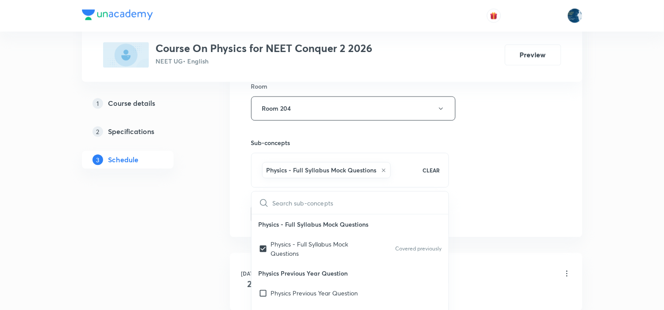
drag, startPoint x: 502, startPoint y: 182, endPoint x: 407, endPoint y: 159, distance: 97.1
click at [499, 181] on div "Session 34 Live class Session title 14/99 Laws of motion ​ Schedule for Aug 30,…" at bounding box center [406, 11] width 310 height 424
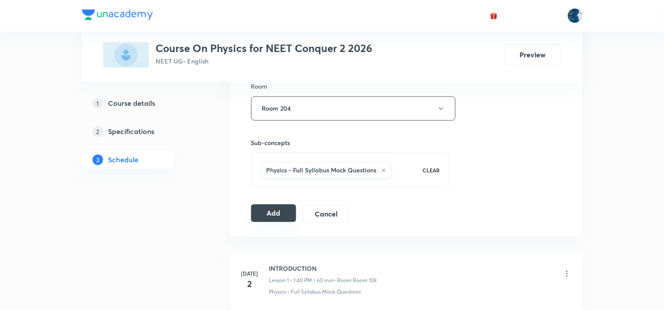
click at [277, 208] on button "Add" at bounding box center [273, 214] width 45 height 18
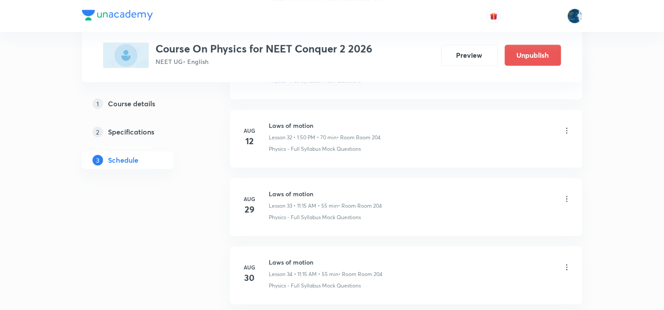
scroll to position [2317, 0]
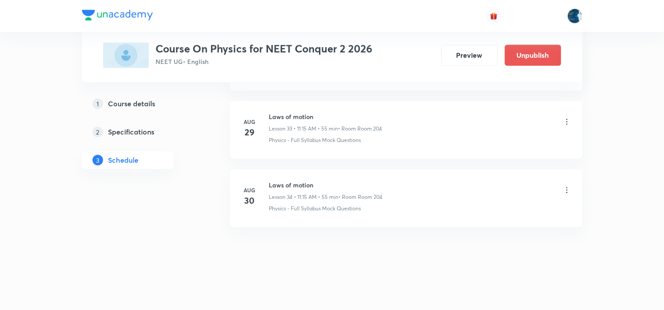
click at [566, 119] on icon at bounding box center [567, 121] width 9 height 9
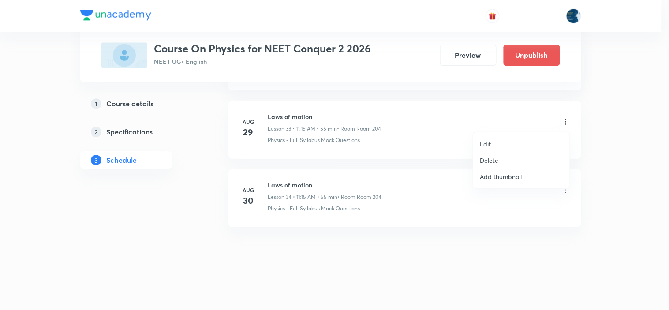
click at [521, 155] on li "Delete" at bounding box center [521, 160] width 97 height 16
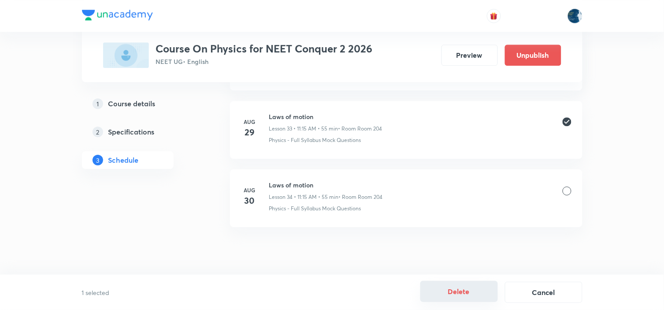
click at [478, 283] on button "Delete" at bounding box center [460, 291] width 78 height 21
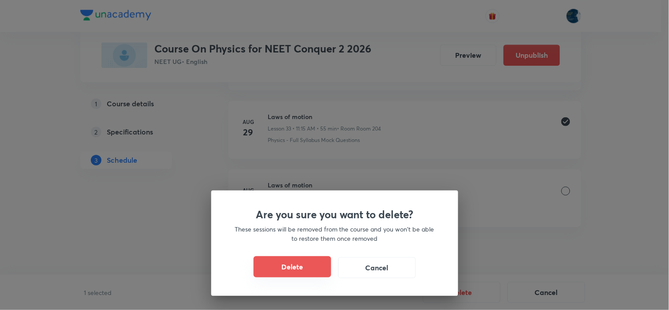
click at [285, 267] on button "Delete" at bounding box center [292, 266] width 78 height 21
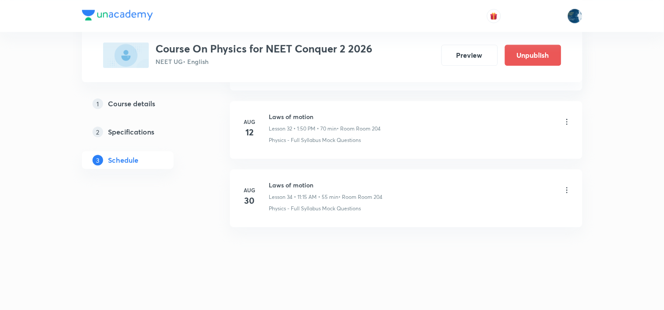
scroll to position [2248, 0]
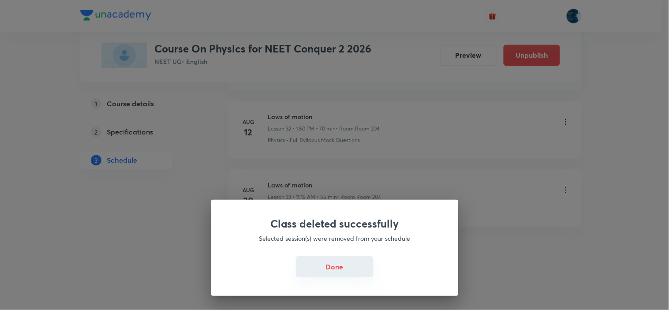
click at [342, 266] on button "Done" at bounding box center [335, 266] width 78 height 21
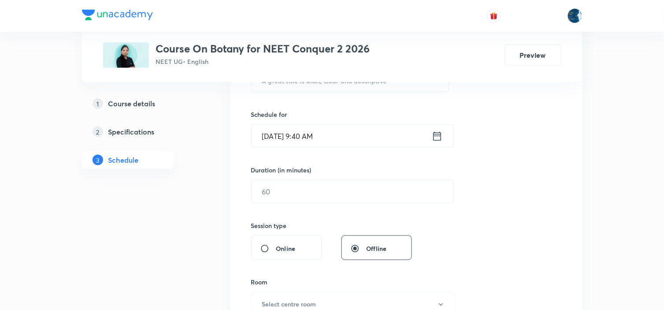
scroll to position [3269, 0]
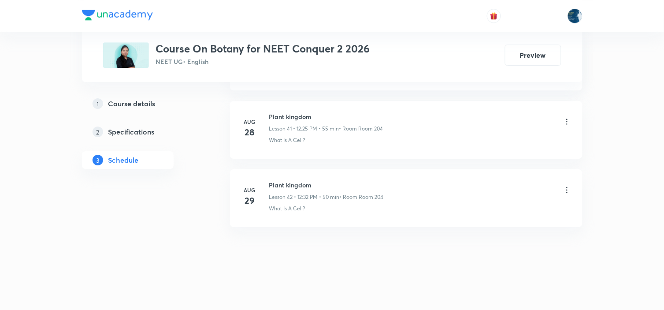
click at [275, 182] on h6 "Plant kingdom" at bounding box center [326, 184] width 115 height 9
copy h6 "Plant kingdom"
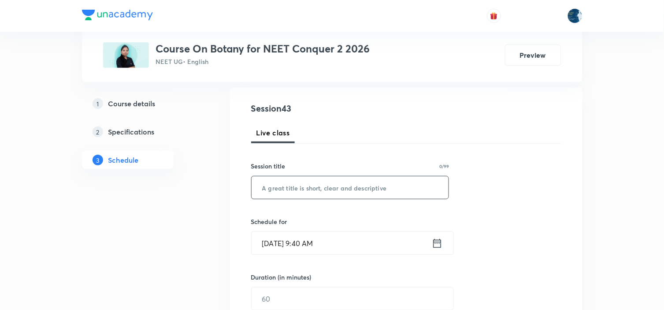
scroll to position [98, 0]
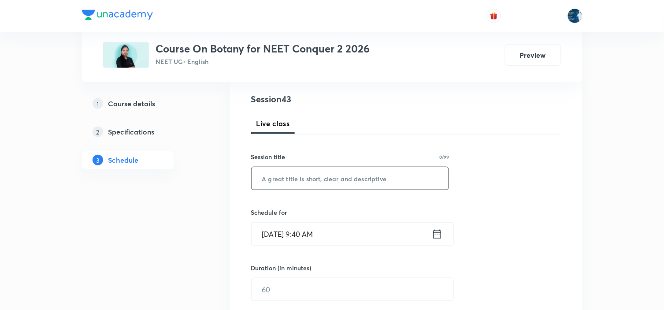
click at [294, 169] on input "text" at bounding box center [350, 178] width 197 height 22
paste input "Plant kingdom"
type input "Plant kingdom"
click at [435, 231] on icon at bounding box center [437, 233] width 8 height 9
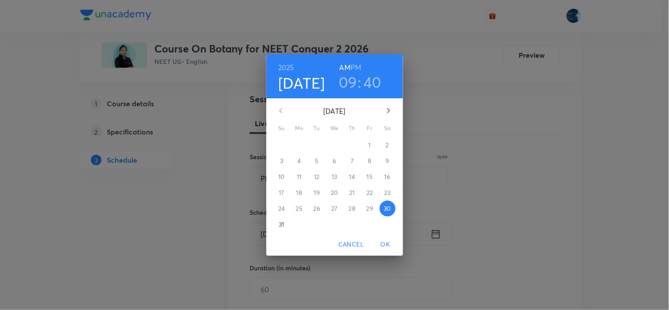
click at [354, 65] on h6 "PM" at bounding box center [355, 67] width 11 height 12
click at [349, 79] on h3 "09" at bounding box center [348, 82] width 19 height 19
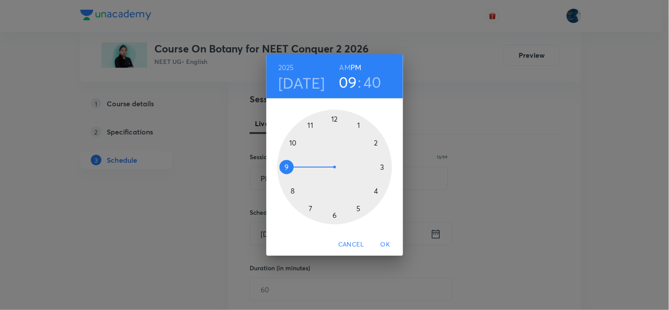
click at [335, 120] on div at bounding box center [334, 167] width 115 height 115
click at [358, 206] on div at bounding box center [334, 167] width 115 height 115
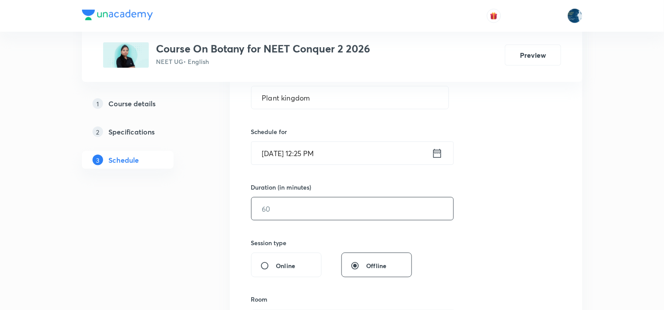
scroll to position [196, 0]
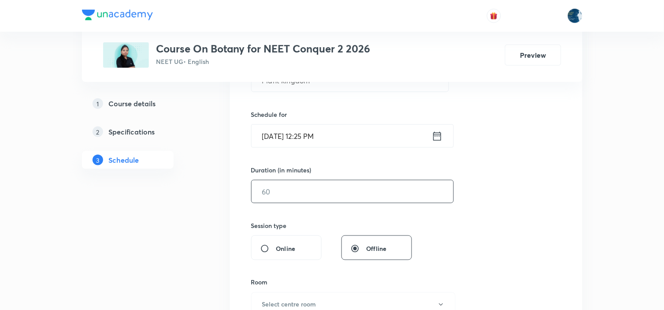
click at [347, 193] on input "text" at bounding box center [353, 191] width 202 height 22
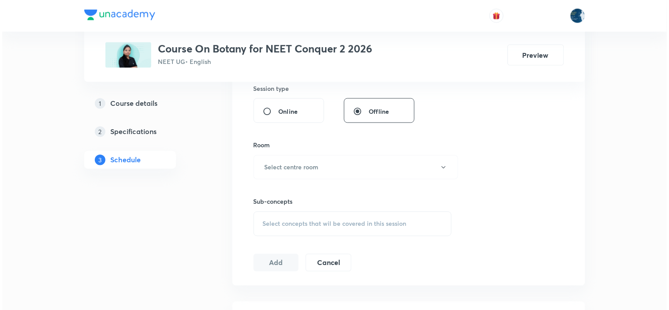
scroll to position [342, 0]
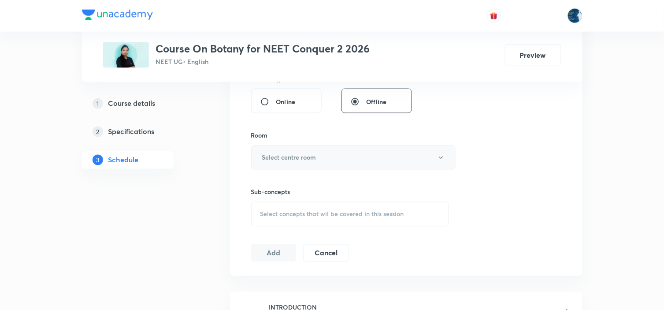
type input "55"
click at [351, 156] on button "Select centre room" at bounding box center [353, 157] width 205 height 24
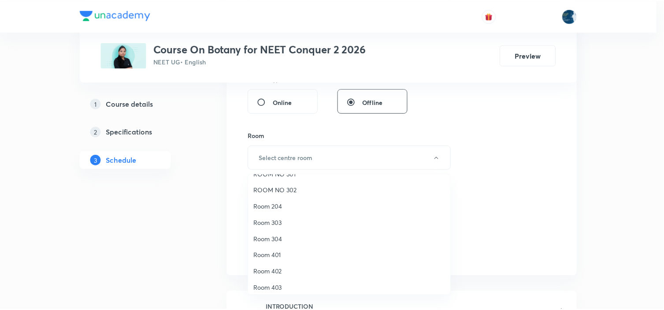
scroll to position [164, 0]
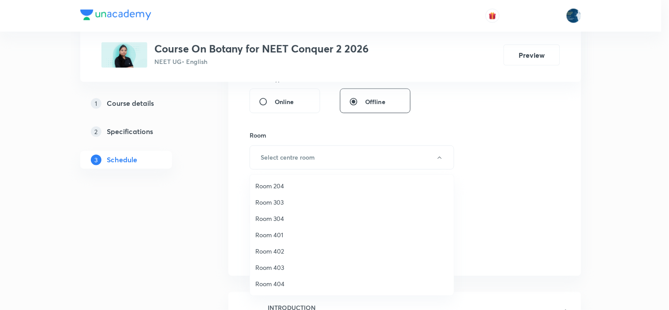
click at [292, 182] on span "Room 204" at bounding box center [351, 185] width 193 height 9
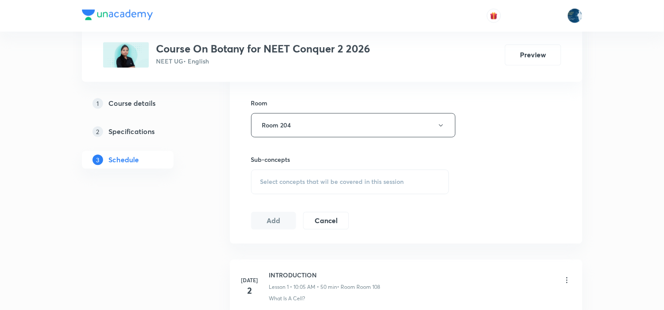
scroll to position [391, 0]
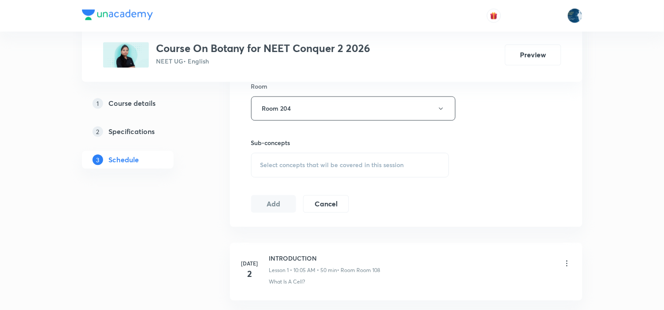
click at [354, 166] on span "Select concepts that wil be covered in this session" at bounding box center [333, 165] width 144 height 7
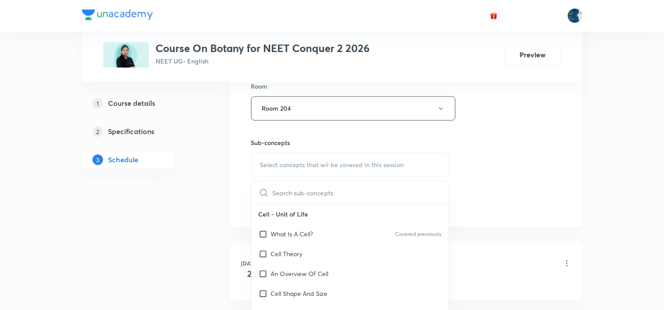
scroll to position [441, 0]
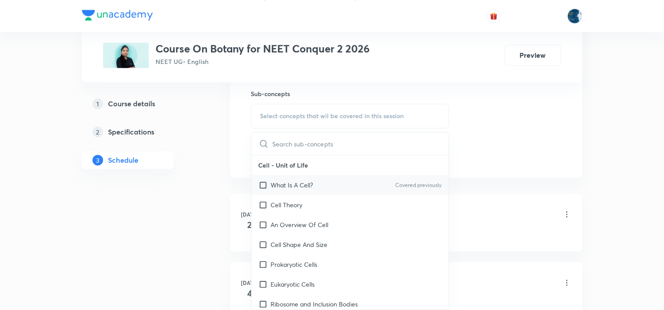
click at [424, 179] on div "What Is A Cell? Covered previously" at bounding box center [350, 185] width 197 height 20
checkbox input "true"
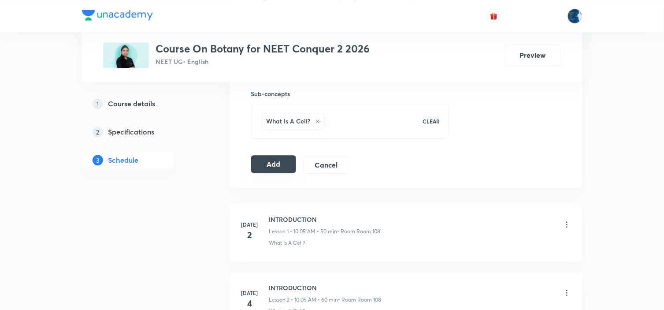
click at [281, 160] on button "Add" at bounding box center [273, 164] width 45 height 18
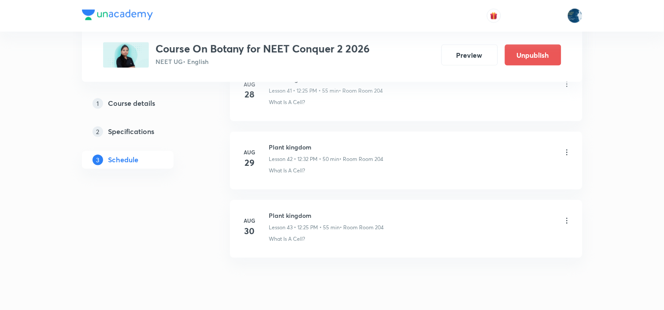
scroll to position [2933, 0]
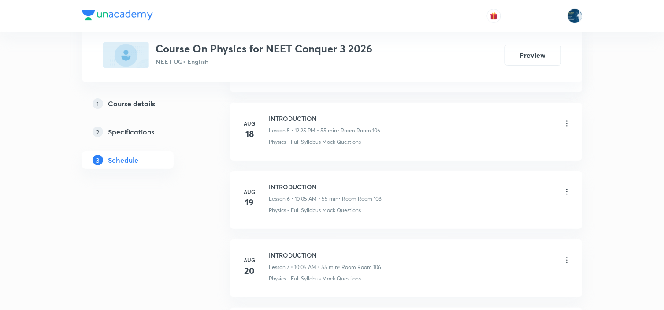
scroll to position [1355, 0]
click at [566, 188] on icon at bounding box center [567, 190] width 9 height 9
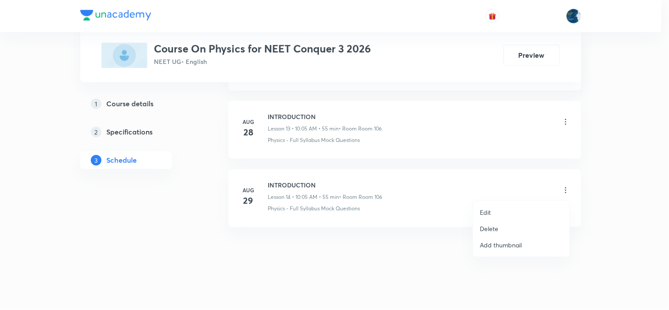
click at [495, 231] on p "Delete" at bounding box center [489, 228] width 19 height 9
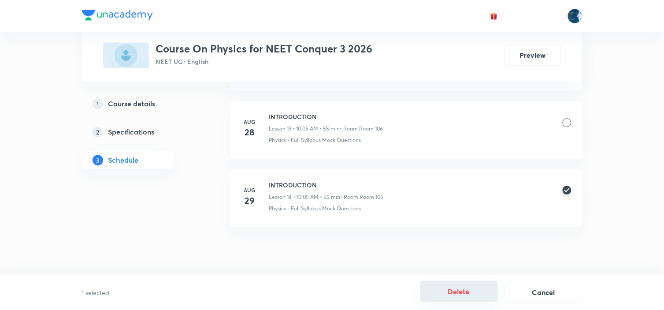
click at [477, 287] on button "Delete" at bounding box center [460, 291] width 78 height 21
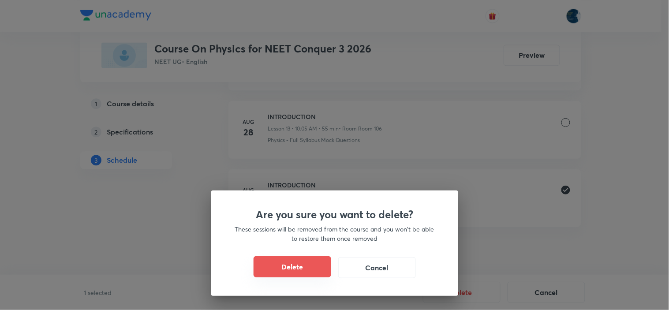
click at [302, 261] on button "Delete" at bounding box center [292, 266] width 78 height 21
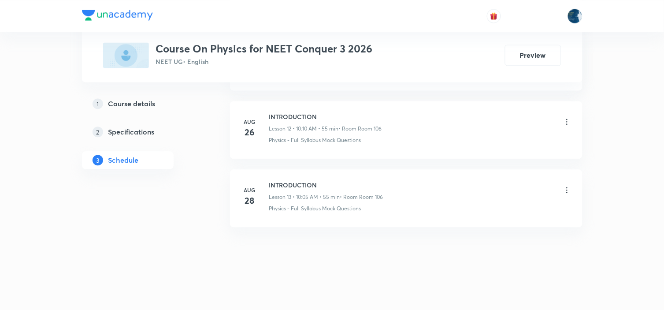
scroll to position [1286, 0]
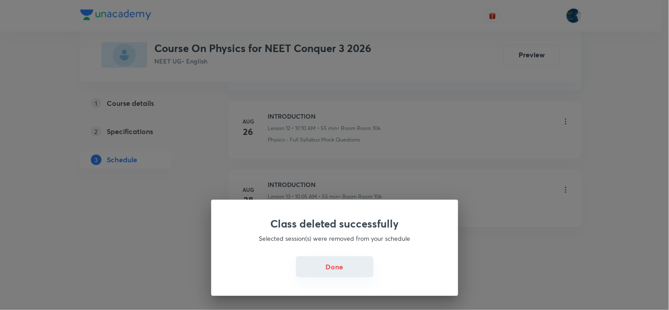
click at [349, 259] on button "Done" at bounding box center [335, 266] width 78 height 21
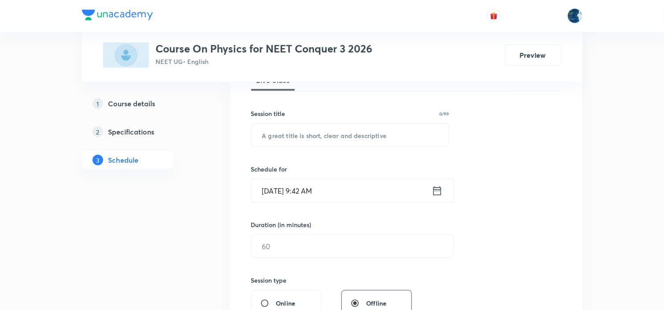
scroll to position [147, 0]
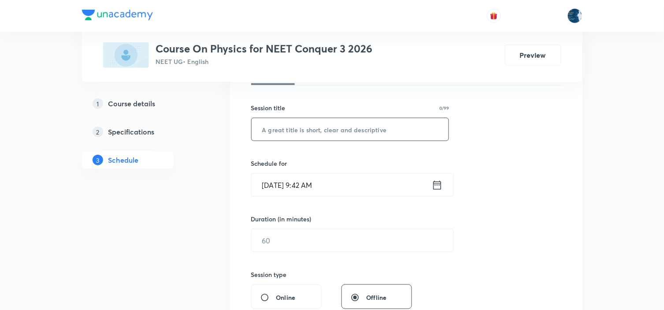
click at [305, 138] on input "text" at bounding box center [350, 129] width 197 height 22
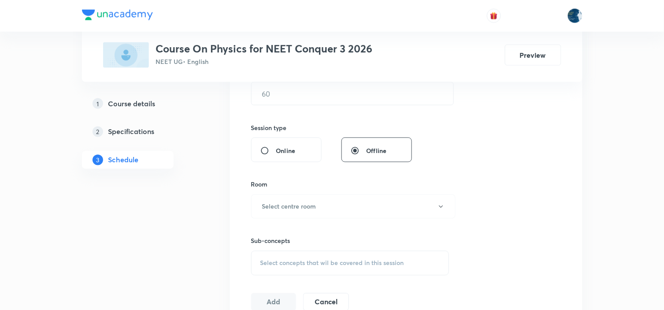
scroll to position [245, 0]
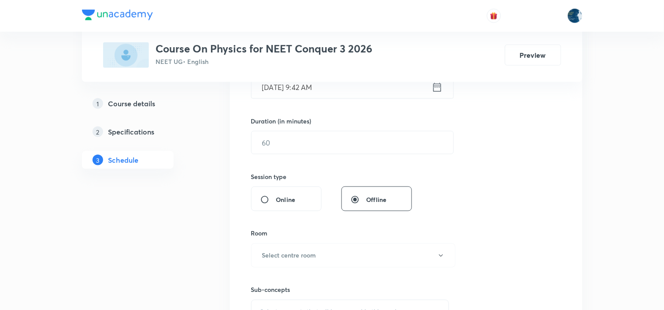
type input "MOTION IN A PLANE"
click at [436, 94] on div "[DATE] 9:42 AM ​" at bounding box center [352, 86] width 203 height 23
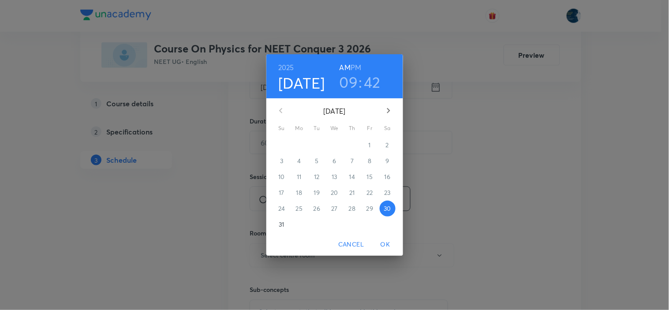
click at [355, 77] on h3 "09" at bounding box center [348, 82] width 19 height 19
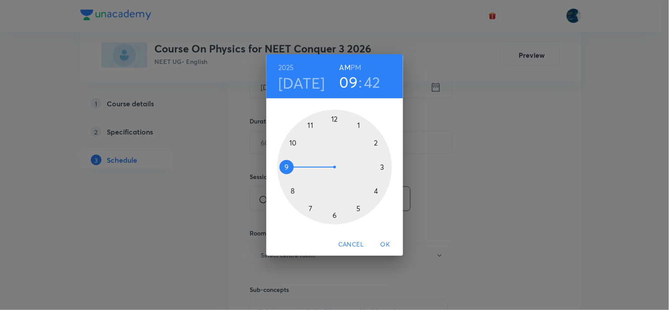
click at [293, 143] on div at bounding box center [334, 167] width 115 height 115
click at [358, 126] on div at bounding box center [334, 167] width 115 height 115
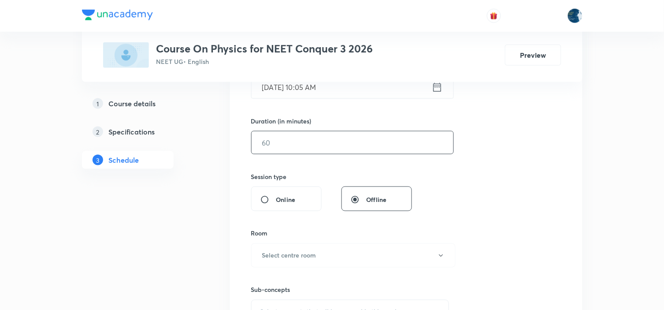
click at [380, 152] on input "text" at bounding box center [353, 142] width 202 height 22
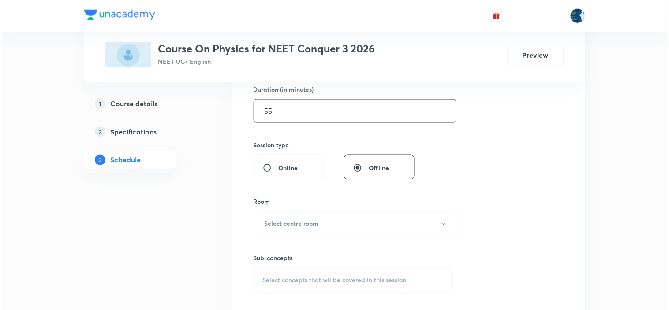
scroll to position [294, 0]
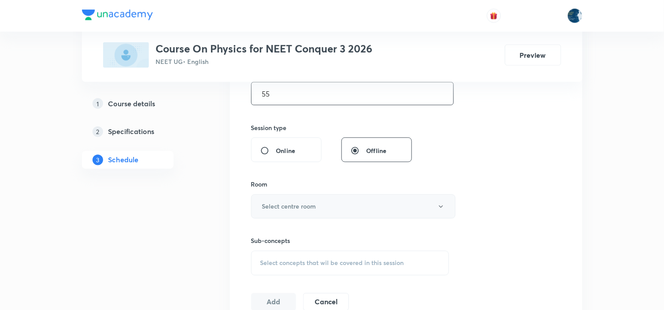
type input "55"
click at [366, 209] on button "Select centre room" at bounding box center [353, 206] width 205 height 24
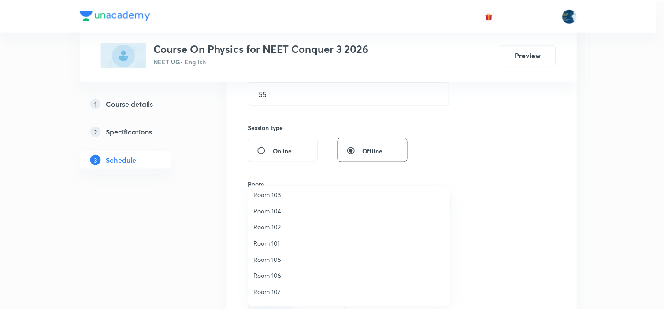
scroll to position [0, 0]
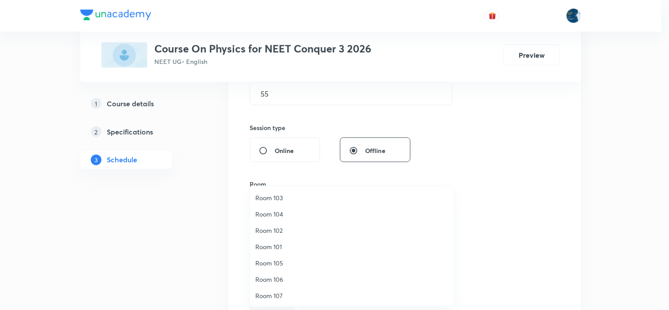
click at [283, 276] on span "Room 106" at bounding box center [351, 279] width 193 height 9
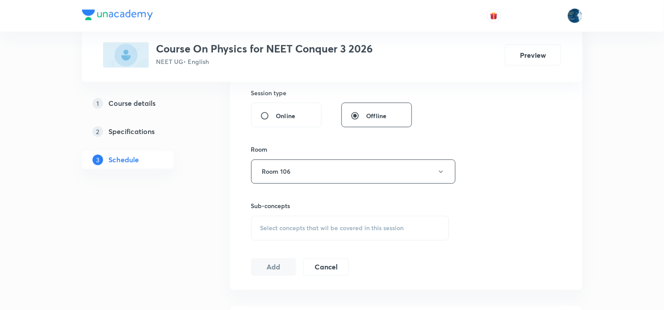
scroll to position [391, 0]
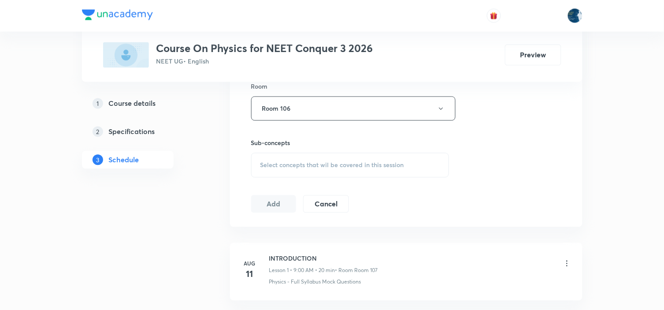
click at [376, 159] on div "Select concepts that wil be covered in this session" at bounding box center [350, 165] width 198 height 25
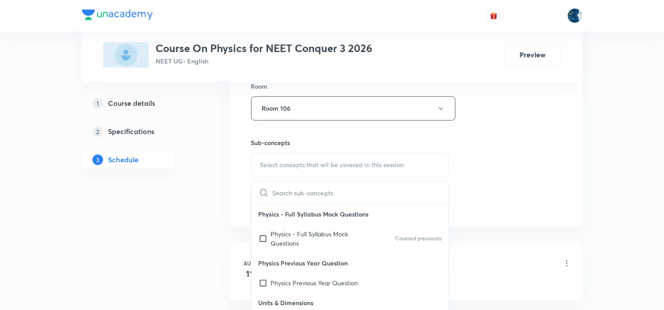
scroll to position [441, 0]
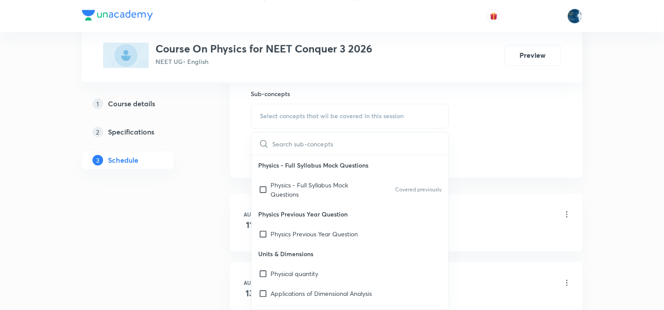
click at [382, 187] on div "Physics - Full Syllabus Mock Questions Covered previously" at bounding box center [350, 189] width 197 height 29
checkbox input "true"
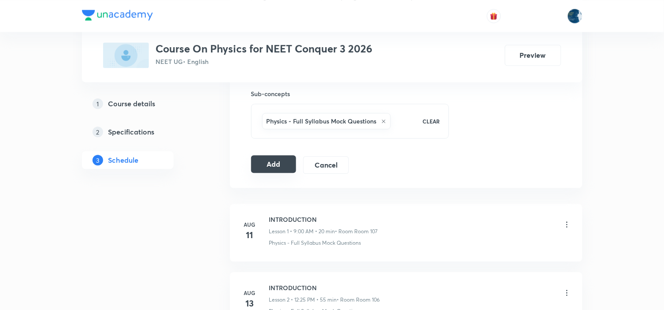
click at [285, 169] on button "Add" at bounding box center [273, 164] width 45 height 18
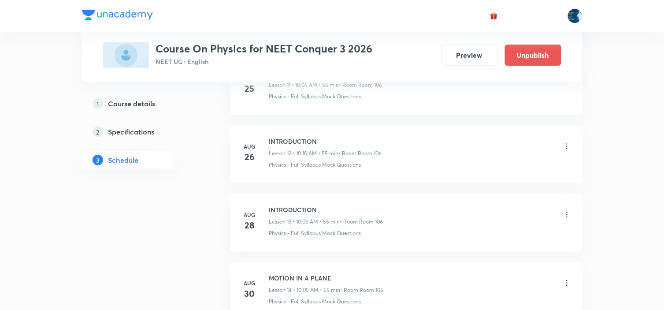
scroll to position [949, 0]
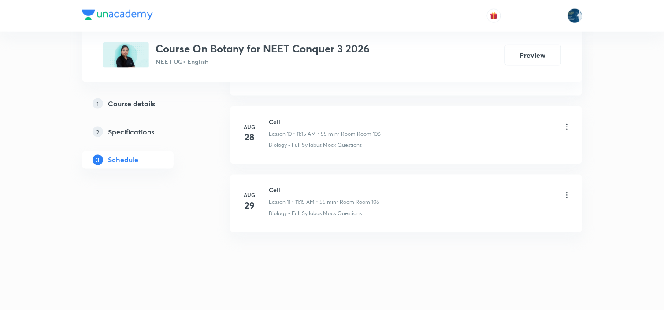
scroll to position [1149, 0]
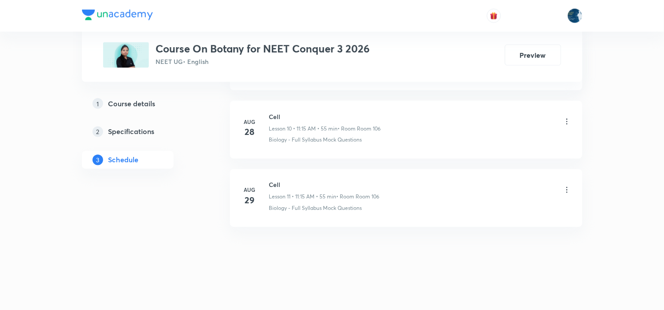
click at [279, 180] on h6 "Cell" at bounding box center [324, 184] width 111 height 9
copy h6 "Cell"
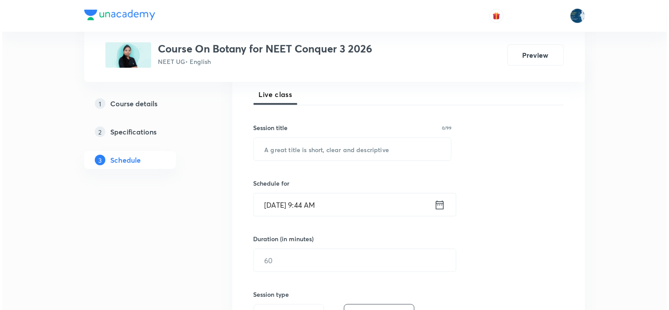
scroll to position [147, 0]
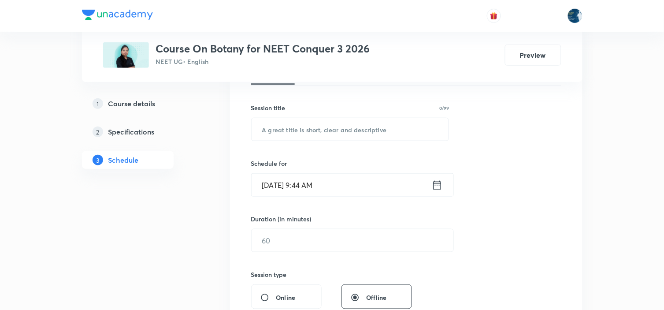
click at [345, 110] on div "Session title 0/99" at bounding box center [350, 107] width 198 height 9
click at [335, 126] on input "text" at bounding box center [350, 129] width 197 height 22
paste input "Cell"
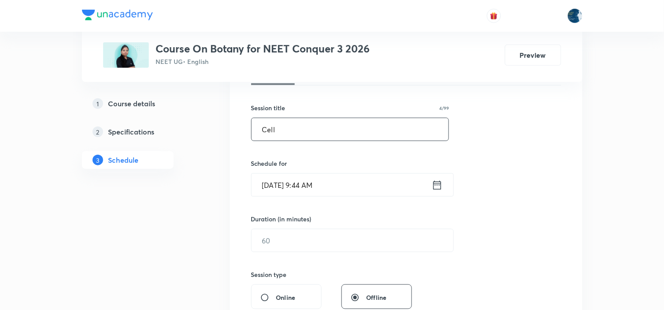
type input "Cell"
click at [435, 184] on icon at bounding box center [437, 185] width 11 height 12
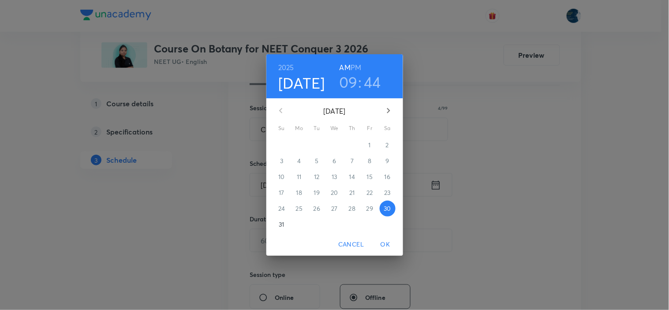
click at [352, 82] on h3 "09" at bounding box center [348, 82] width 19 height 19
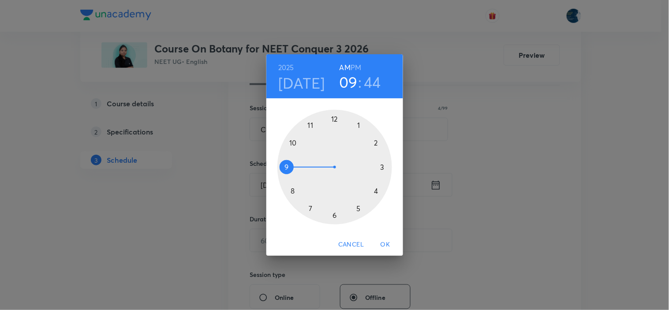
click at [310, 125] on div at bounding box center [334, 167] width 115 height 115
click at [382, 164] on div at bounding box center [334, 167] width 115 height 115
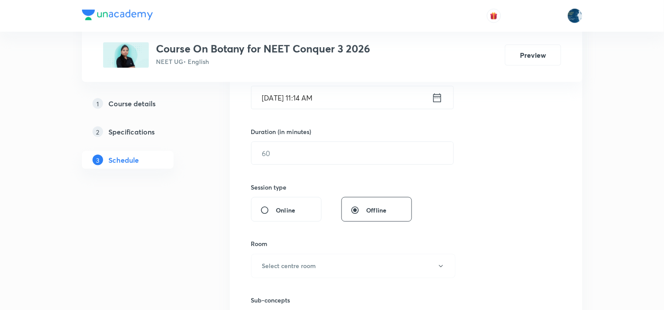
scroll to position [245, 0]
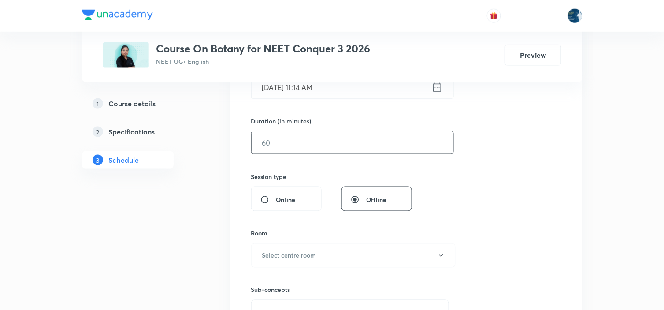
click at [381, 146] on input "text" at bounding box center [353, 142] width 202 height 22
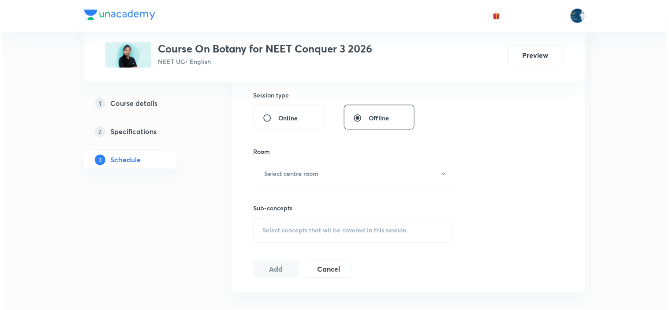
scroll to position [391, 0]
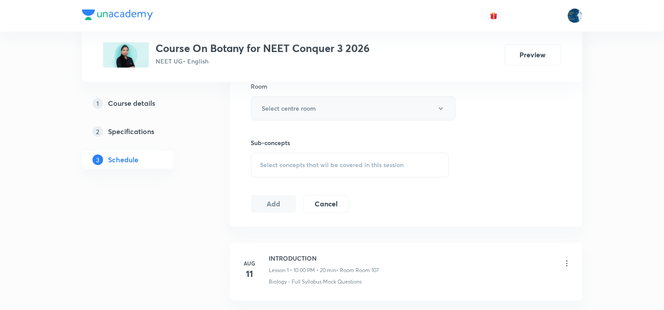
type input "55"
click at [354, 108] on button "Select centre room" at bounding box center [353, 109] width 205 height 24
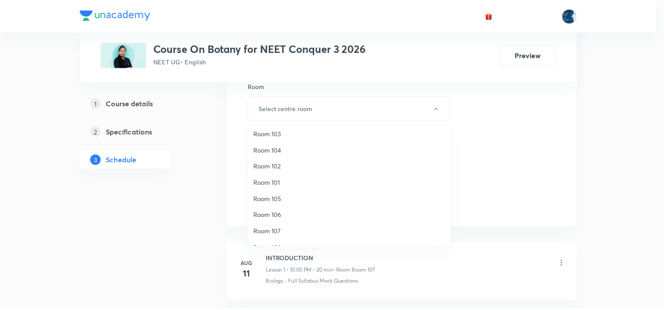
scroll to position [0, 0]
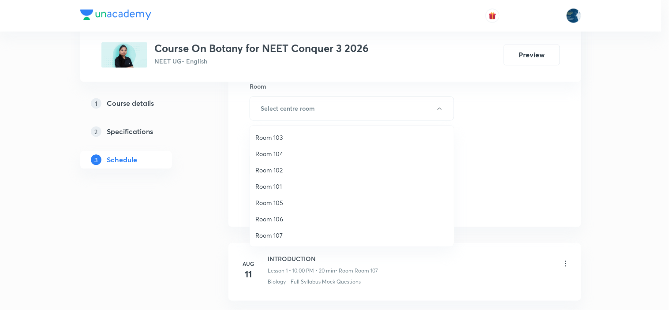
click at [283, 214] on span "Room 106" at bounding box center [351, 218] width 193 height 9
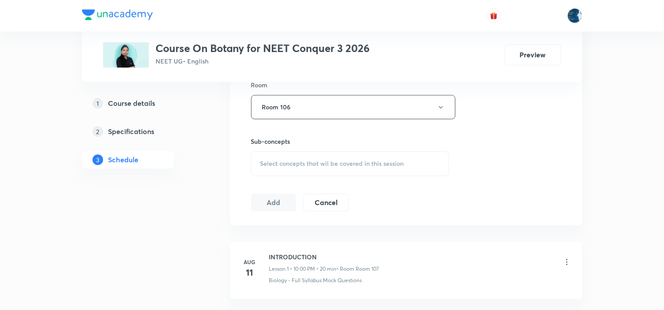
scroll to position [391, 0]
click at [371, 165] on span "Select concepts that wil be covered in this session" at bounding box center [333, 165] width 144 height 7
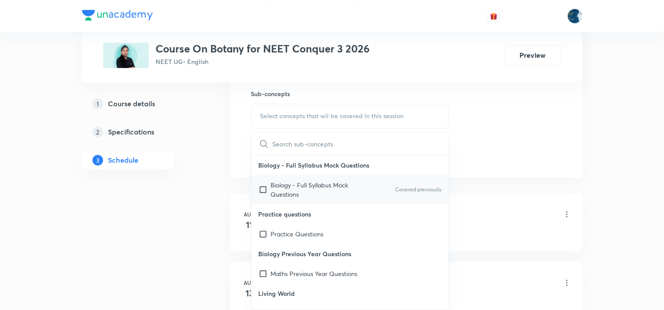
click at [426, 195] on div "Biology - Full Syllabus Mock Questions Covered previously" at bounding box center [350, 189] width 197 height 29
checkbox input "true"
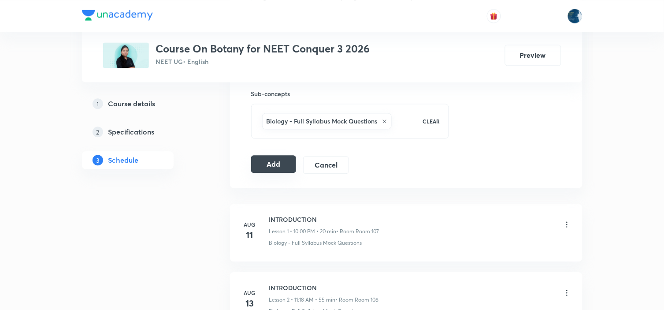
click at [263, 158] on button "Add" at bounding box center [273, 164] width 45 height 18
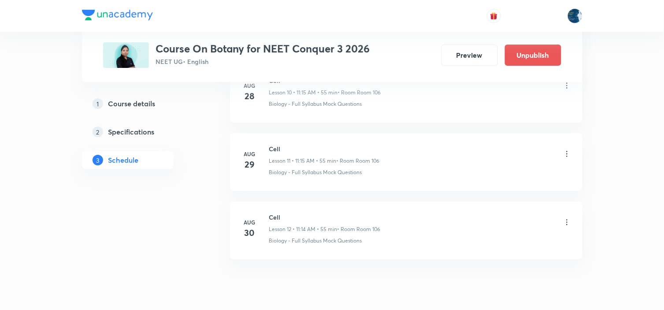
scroll to position [812, 0]
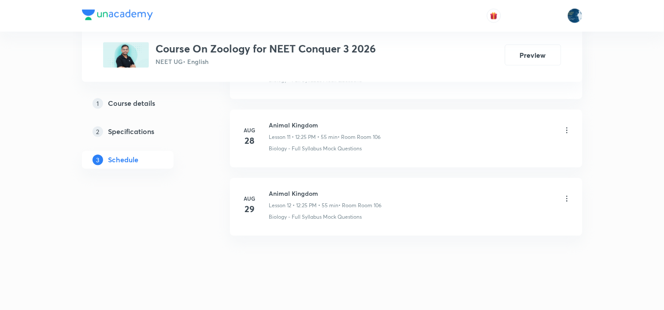
scroll to position [1217, 0]
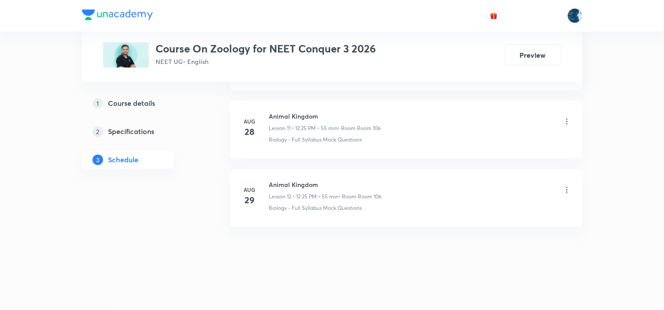
click at [269, 186] on h6 "Animal Kingdom" at bounding box center [325, 184] width 113 height 9
click at [269, 184] on h6 "Animal Kingdom" at bounding box center [325, 184] width 113 height 9
click at [269, 183] on h6 "Animal Kingdom" at bounding box center [325, 184] width 113 height 9
click at [269, 182] on h6 "Animal Kingdom" at bounding box center [325, 184] width 113 height 9
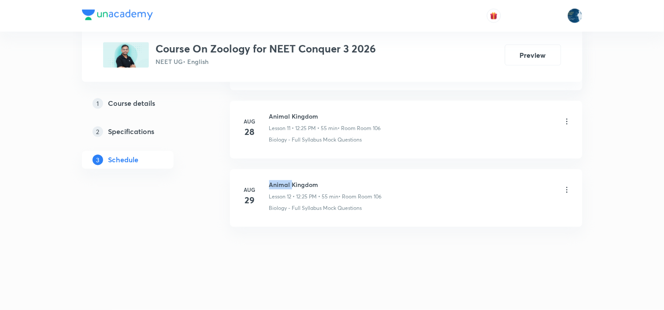
click at [278, 183] on h6 "Animal Kingdom" at bounding box center [325, 184] width 113 height 9
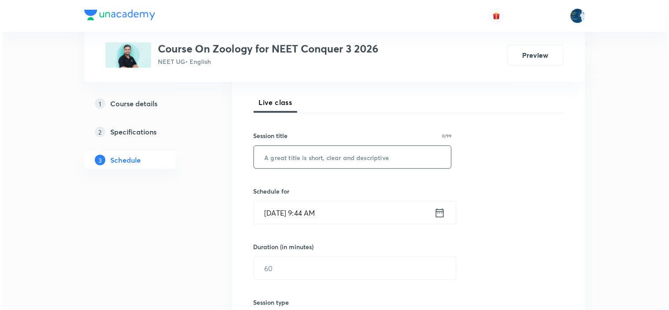
scroll to position [147, 0]
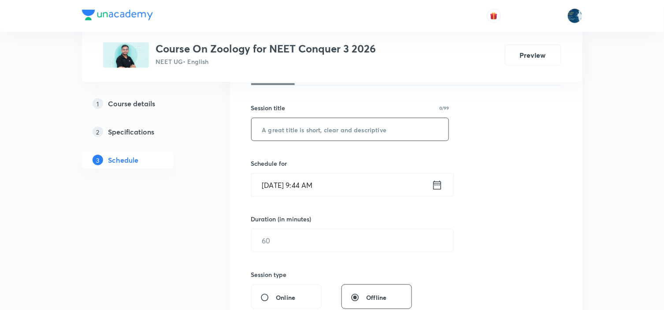
click at [346, 131] on input "text" at bounding box center [350, 129] width 197 height 22
paste input "Animal Kingdom"
type input "Animal Kingdom"
click at [442, 180] on icon at bounding box center [437, 185] width 11 height 12
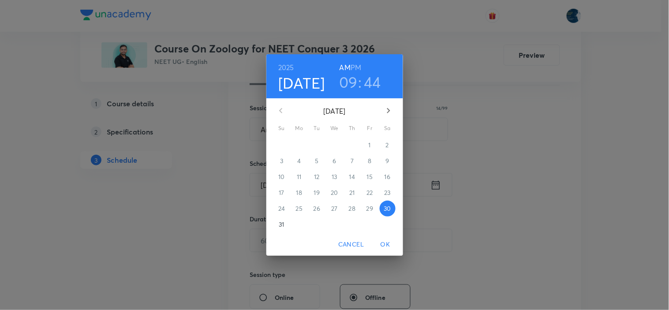
click at [357, 67] on h6 "PM" at bounding box center [355, 67] width 11 height 12
click at [347, 82] on h3 "09" at bounding box center [348, 82] width 19 height 19
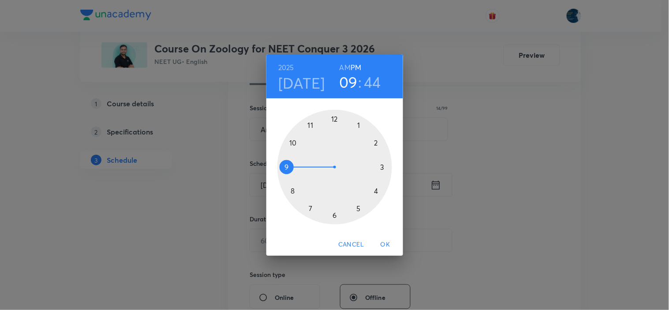
click at [333, 118] on div at bounding box center [334, 167] width 115 height 115
click at [359, 206] on div at bounding box center [334, 167] width 115 height 115
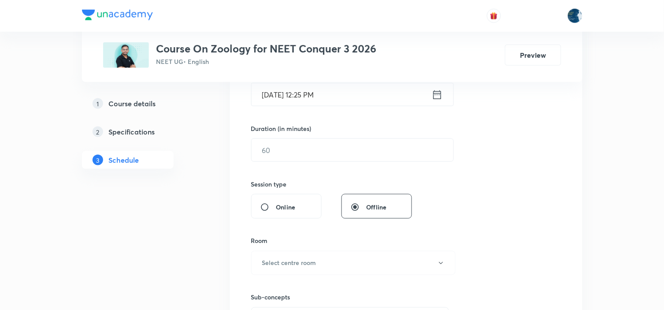
scroll to position [245, 0]
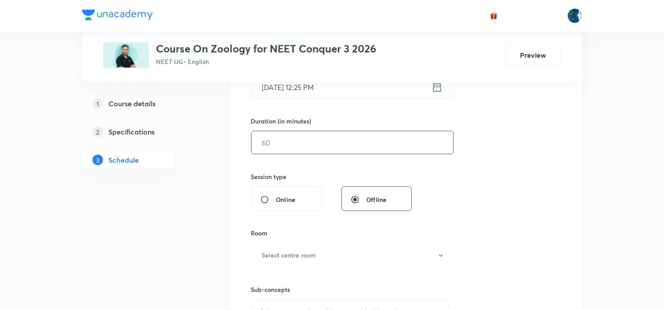
click at [351, 133] on input "text" at bounding box center [353, 142] width 202 height 22
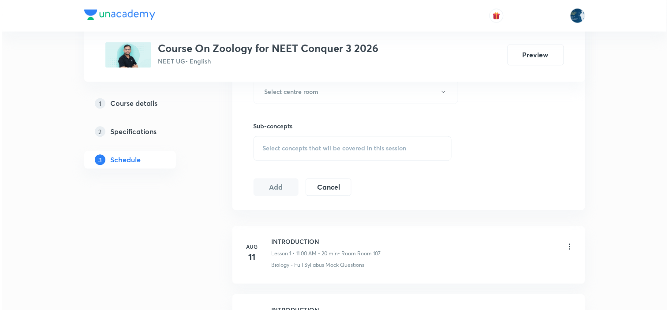
scroll to position [391, 0]
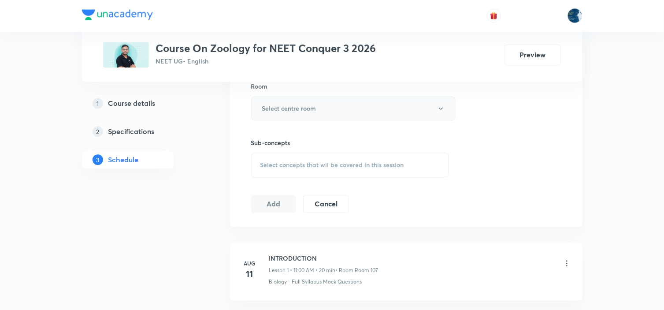
type input "55"
click at [367, 108] on button "Select centre room" at bounding box center [353, 109] width 205 height 24
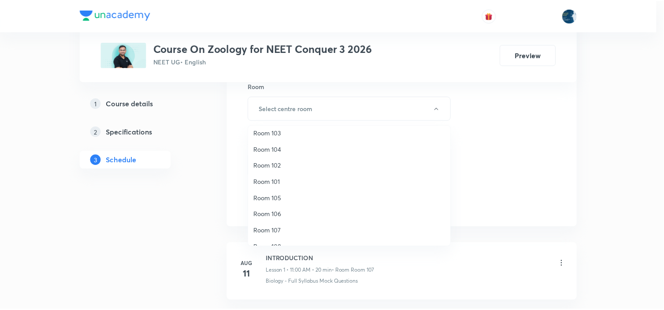
scroll to position [0, 0]
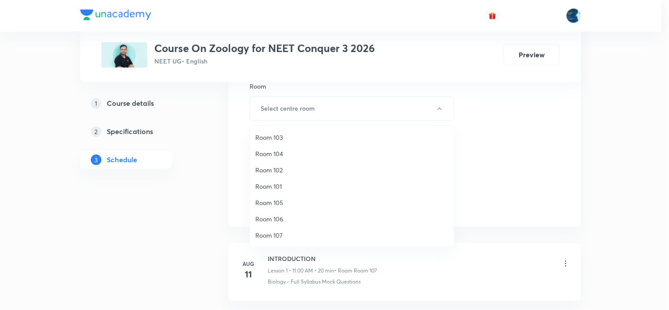
click at [284, 213] on li "Room 106" at bounding box center [352, 219] width 204 height 16
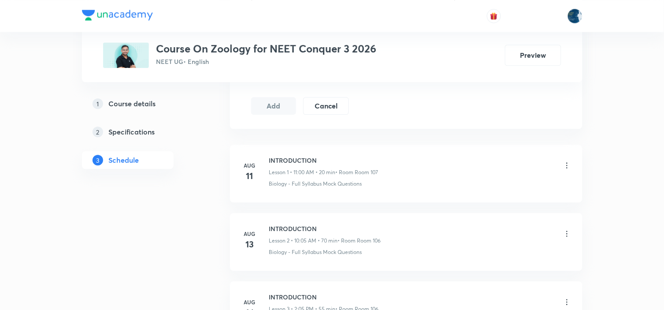
scroll to position [441, 0]
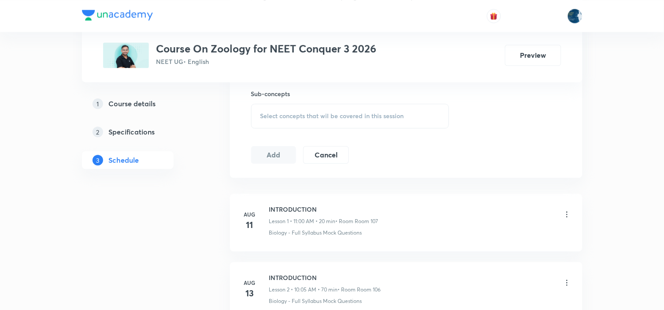
click at [391, 123] on div "Select concepts that wil be covered in this session" at bounding box center [350, 116] width 198 height 25
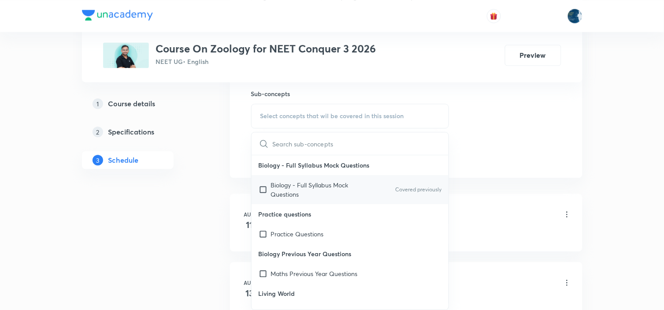
click at [434, 190] on p "Covered previously" at bounding box center [418, 190] width 46 height 8
checkbox input "true"
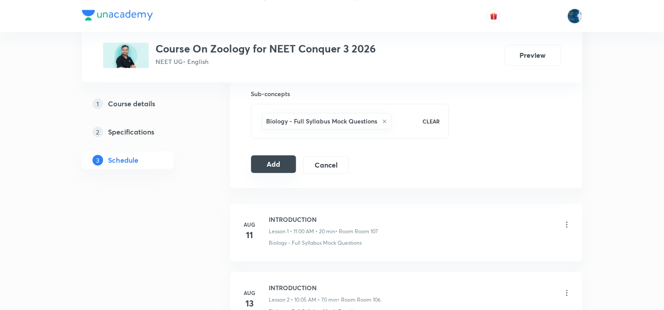
click at [281, 168] on button "Add" at bounding box center [273, 164] width 45 height 18
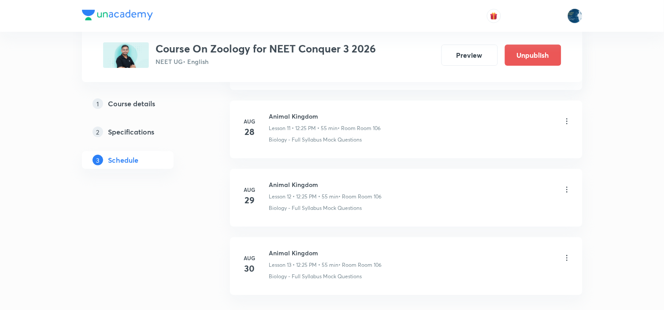
scroll to position [880, 0]
